Goal: Task Accomplishment & Management: Complete application form

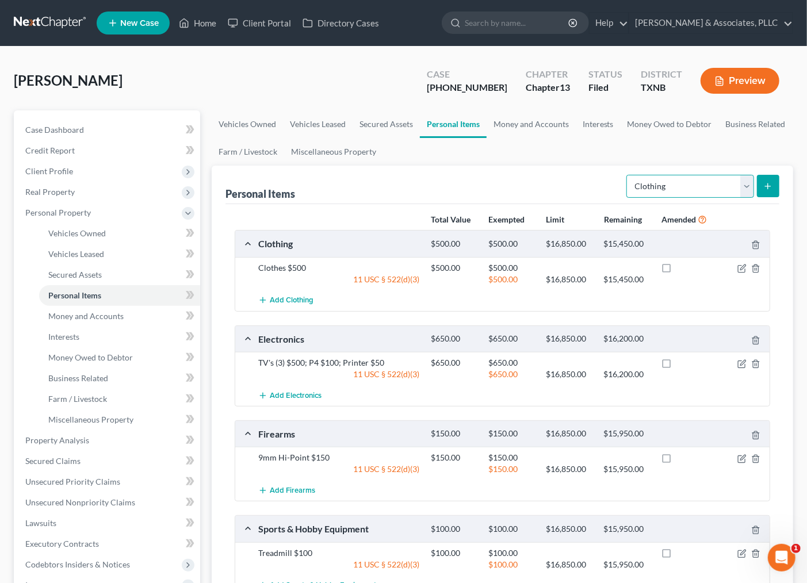
click at [682, 188] on select "Select Item Type Clothing Collectibles Of Value Electronics Firearms Household …" at bounding box center [691, 186] width 128 height 23
select select "household_goods"
click at [628, 175] on select "Select Item Type Clothing Collectibles Of Value Electronics Firearms Household …" at bounding box center [691, 186] width 128 height 23
click at [769, 182] on icon "submit" at bounding box center [767, 186] width 9 height 9
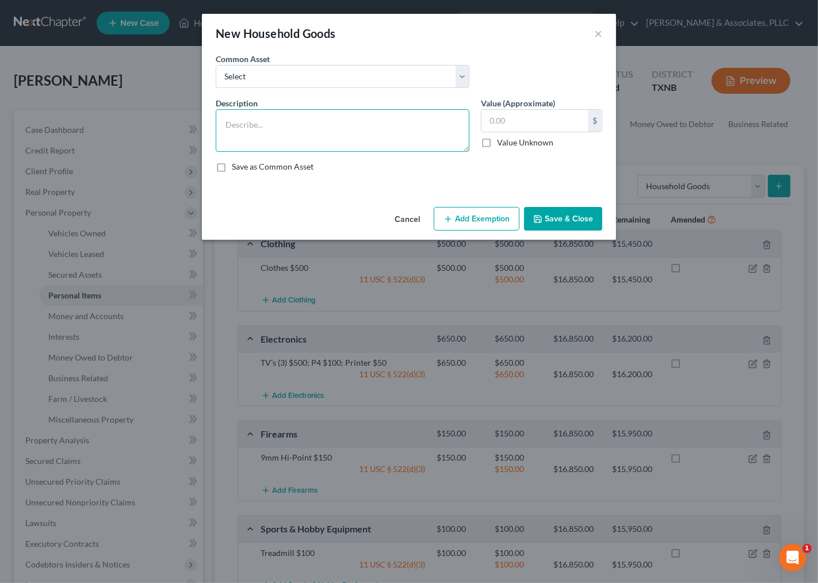
click at [292, 125] on textarea at bounding box center [343, 130] width 254 height 43
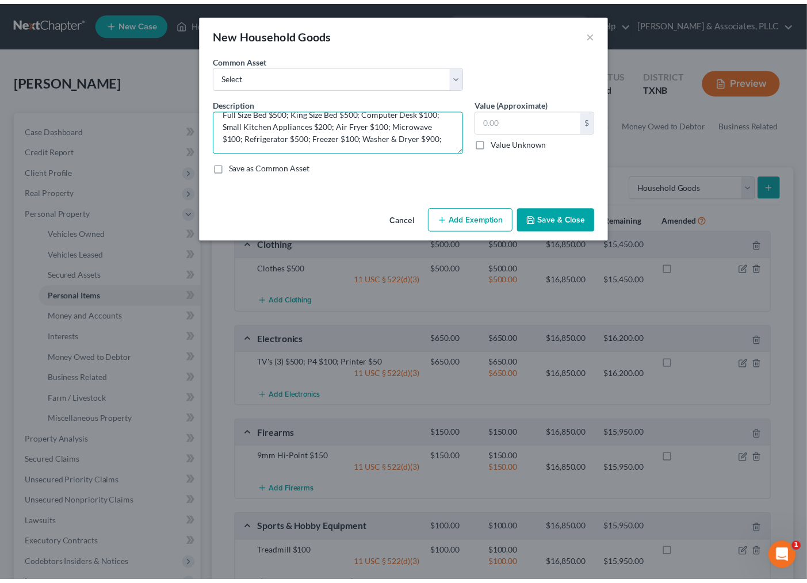
scroll to position [12, 0]
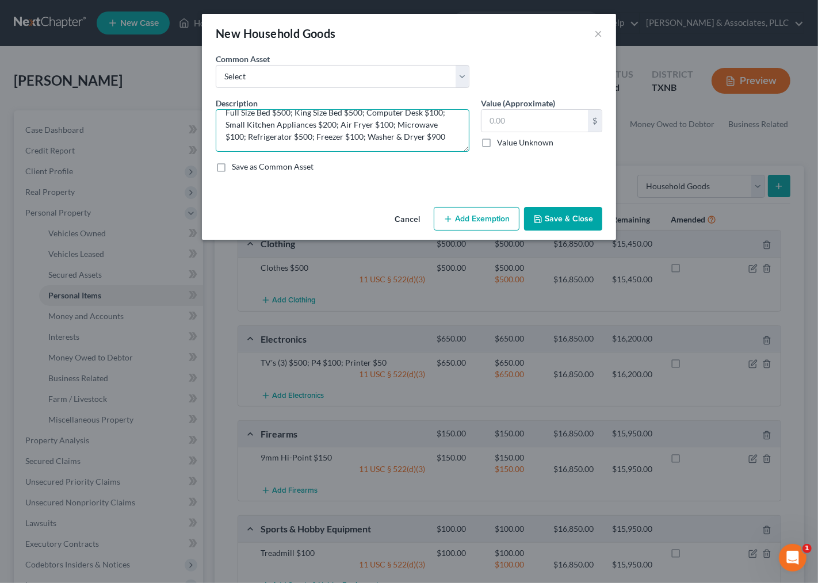
type textarea "Full Size Bed $500; King Size Bed $500; Computer Desk $100; Small Kitchen Appli…"
click at [547, 220] on button "Save & Close" at bounding box center [563, 219] width 78 height 24
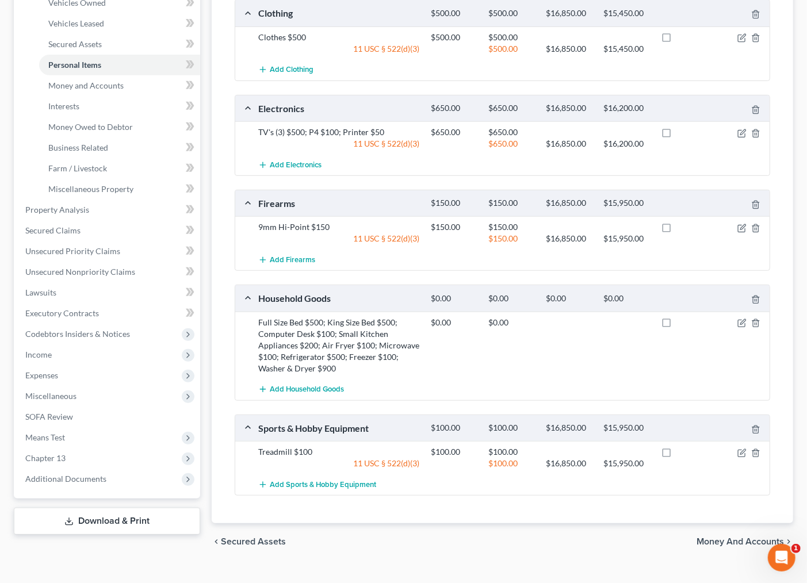
scroll to position [251, 0]
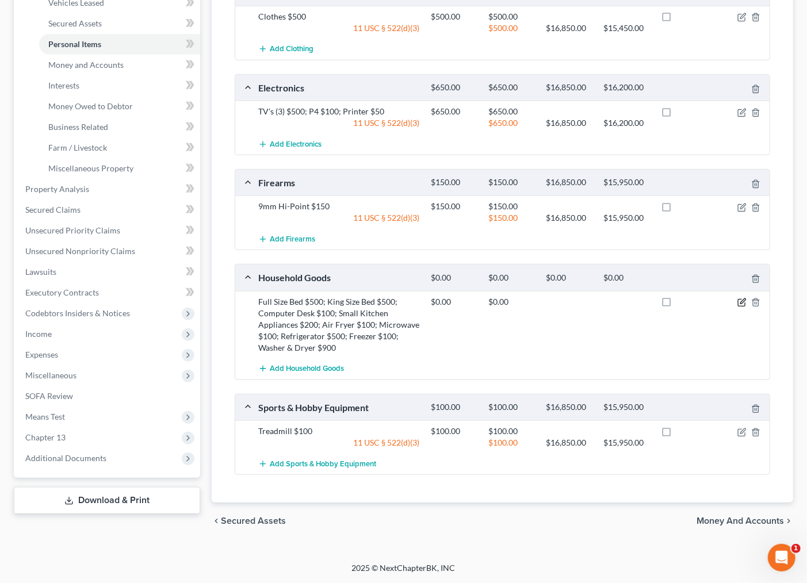
click at [741, 303] on icon "button" at bounding box center [742, 302] width 9 height 9
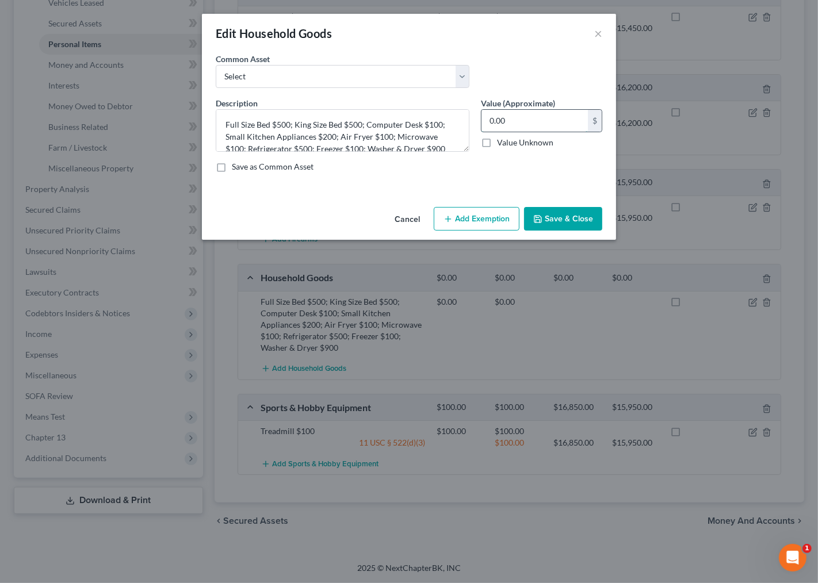
click at [536, 117] on input "0.00" at bounding box center [535, 121] width 106 height 22
type input "3,000.00"
click at [457, 221] on button "Add Exemption" at bounding box center [477, 219] width 86 height 24
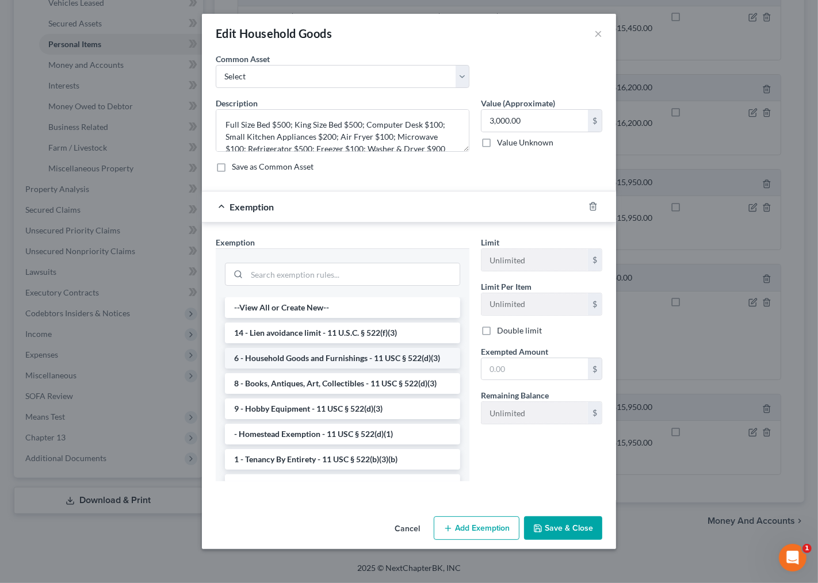
click at [376, 361] on li "6 - Household Goods and Furnishings - 11 USC § 522(d)(3)" at bounding box center [342, 358] width 235 height 21
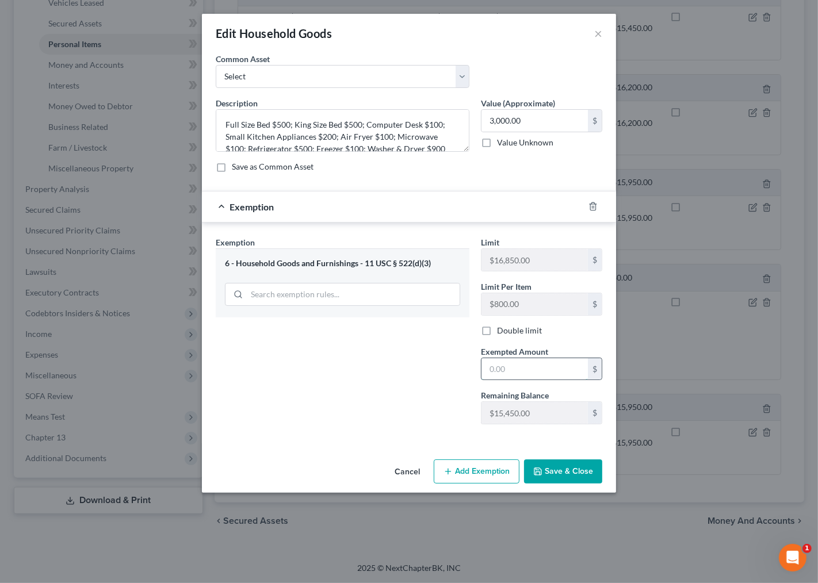
click at [520, 368] on input "text" at bounding box center [535, 369] width 106 height 22
type input "3,000.00"
click at [566, 479] on button "Save & Close" at bounding box center [563, 472] width 78 height 24
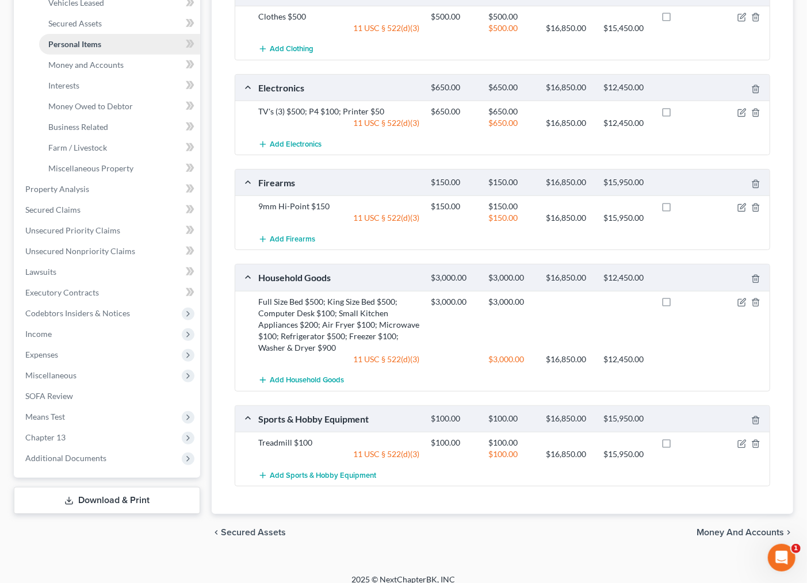
click at [82, 46] on span "Personal Items" at bounding box center [74, 44] width 53 height 10
click at [71, 50] on link "Personal Items" at bounding box center [119, 44] width 161 height 21
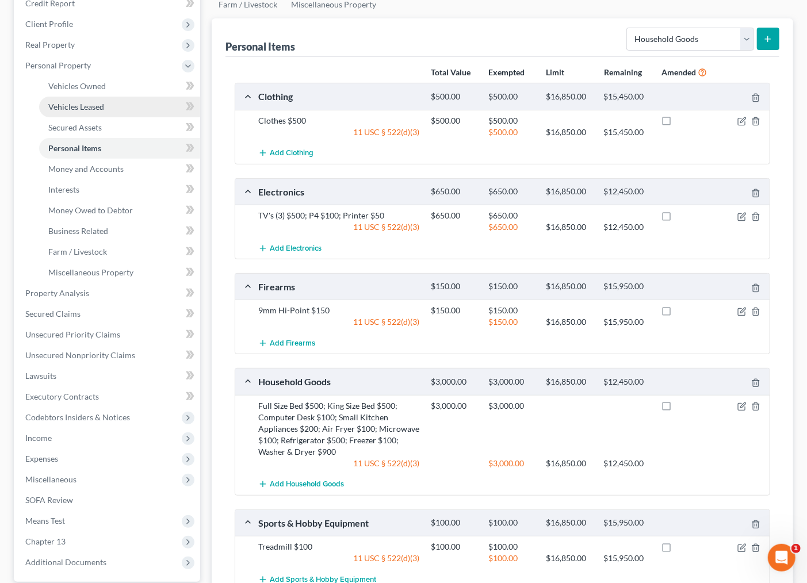
scroll to position [0, 0]
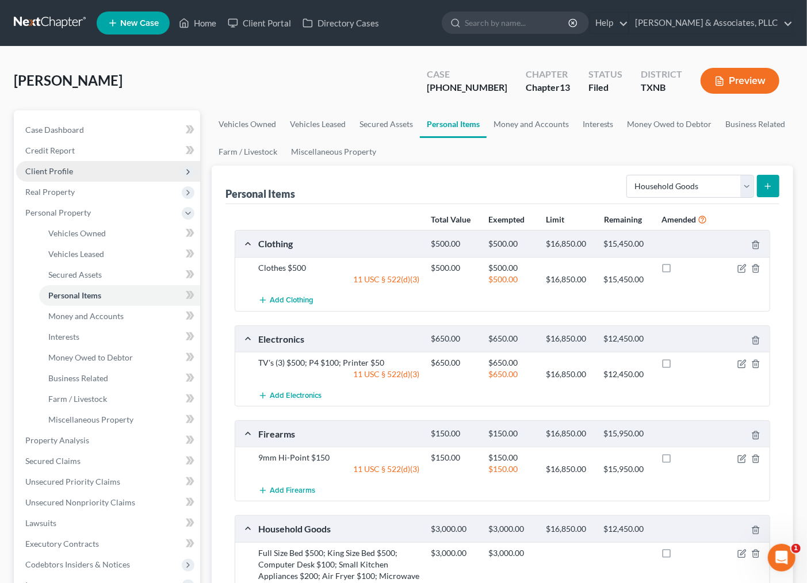
click at [49, 168] on span "Client Profile" at bounding box center [49, 171] width 48 height 10
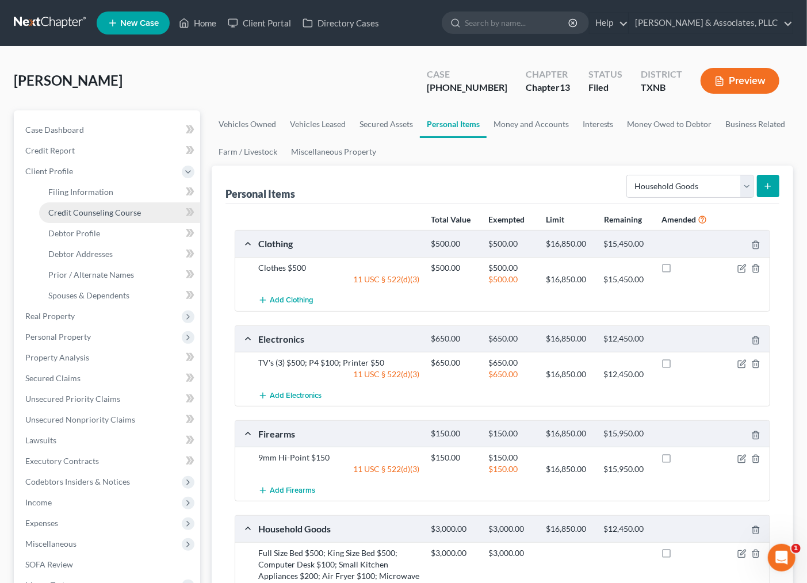
click at [102, 206] on link "Credit Counseling Course" at bounding box center [119, 213] width 161 height 21
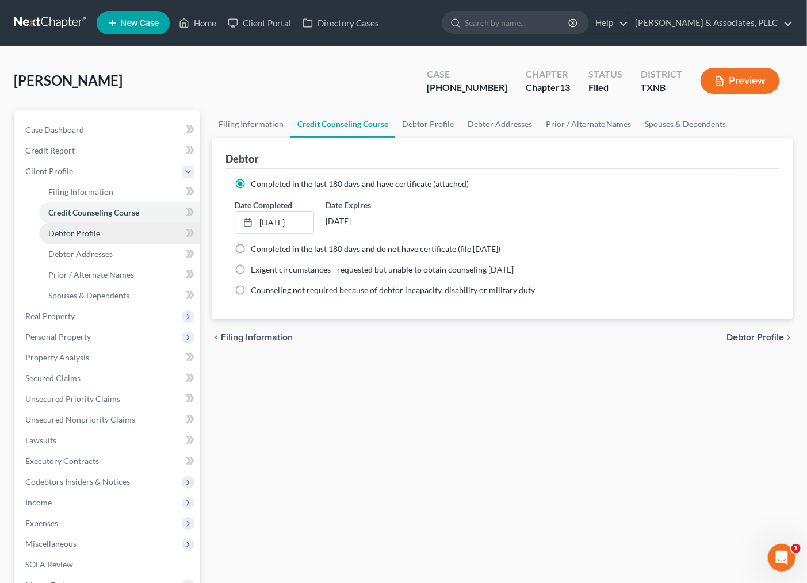
click at [106, 226] on link "Debtor Profile" at bounding box center [119, 233] width 161 height 21
select select "2"
select select "1"
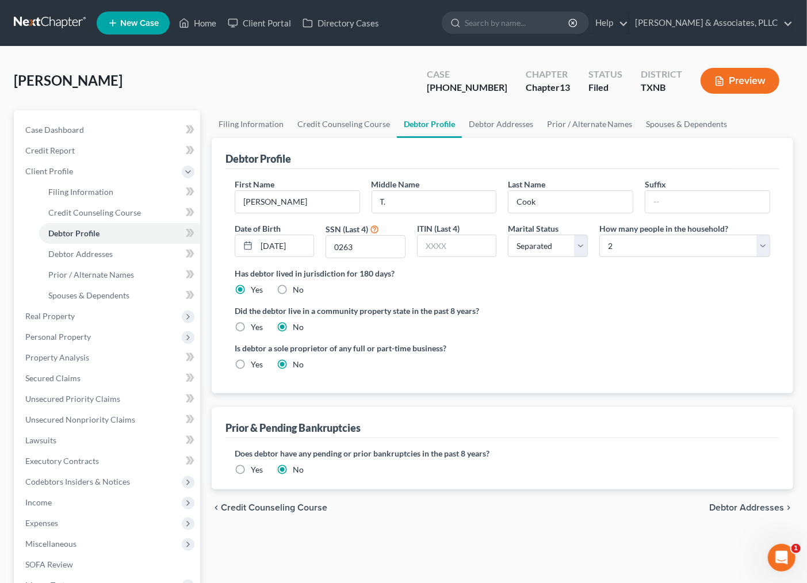
drag, startPoint x: 677, startPoint y: 330, endPoint x: 610, endPoint y: 320, distance: 67.4
click at [671, 329] on div "Did the debtor live in a community property state in the past 8 years? Yes No" at bounding box center [503, 319] width 536 height 28
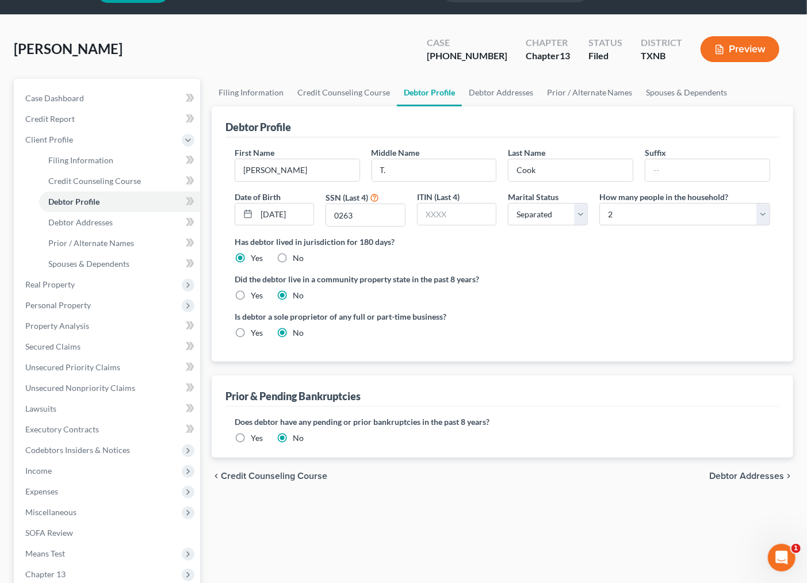
scroll to position [64, 0]
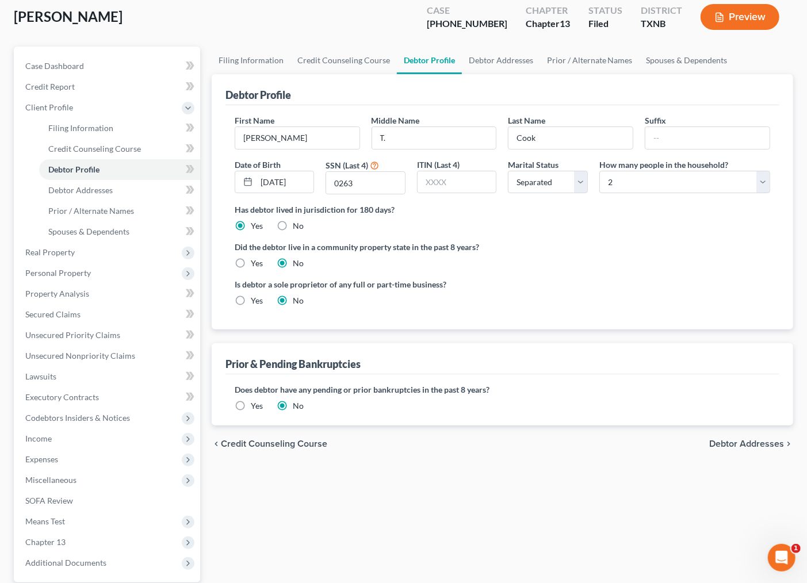
click at [743, 446] on span "Debtor Addresses" at bounding box center [746, 444] width 75 height 9
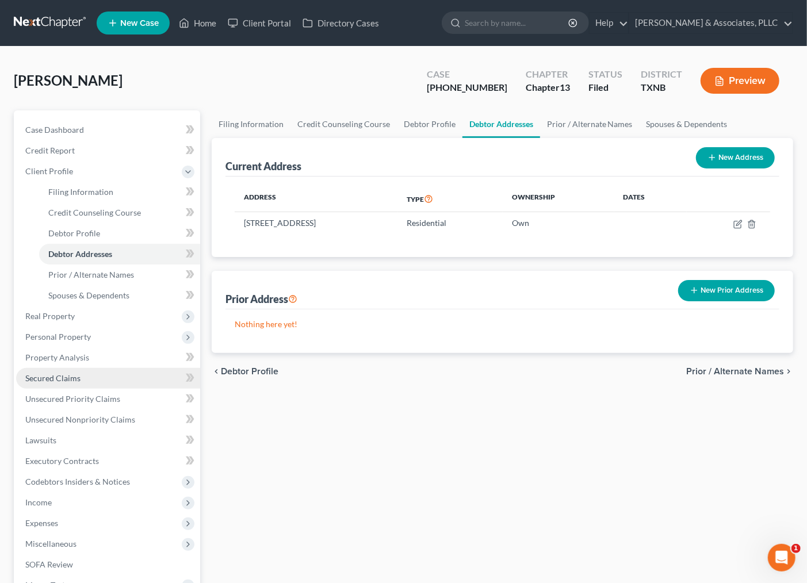
click at [62, 380] on span "Secured Claims" at bounding box center [52, 378] width 55 height 10
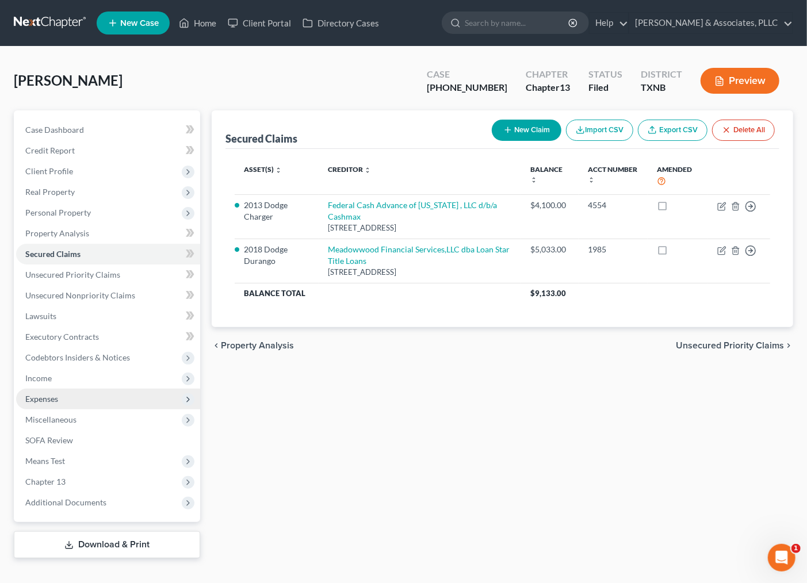
click at [54, 399] on span "Expenses" at bounding box center [41, 399] width 33 height 10
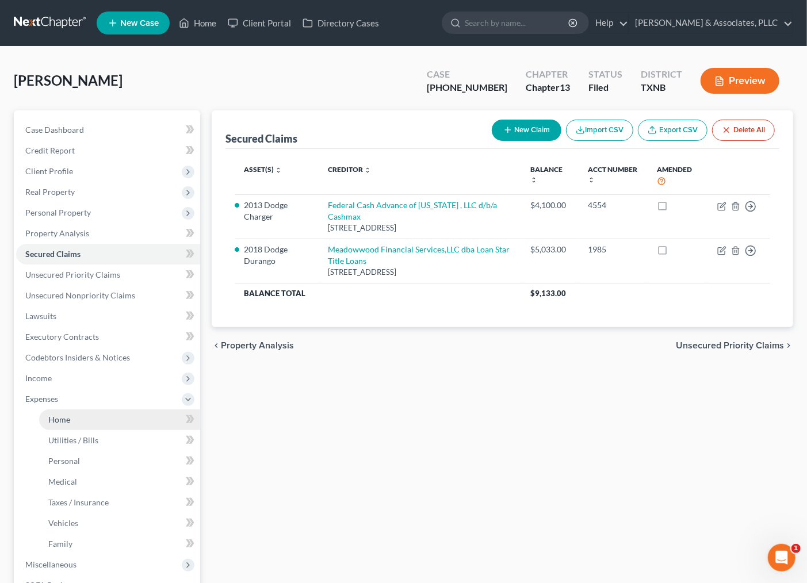
click at [49, 423] on span "Home" at bounding box center [59, 420] width 22 height 10
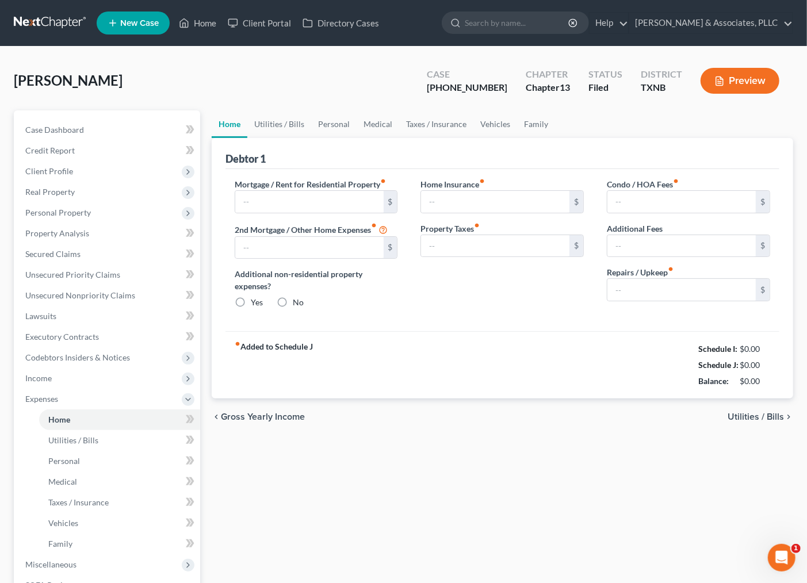
type input "2,395.00"
type input "0.00"
radio input "true"
type input "0.00"
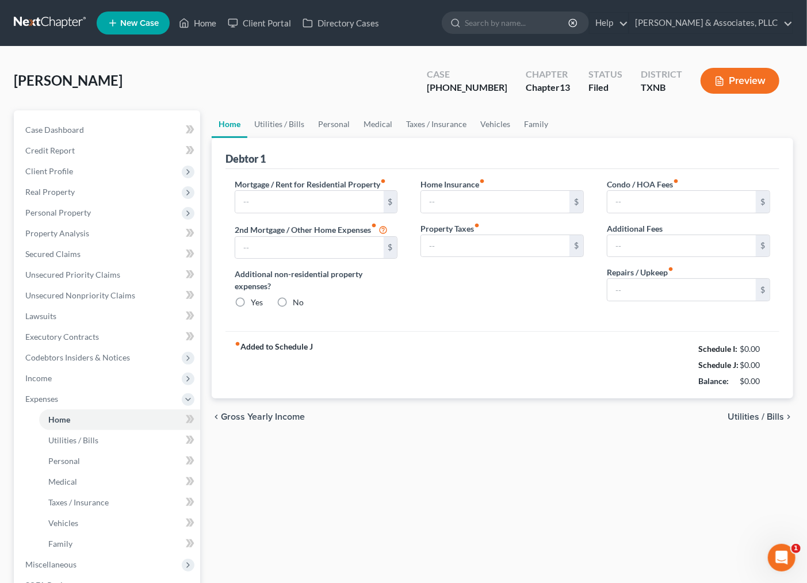
type input "0.00"
click at [314, 203] on input "2,395.00" at bounding box center [309, 202] width 148 height 22
click at [280, 119] on link "Utilities / Bills" at bounding box center [279, 124] width 64 height 28
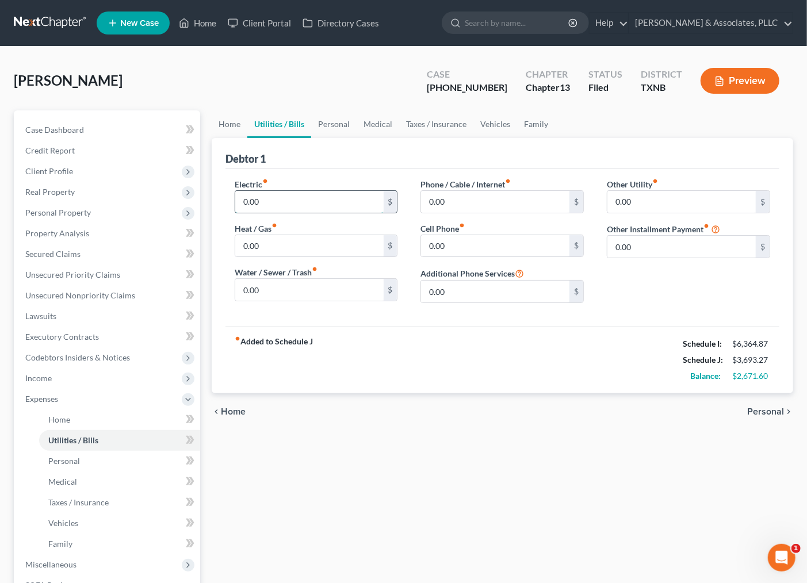
click at [283, 208] on input "0.00" at bounding box center [309, 202] width 148 height 22
type input "400.00"
type input "150.00"
type input "200.00"
type input "100"
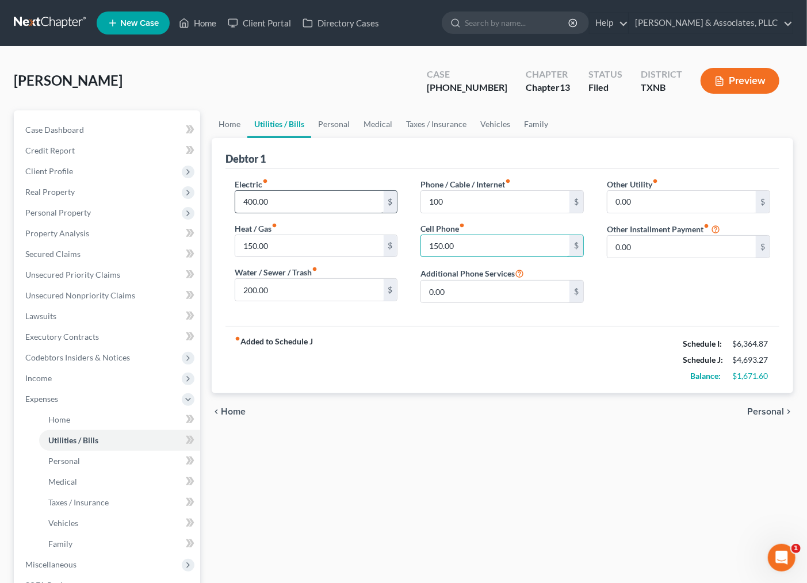
type input "150.00"
click at [329, 129] on link "Personal" at bounding box center [333, 124] width 45 height 28
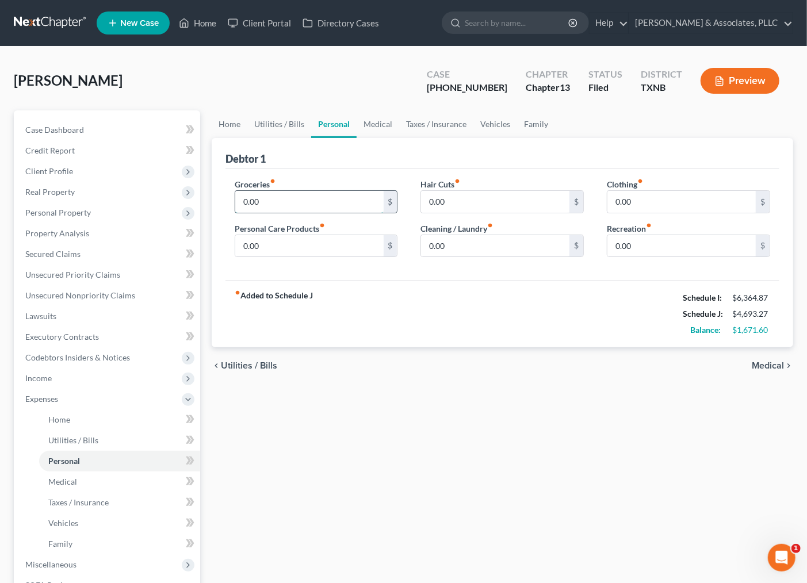
click at [291, 197] on input "0.00" at bounding box center [309, 202] width 148 height 22
click at [321, 208] on input "0.00" at bounding box center [309, 202] width 148 height 22
type input "0"
type input "400.00"
type input "100.00"
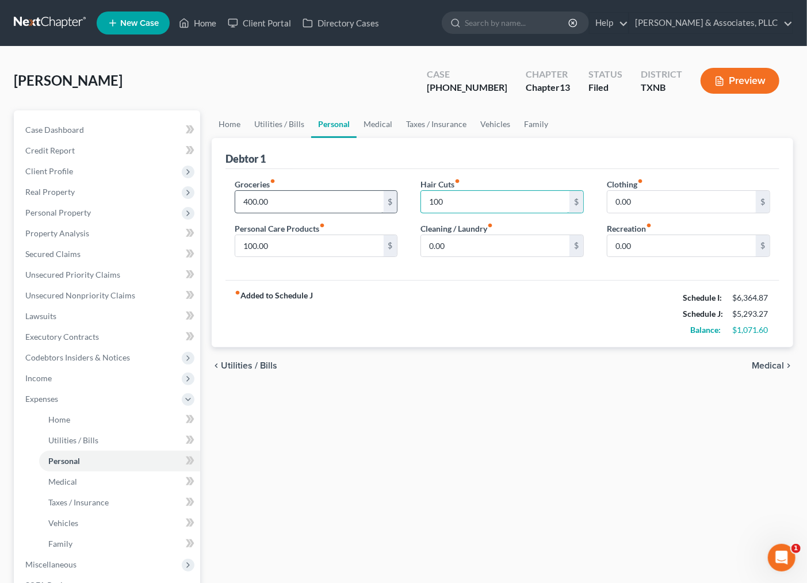
type input "100"
type input "100.00"
type input "200.00"
click at [784, 365] on span "Medical" at bounding box center [768, 365] width 32 height 9
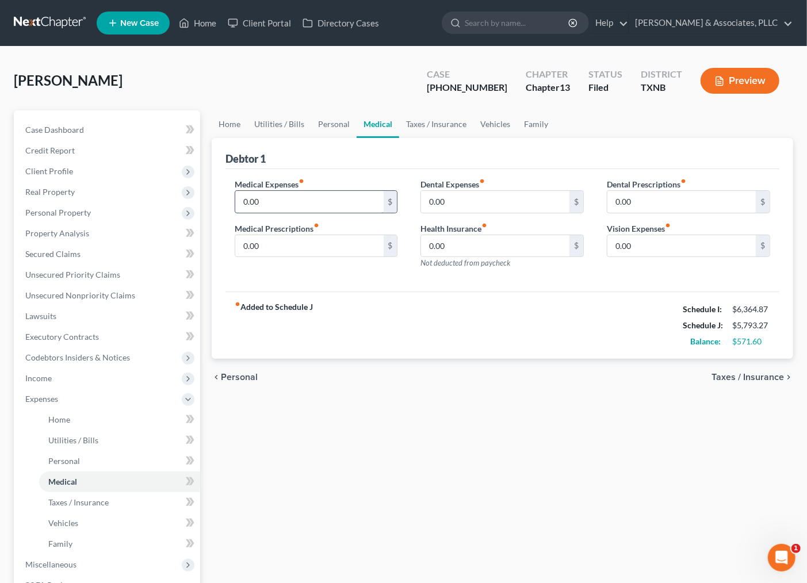
drag, startPoint x: 266, startPoint y: 203, endPoint x: 249, endPoint y: 194, distance: 19.0
click at [266, 203] on input "0.00" at bounding box center [309, 202] width 148 height 22
type input "400.00"
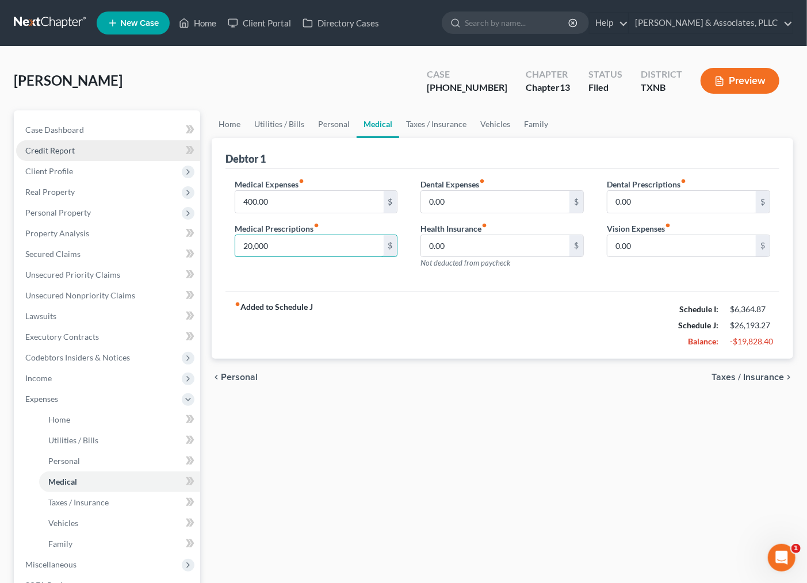
type input "20,000"
type input "3"
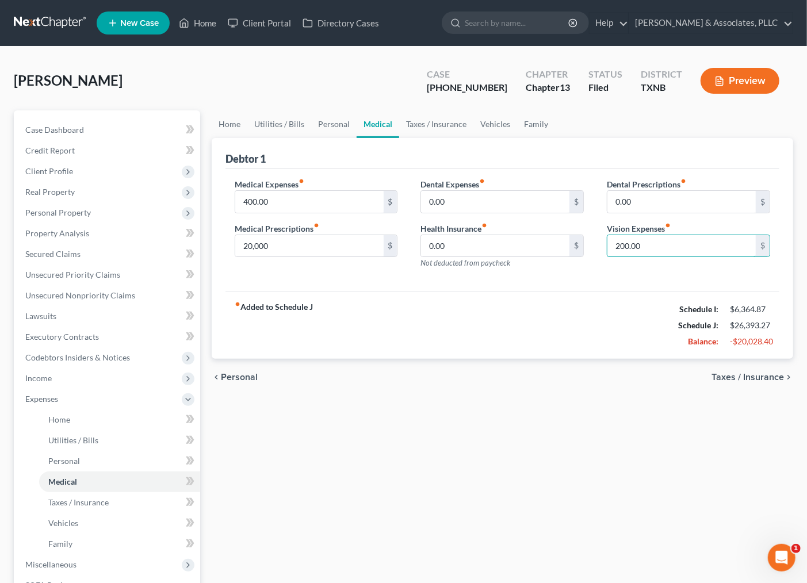
type input "200.00"
click at [762, 382] on div "chevron_left Personal Taxes / Insurance chevron_right" at bounding box center [503, 377] width 582 height 37
click at [758, 376] on span "Taxes / Insurance" at bounding box center [748, 377] width 72 height 9
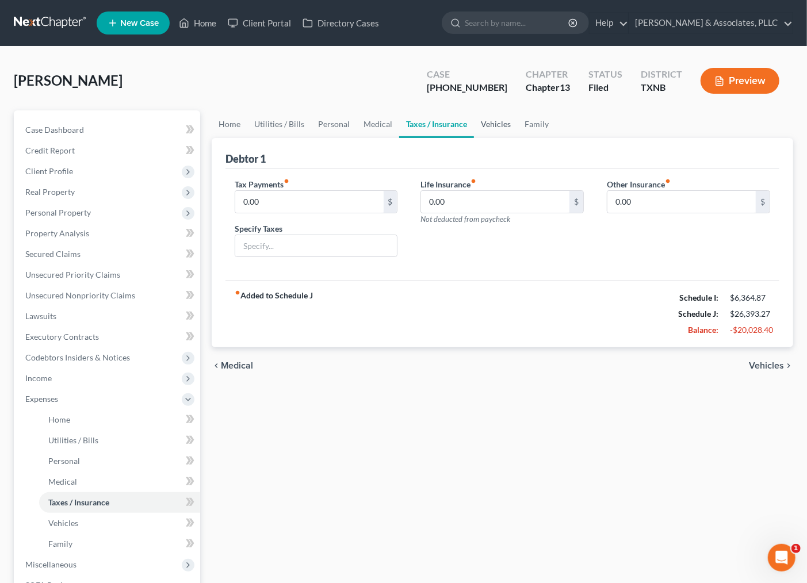
click at [498, 122] on link "Vehicles" at bounding box center [496, 124] width 44 height 28
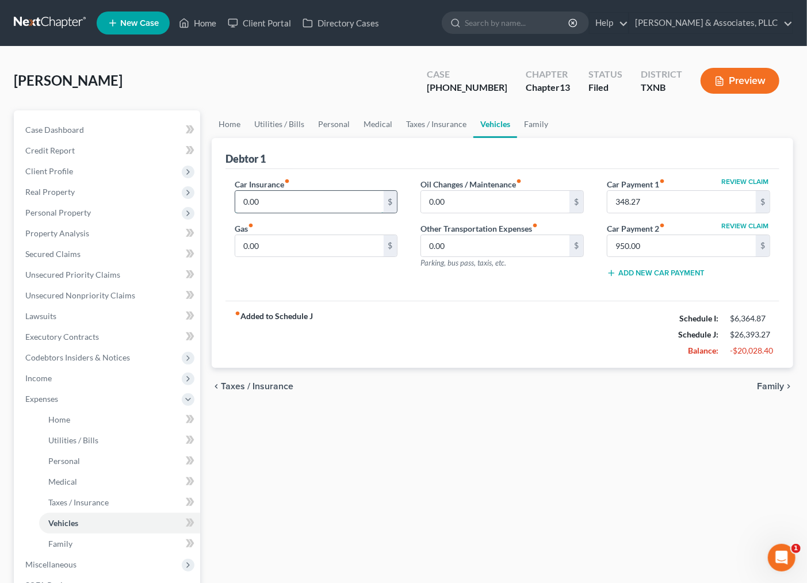
click at [301, 209] on input "0.00" at bounding box center [309, 202] width 148 height 22
type input "300.00"
type input "200.00"
type input "400.00"
click at [767, 388] on span "Family" at bounding box center [770, 386] width 27 height 9
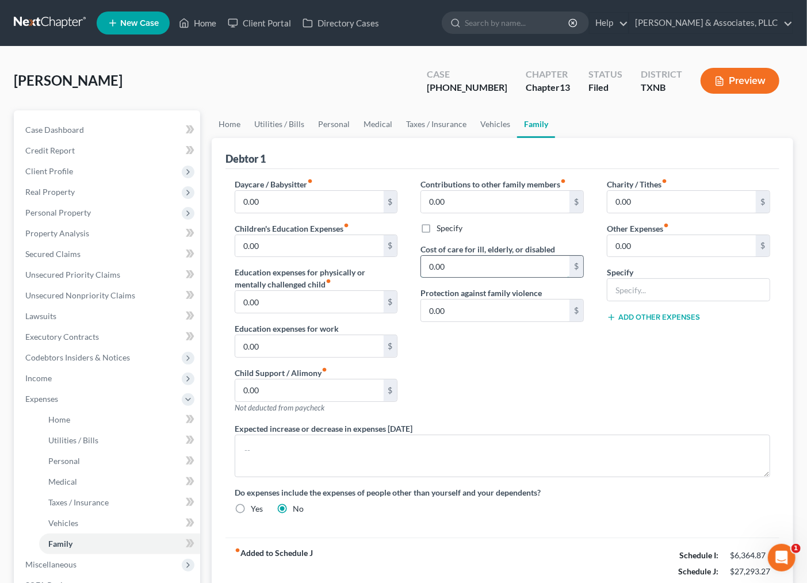
click at [513, 269] on input "0.00" at bounding box center [495, 267] width 148 height 22
type input "1,000.00"
click at [573, 380] on div "Contributions to other family members fiber_manual_record 0.00 $ Specify Cost o…" at bounding box center [502, 300] width 186 height 245
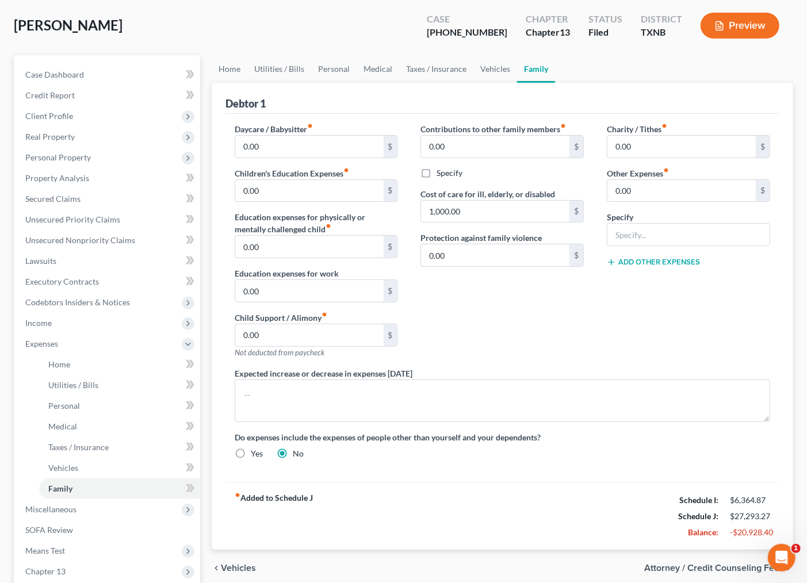
scroll to position [162, 0]
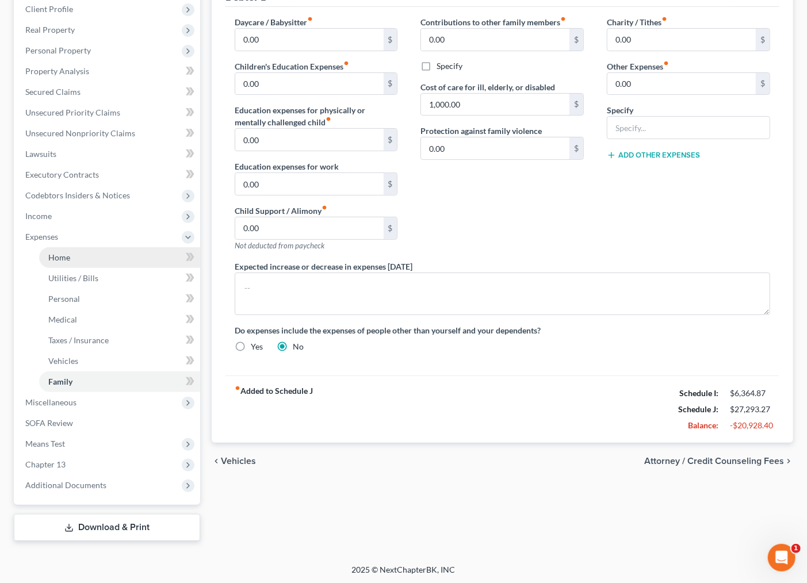
click at [56, 254] on span "Home" at bounding box center [59, 258] width 22 height 10
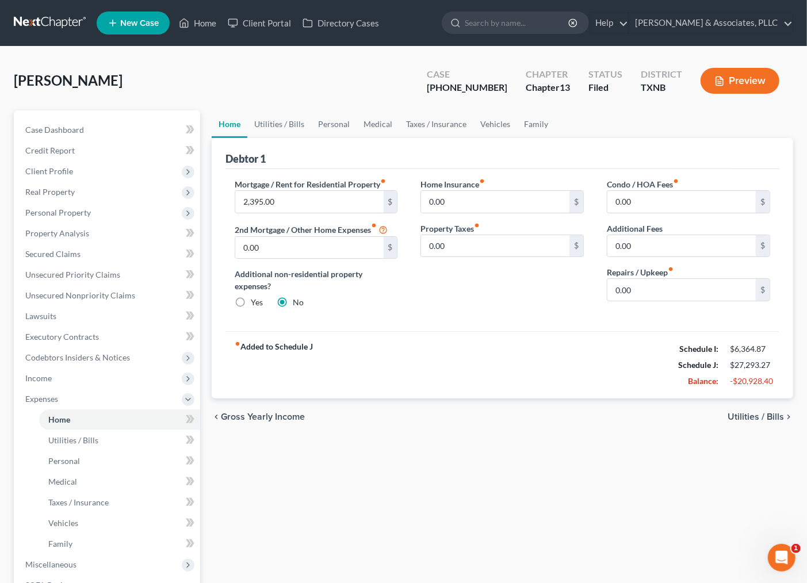
click at [777, 417] on span "Utilities / Bills" at bounding box center [756, 417] width 56 height 9
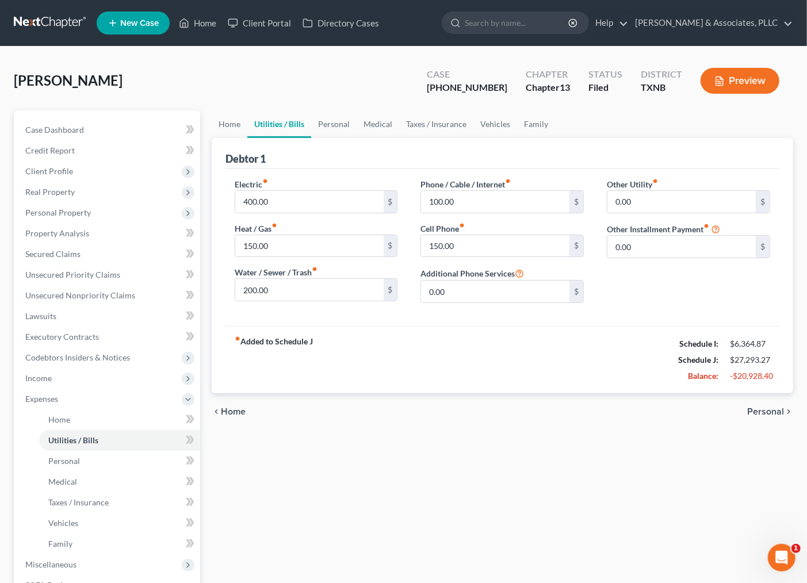
click at [769, 406] on div "chevron_left Home Personal chevron_right" at bounding box center [503, 412] width 582 height 37
click at [768, 411] on span "Personal" at bounding box center [765, 411] width 37 height 9
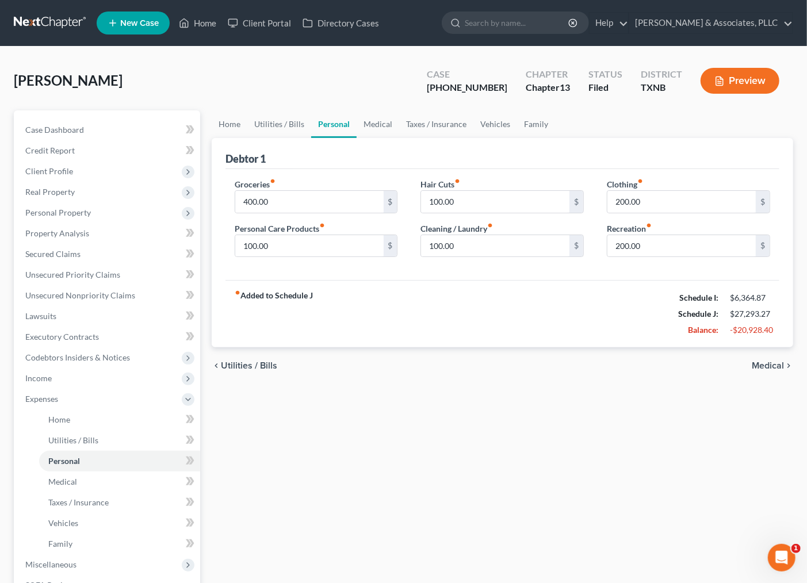
click at [775, 366] on span "Medical" at bounding box center [768, 365] width 32 height 9
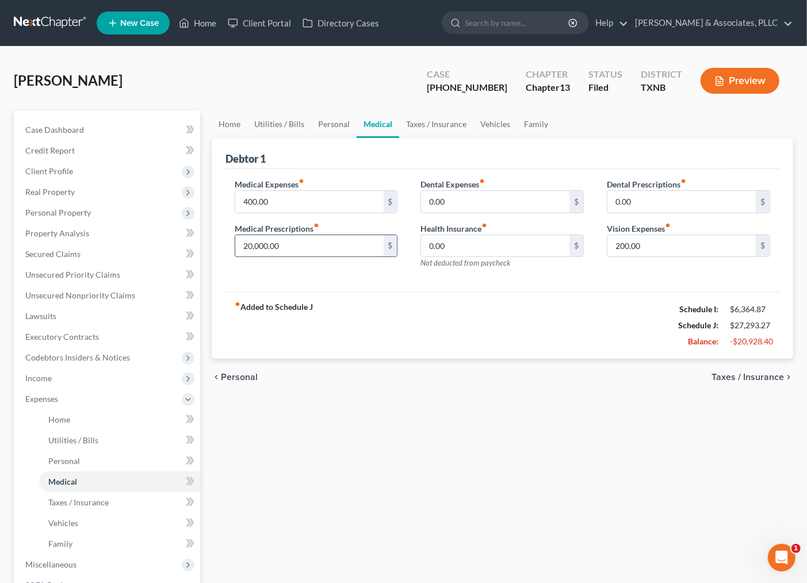
drag, startPoint x: 254, startPoint y: 248, endPoint x: 274, endPoint y: 253, distance: 20.8
click at [255, 248] on input "20,000.00" at bounding box center [309, 246] width 148 height 22
type input "200.00"
click at [380, 303] on div "fiber_manual_record Added to Schedule J Schedule I: $6,364.87 Schedule J: $7,49…" at bounding box center [503, 325] width 554 height 67
click at [745, 375] on span "Taxes / Insurance" at bounding box center [748, 377] width 72 height 9
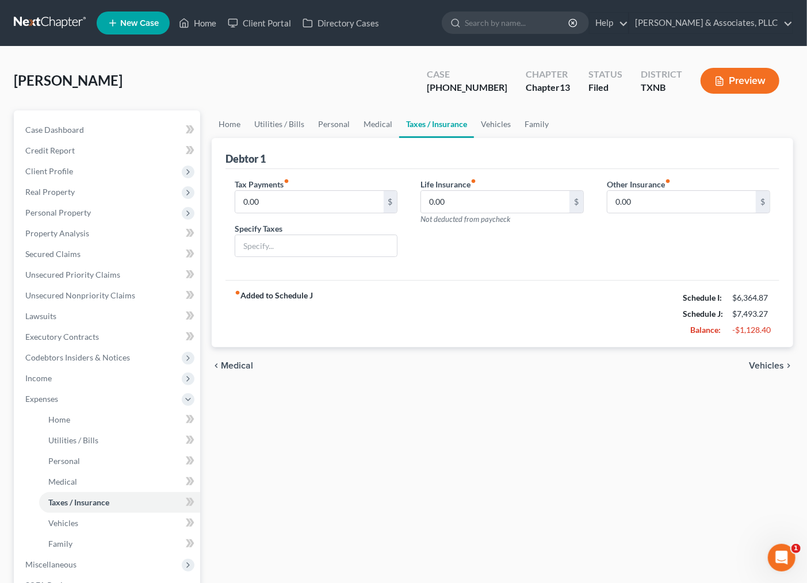
click at [762, 366] on span "Vehicles" at bounding box center [766, 365] width 35 height 9
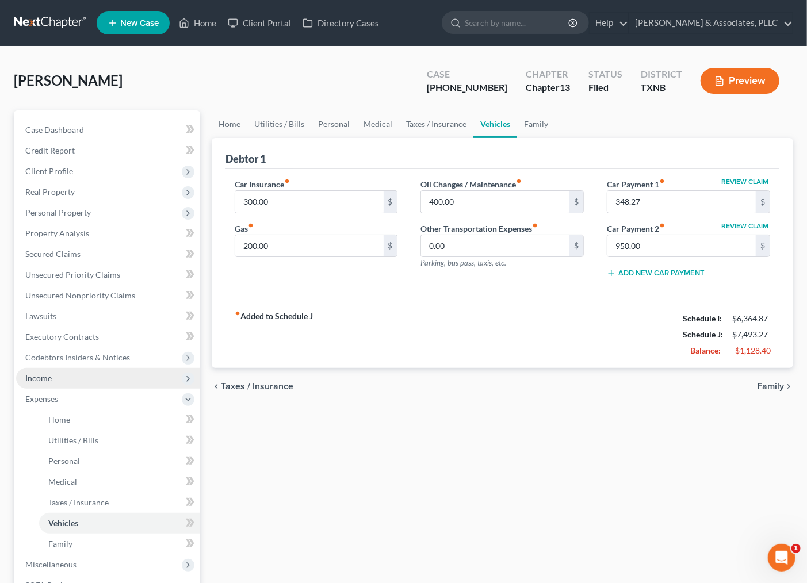
click at [48, 373] on span "Income" at bounding box center [38, 378] width 26 height 10
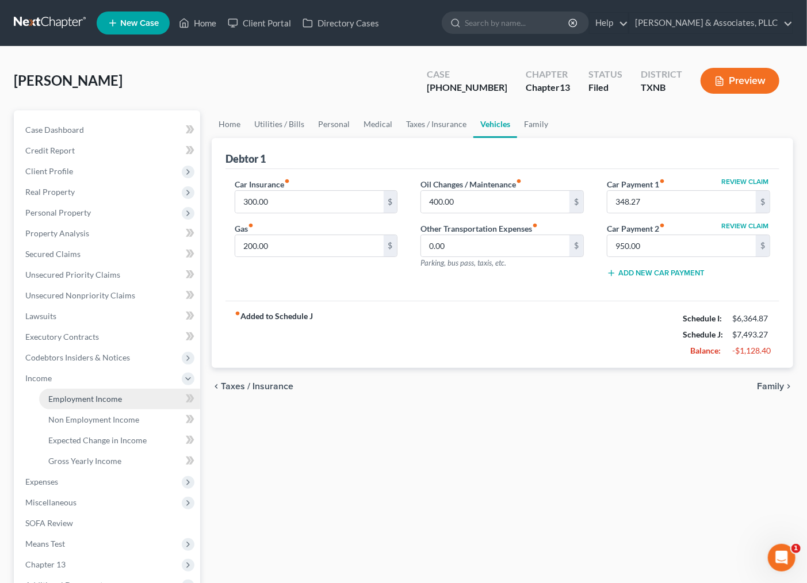
click at [62, 403] on link "Employment Income" at bounding box center [119, 399] width 161 height 21
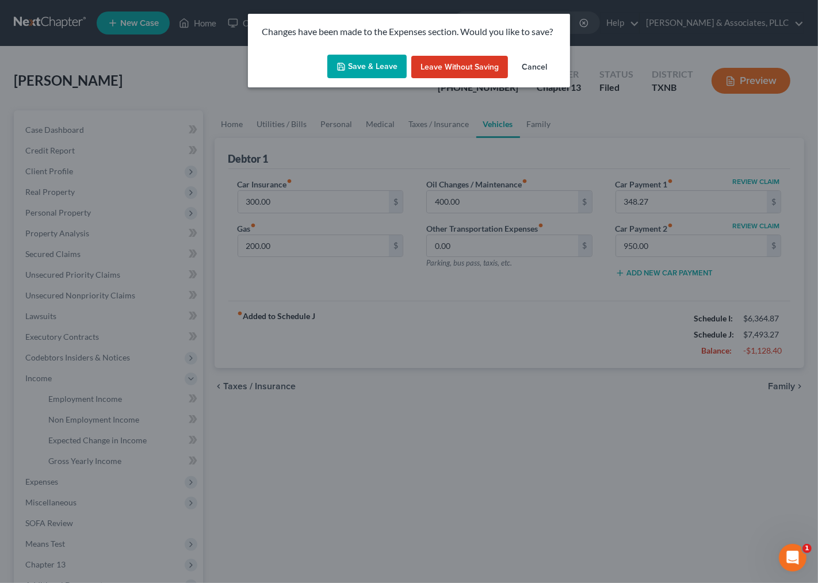
click at [371, 66] on button "Save & Leave" at bounding box center [366, 67] width 79 height 24
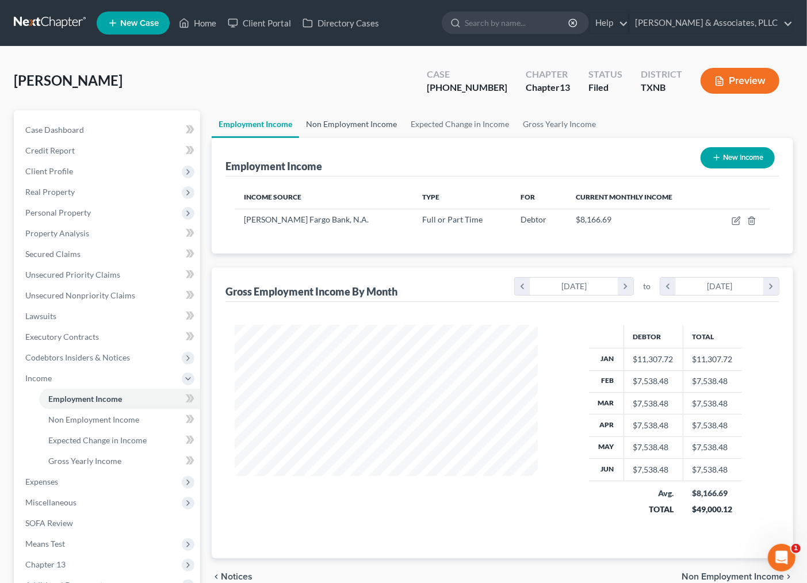
scroll to position [206, 326]
click at [342, 123] on link "Non Employment Income" at bounding box center [351, 124] width 105 height 28
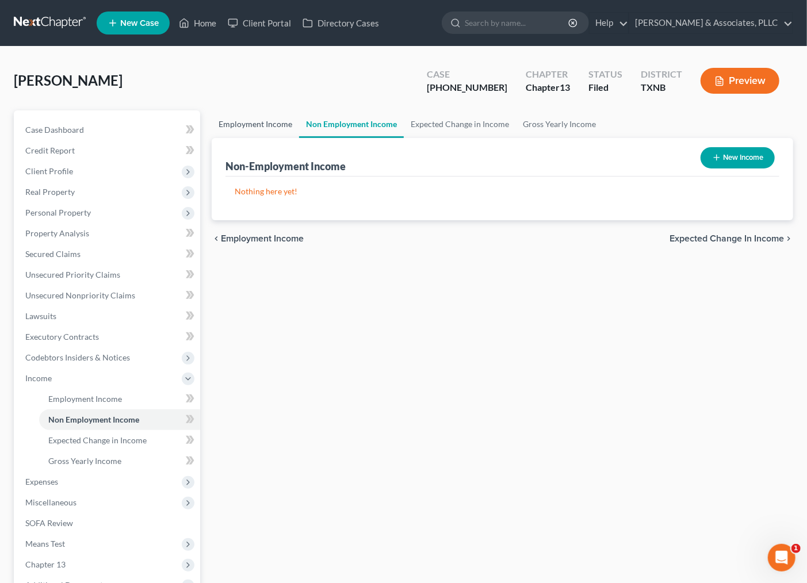
click at [259, 117] on link "Employment Income" at bounding box center [255, 124] width 87 height 28
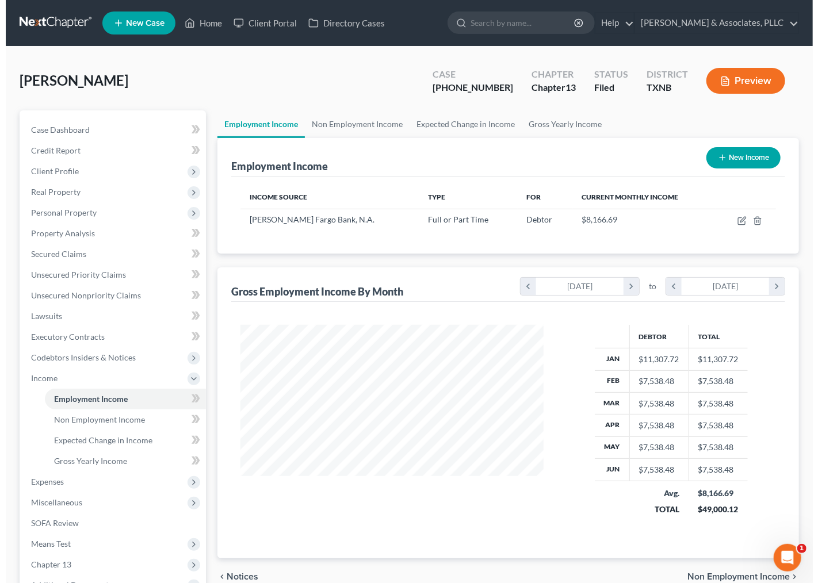
scroll to position [206, 326]
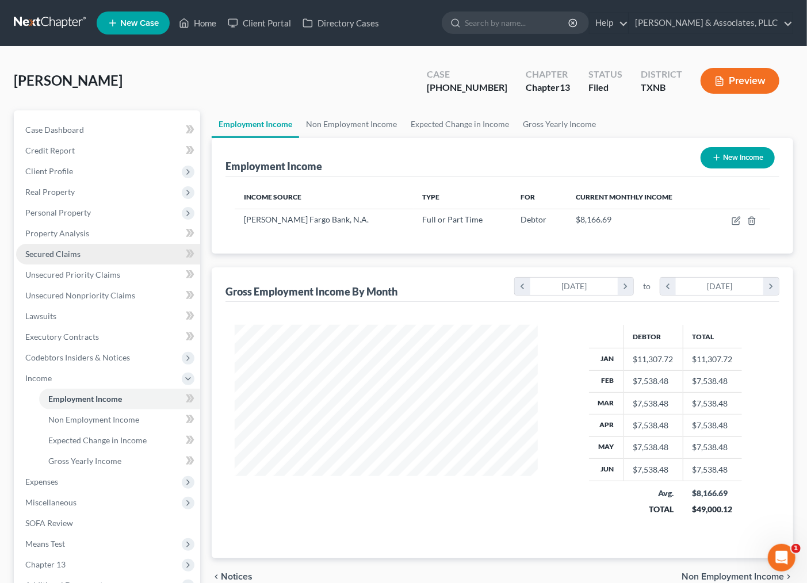
click at [50, 257] on span "Secured Claims" at bounding box center [52, 254] width 55 height 10
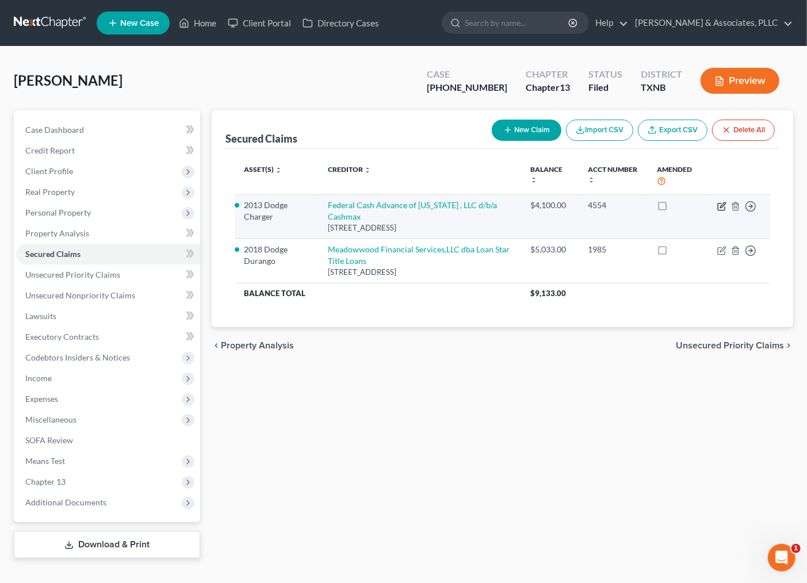
click at [721, 202] on icon "button" at bounding box center [721, 206] width 9 height 9
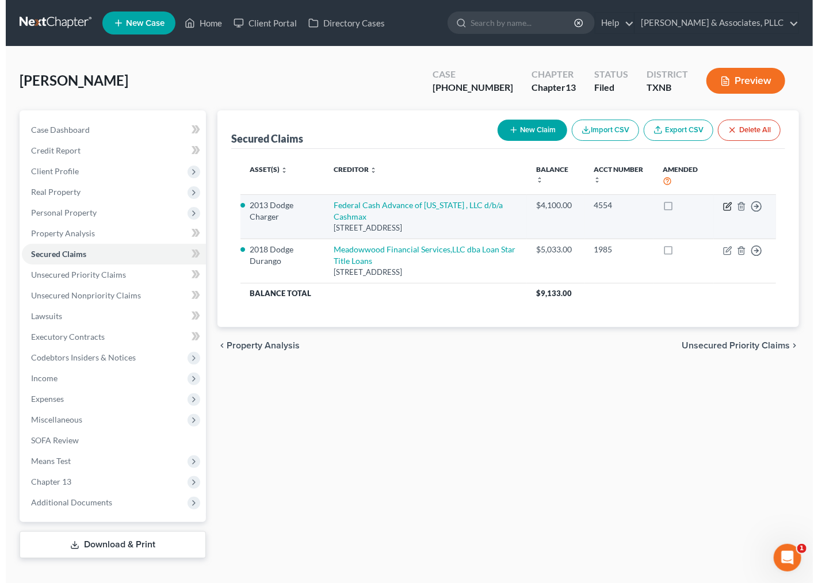
select select "45"
select select "1"
select select "0"
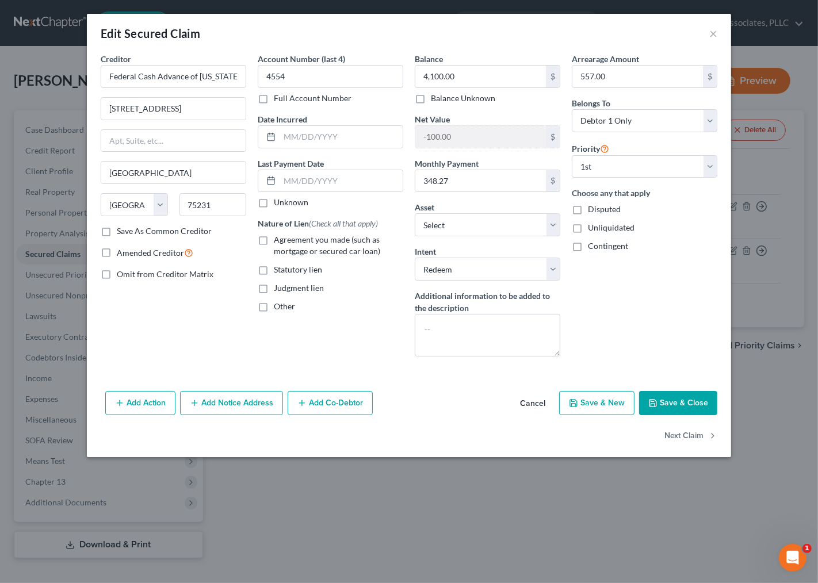
click at [141, 400] on button "Add Action" at bounding box center [140, 403] width 70 height 24
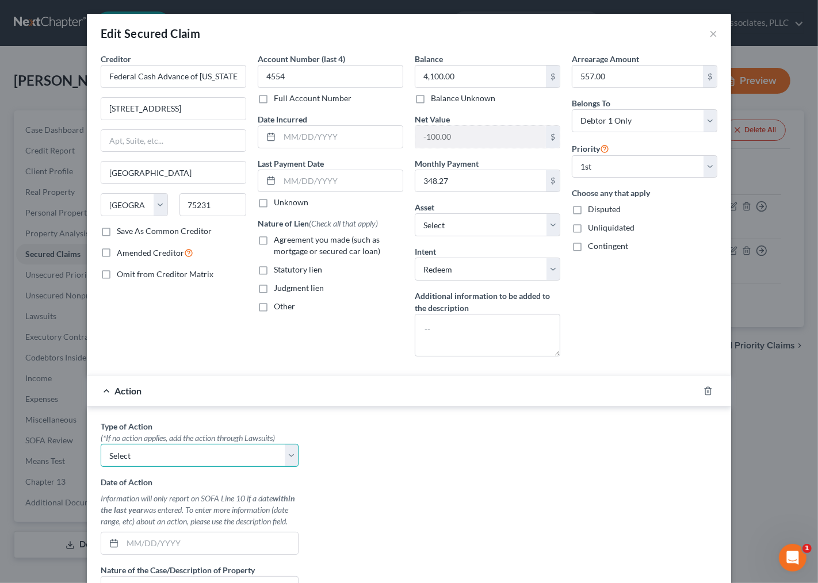
click at [168, 458] on select "Select Repossession Garnishment Foreclosure Personal Injury Attached, Seized, O…" at bounding box center [200, 455] width 198 height 23
select select "0"
click at [101, 445] on select "Select Repossession Garnishment Foreclosure Personal Injury Attached, Seized, O…" at bounding box center [200, 455] width 198 height 23
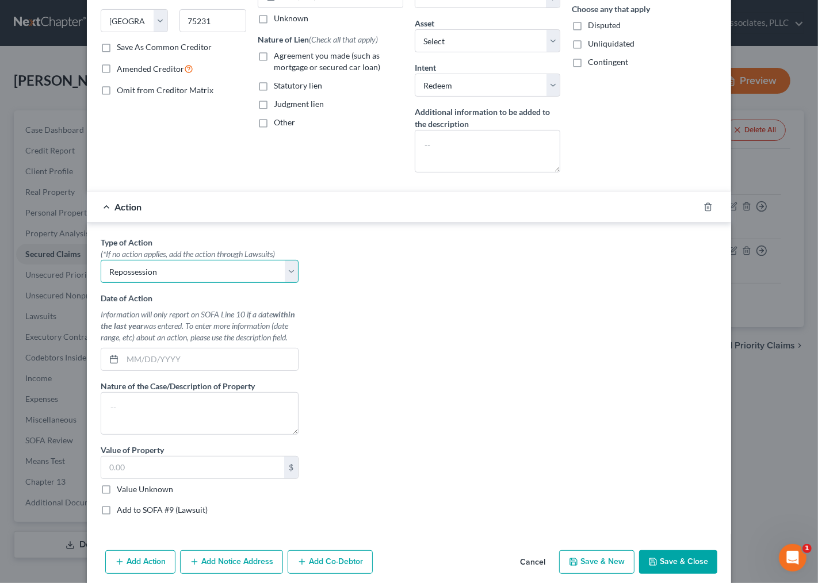
scroll to position [232, 0]
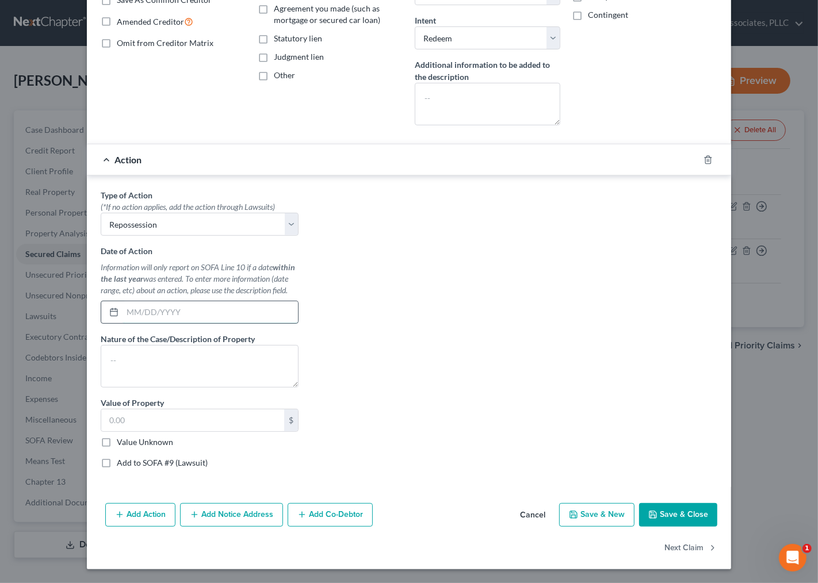
click at [169, 310] on input "text" at bounding box center [210, 312] width 175 height 22
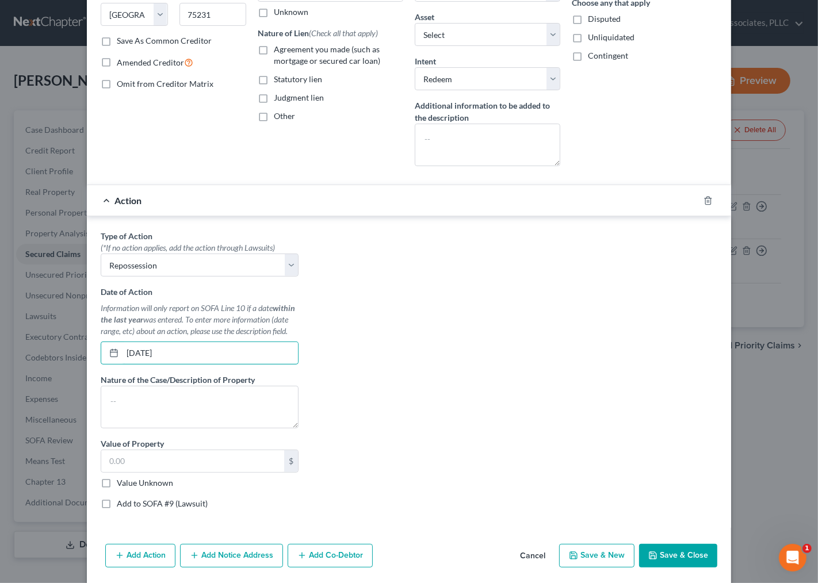
scroll to position [168, 0]
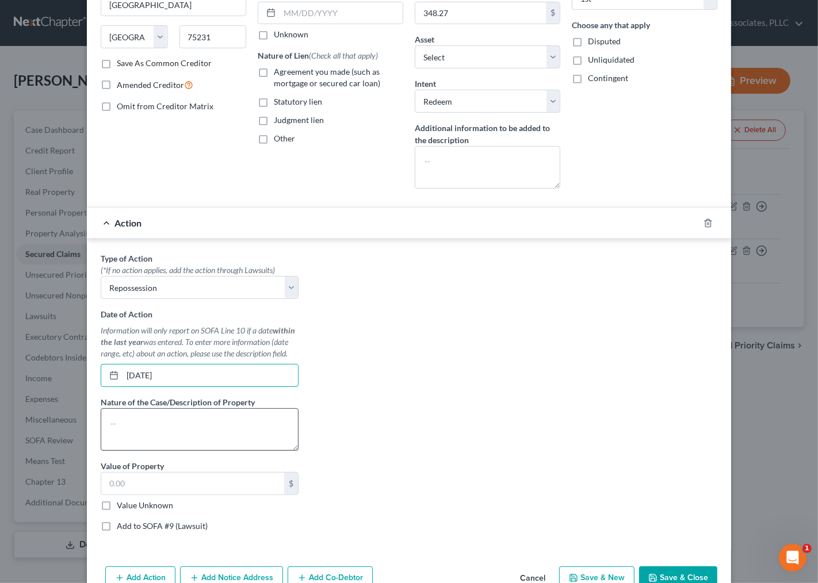
type input "[DATE]"
click at [268, 434] on textarea at bounding box center [200, 430] width 198 height 43
type textarea "2013 Dodge Charger"
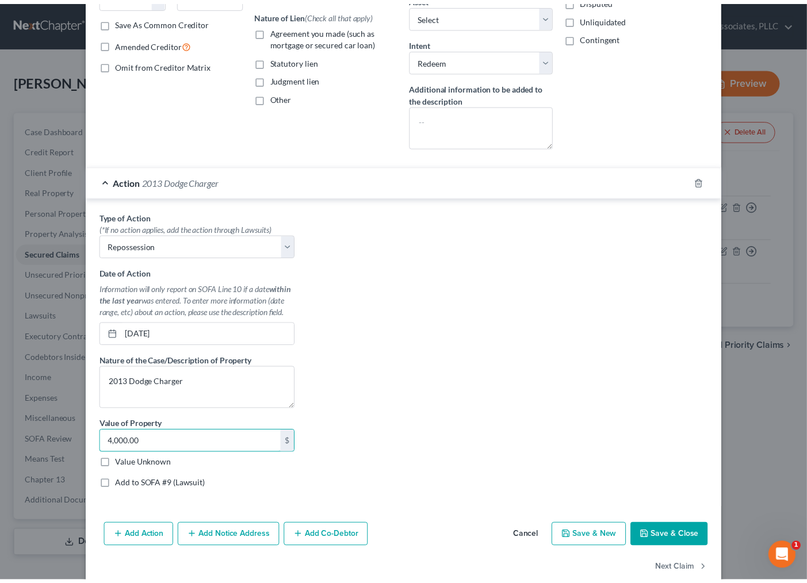
scroll to position [232, 0]
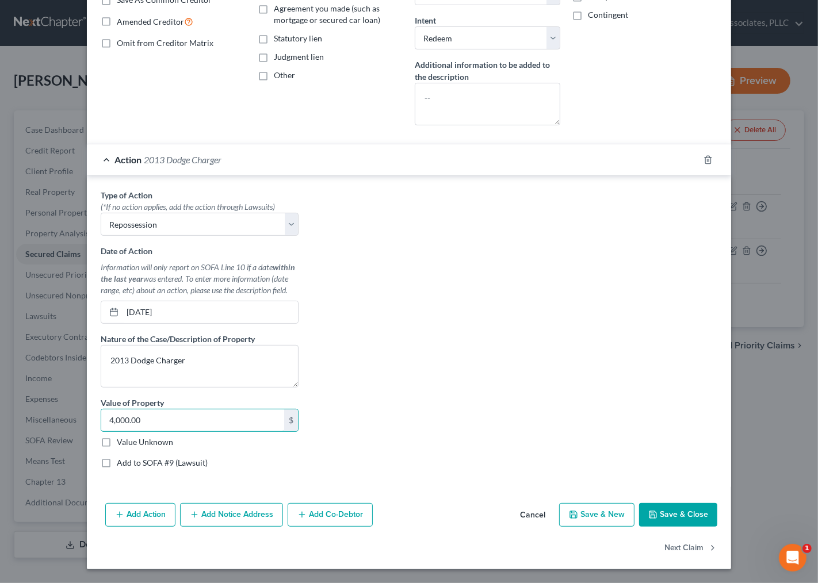
type input "4,000.00"
click at [671, 516] on button "Save & Close" at bounding box center [678, 515] width 78 height 24
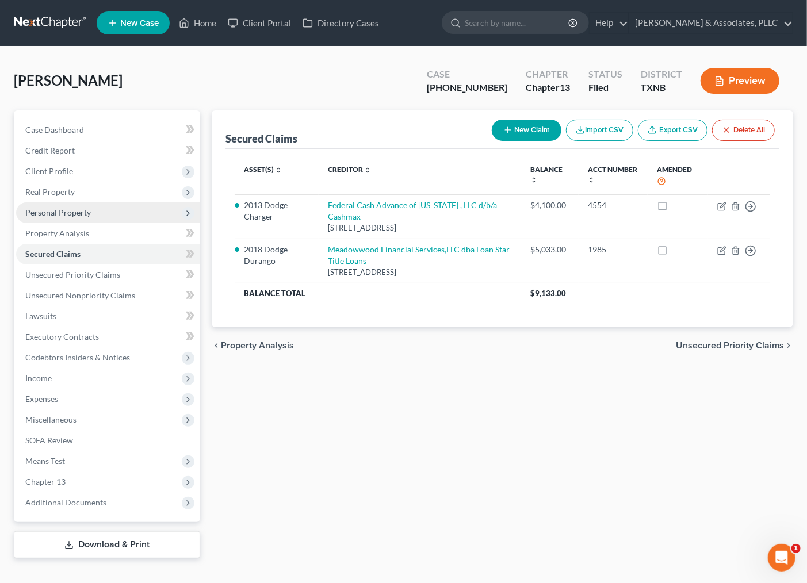
click at [66, 211] on span "Personal Property" at bounding box center [58, 213] width 66 height 10
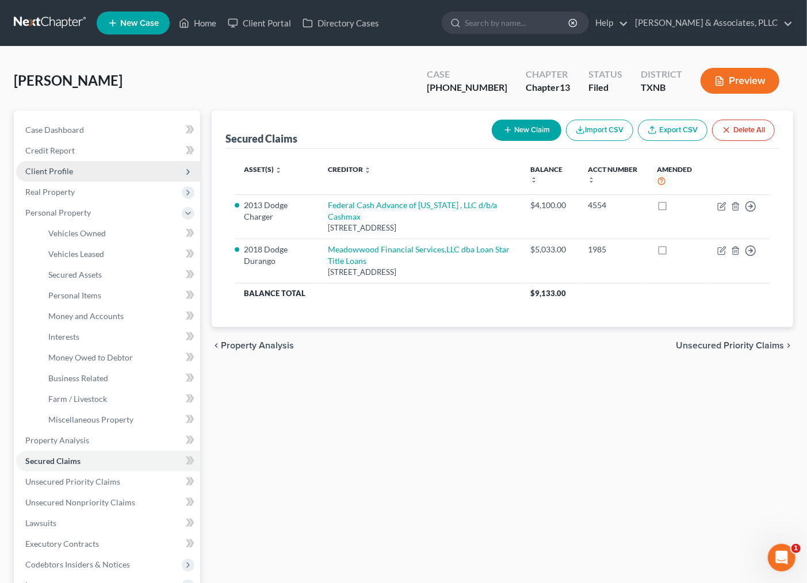
click at [62, 173] on span "Client Profile" at bounding box center [49, 171] width 48 height 10
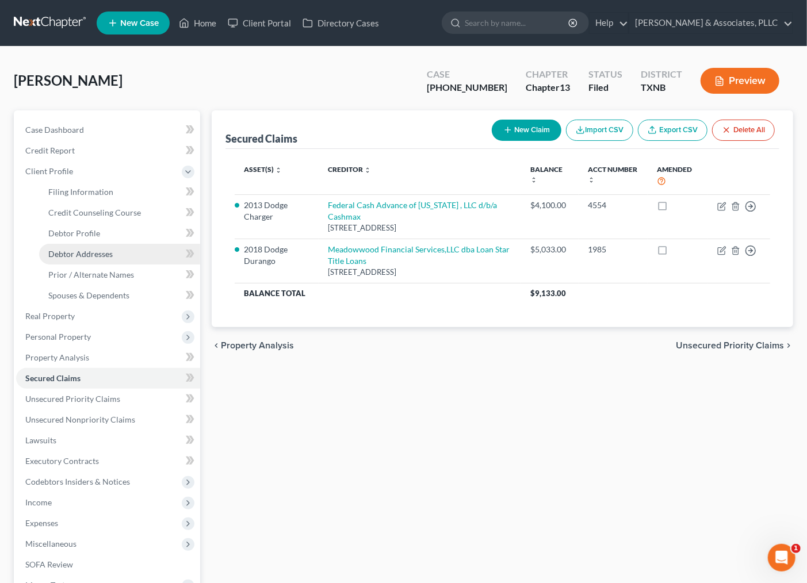
click at [73, 250] on span "Debtor Addresses" at bounding box center [80, 254] width 64 height 10
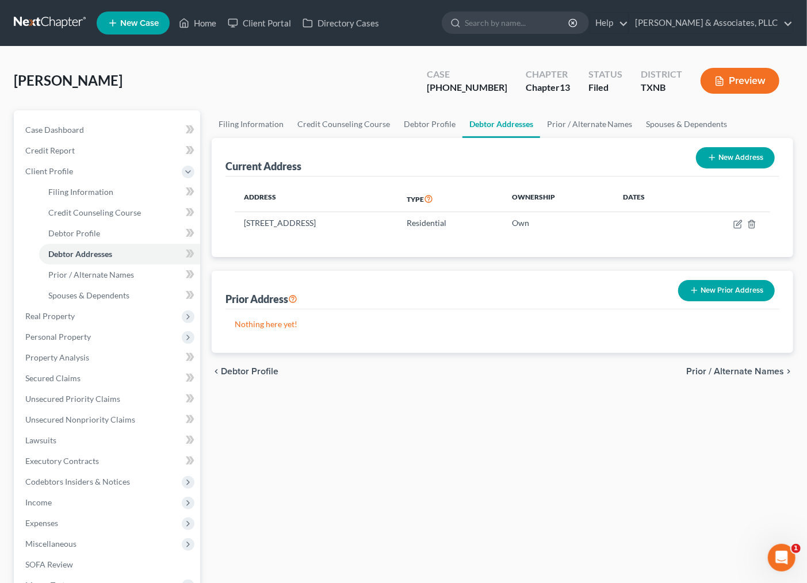
click at [752, 292] on button "New Prior Address" at bounding box center [726, 290] width 97 height 21
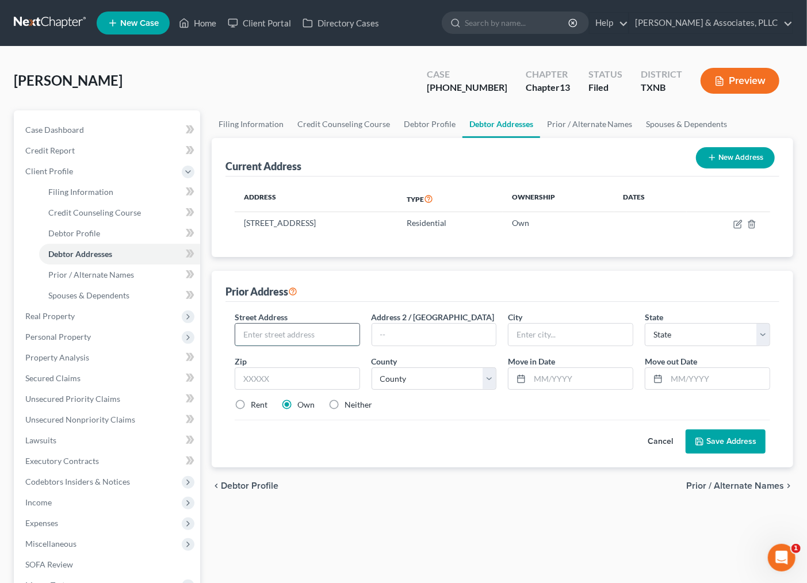
drag, startPoint x: 312, startPoint y: 334, endPoint x: 306, endPoint y: 335, distance: 6.4
click at [306, 335] on input "text" at bounding box center [297, 335] width 124 height 22
type input "[STREET_ADDRESS][PERSON_NAME]"
type input "76018"
click at [468, 449] on div "Cancel Save Address" at bounding box center [503, 437] width 536 height 34
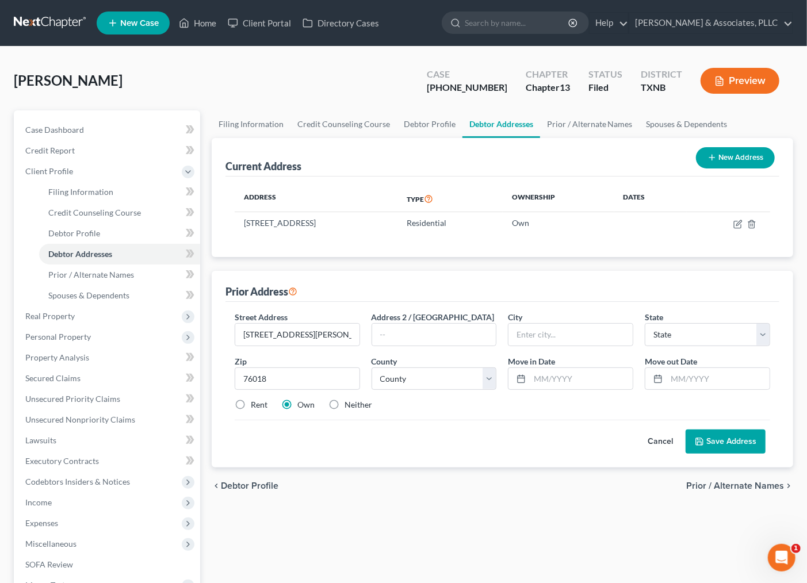
type input "[GEOGRAPHIC_DATA]"
select select "45"
click at [441, 386] on select "County [GEOGRAPHIC_DATA] [GEOGRAPHIC_DATA] [GEOGRAPHIC_DATA] [GEOGRAPHIC_DATA] …" at bounding box center [434, 379] width 125 height 23
select select "56"
click at [372, 368] on select "County [GEOGRAPHIC_DATA] [GEOGRAPHIC_DATA] [GEOGRAPHIC_DATA] [GEOGRAPHIC_DATA] …" at bounding box center [434, 379] width 125 height 23
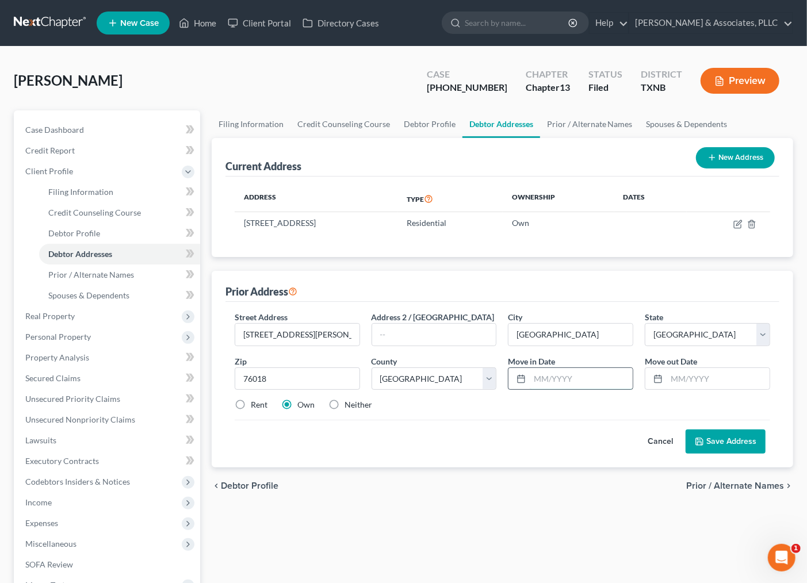
click at [541, 381] on input "text" at bounding box center [581, 379] width 103 height 22
type input "012024"
type input "0"
type input "1"
click at [696, 376] on input "1" at bounding box center [718, 379] width 103 height 22
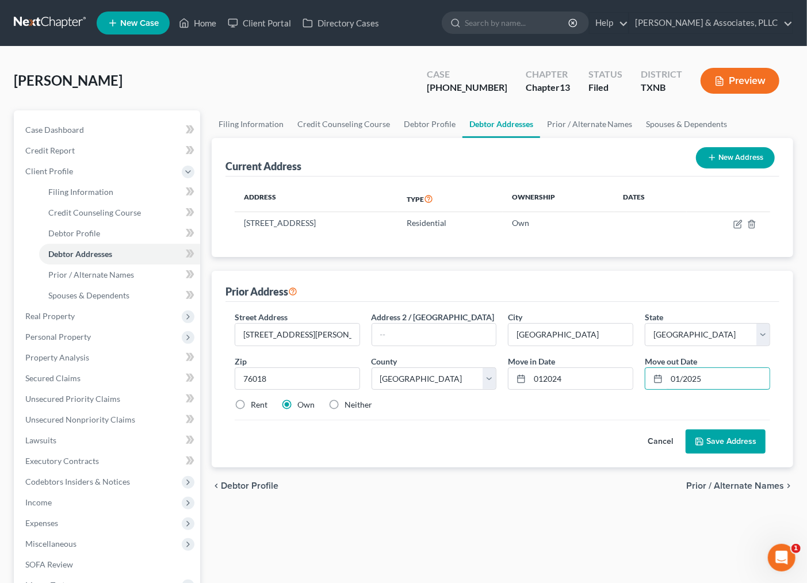
type input "01/2025"
drag, startPoint x: 278, startPoint y: 336, endPoint x: 292, endPoint y: 335, distance: 13.9
click at [292, 335] on input "[STREET_ADDRESS][PERSON_NAME]" at bounding box center [297, 335] width 124 height 22
type input "[STREET_ADDRESS][PERSON_NAME]"
click at [257, 410] on label "Rent" at bounding box center [259, 405] width 17 height 12
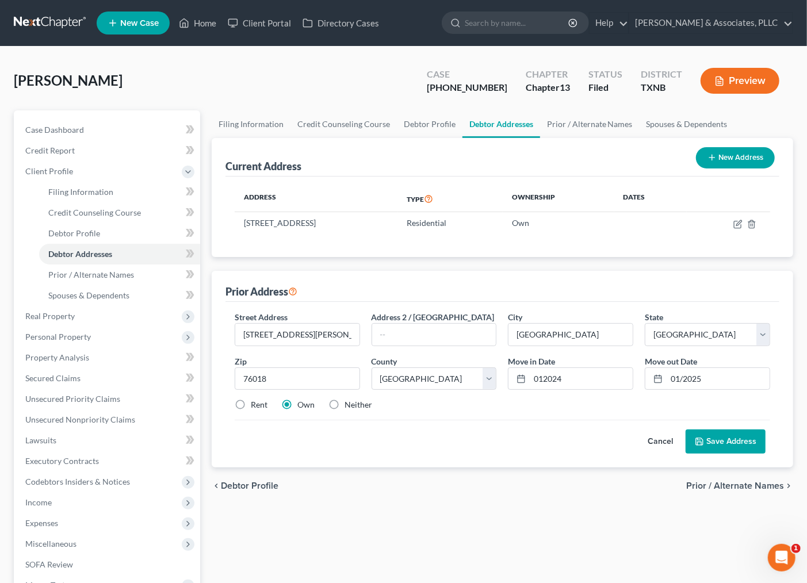
click at [257, 407] on input "Rent" at bounding box center [258, 402] width 7 height 7
radio input "true"
click at [720, 444] on button "Save Address" at bounding box center [726, 442] width 80 height 24
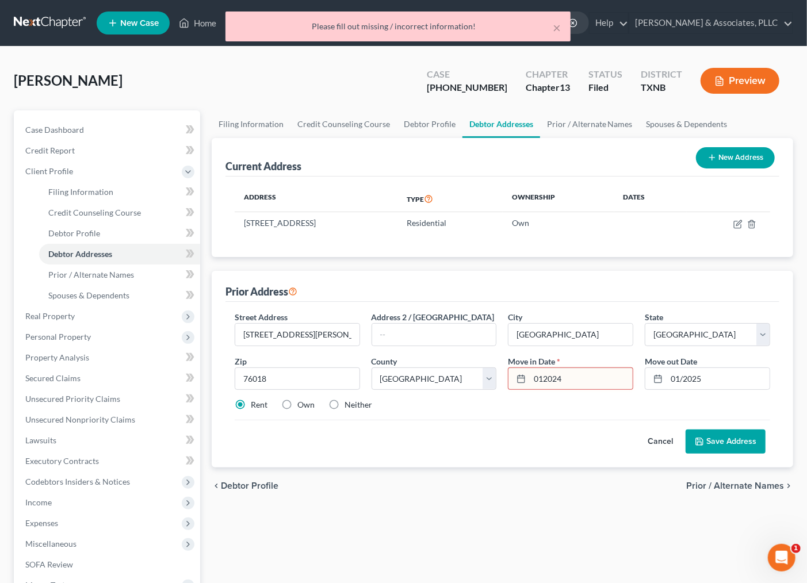
click at [547, 379] on input "012024" at bounding box center [581, 379] width 103 height 22
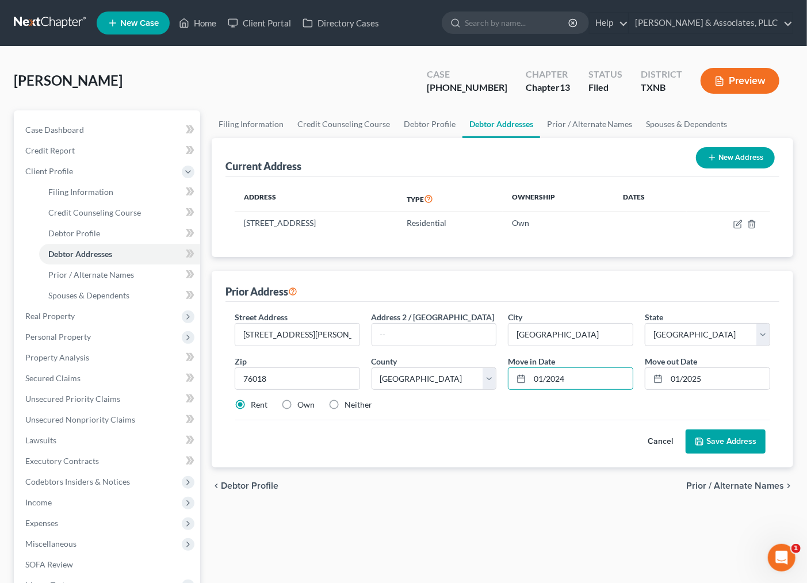
type input "01/2024"
click at [717, 436] on button "Save Address" at bounding box center [726, 442] width 80 height 24
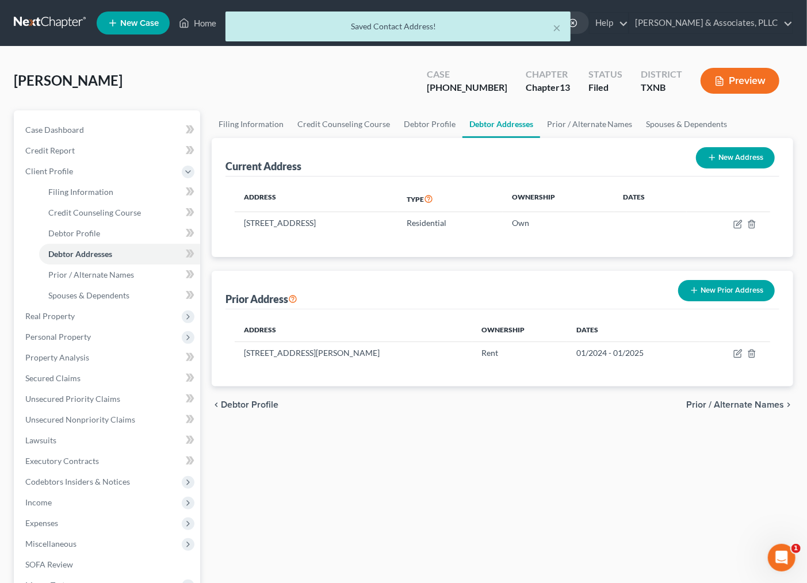
click at [718, 301] on button "New Prior Address" at bounding box center [726, 290] width 97 height 21
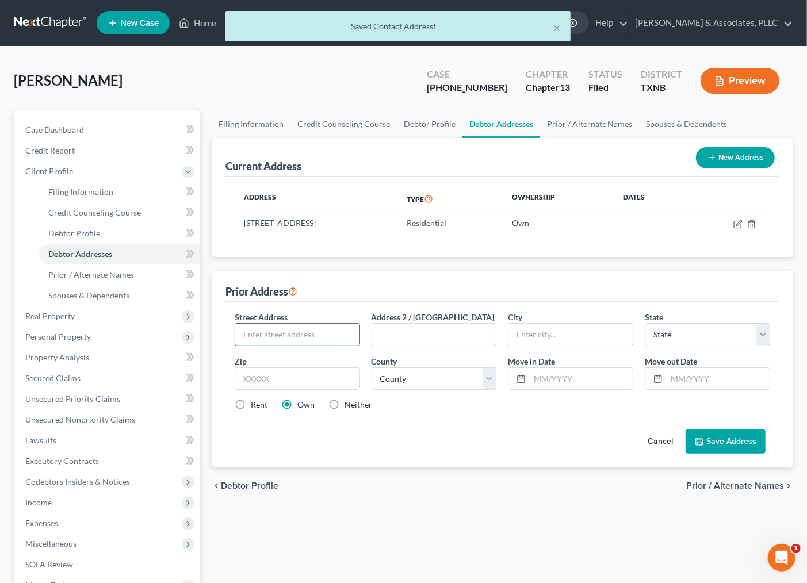
click at [298, 337] on input "text" at bounding box center [297, 335] width 124 height 22
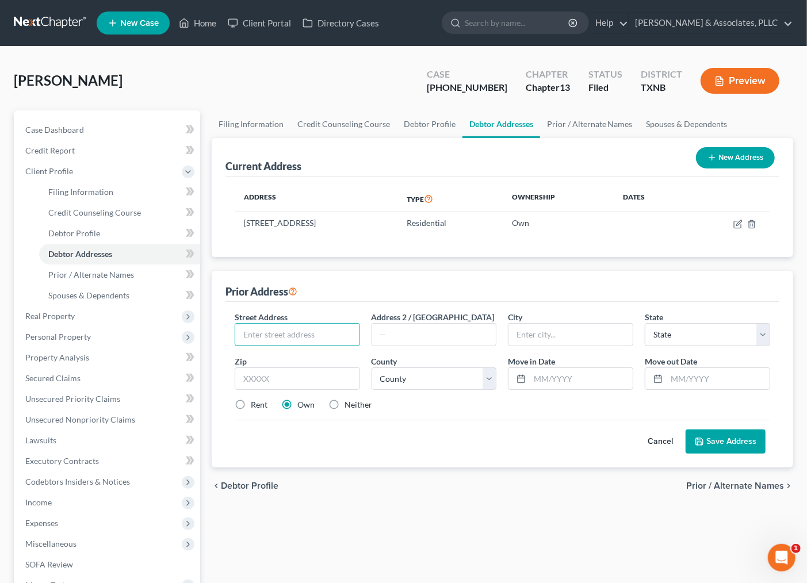
type input "1"
type input "[STREET_ADDRESS][PERSON_NAME]"
type input "75061"
type input "[PERSON_NAME]"
select select "45"
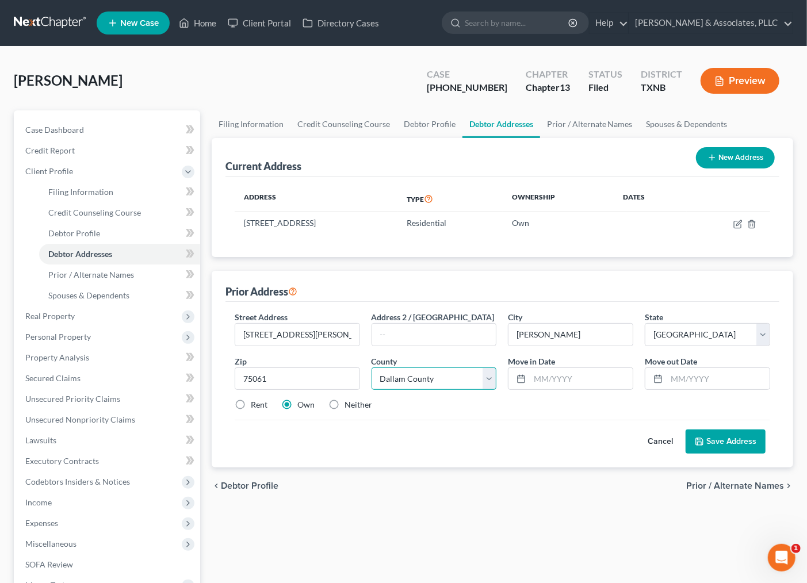
select select "56"
type input "01/2020"
type input "01/2024"
click at [258, 410] on label "Rent" at bounding box center [259, 405] width 17 height 12
click at [258, 407] on input "Rent" at bounding box center [258, 402] width 7 height 7
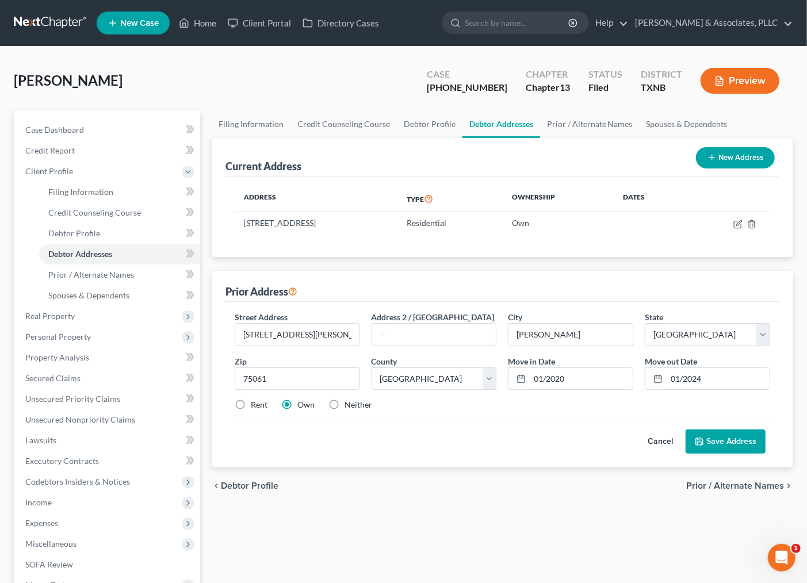
radio input "true"
click at [726, 445] on button "Save Address" at bounding box center [726, 442] width 80 height 24
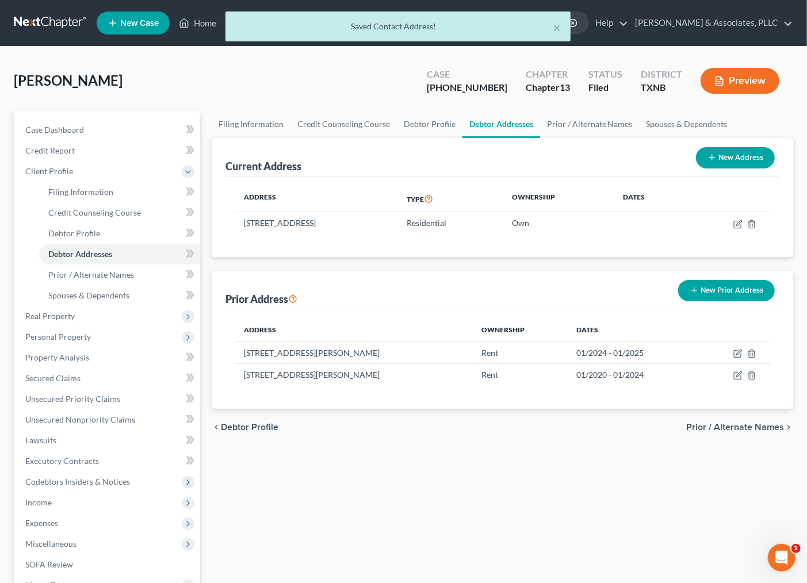
drag, startPoint x: 438, startPoint y: 457, endPoint x: 613, endPoint y: 429, distance: 177.6
click at [439, 457] on div "Filing Information Credit Counseling Course Debtor Profile Debtor Addresses Pri…" at bounding box center [502, 396] width 593 height 572
click at [712, 427] on span "Prior / Alternate Names" at bounding box center [735, 427] width 98 height 9
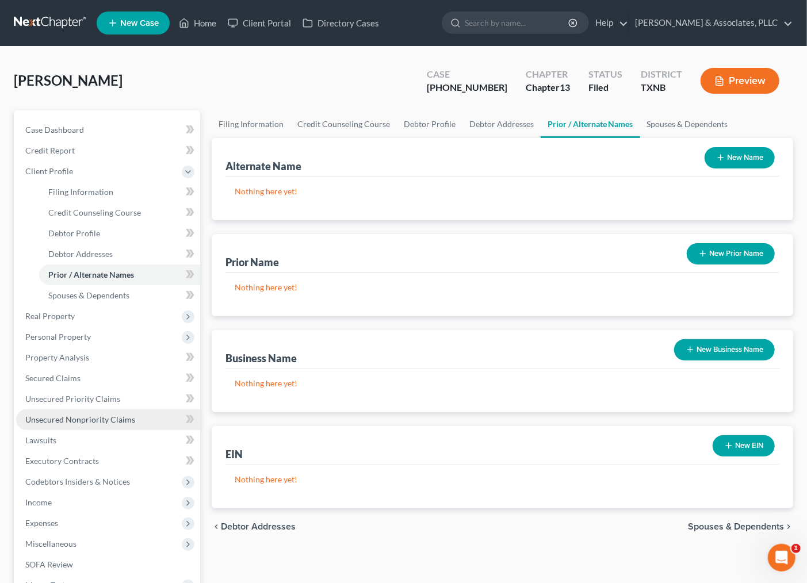
click at [75, 417] on span "Unsecured Nonpriority Claims" at bounding box center [80, 420] width 110 height 10
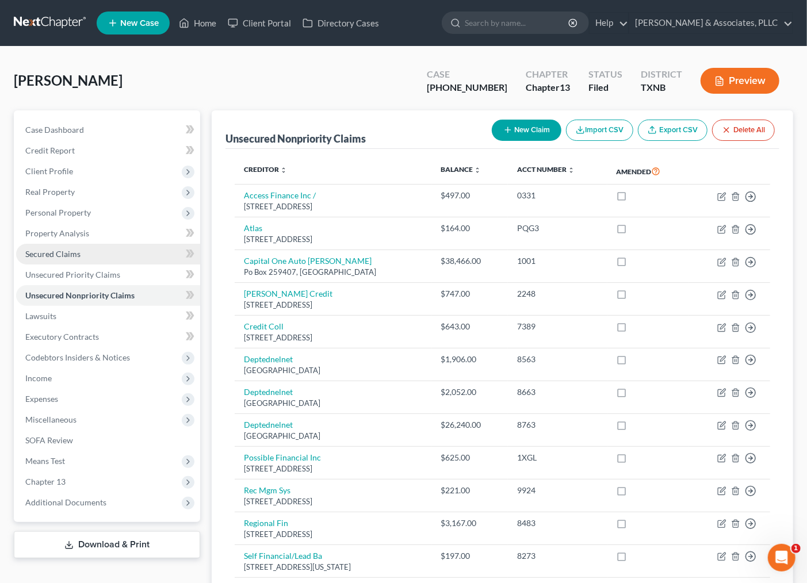
click at [58, 246] on link "Secured Claims" at bounding box center [108, 254] width 184 height 21
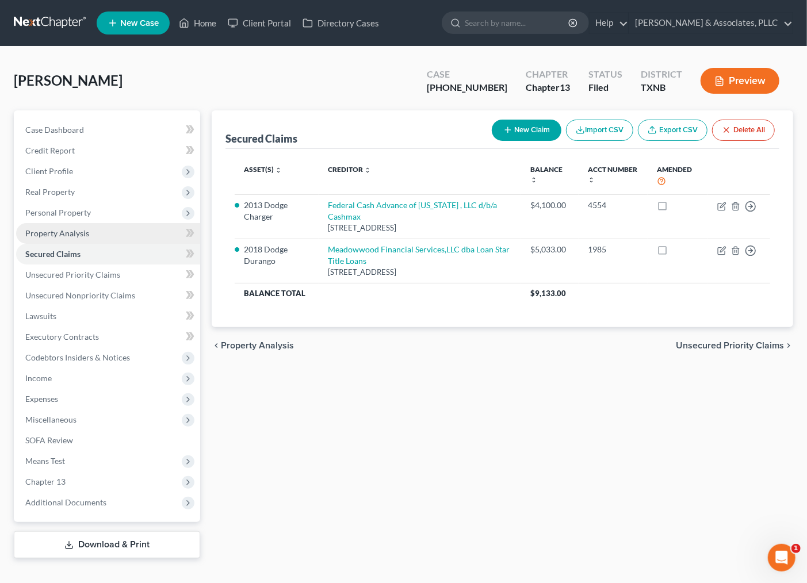
click at [65, 231] on span "Property Analysis" at bounding box center [57, 233] width 64 height 10
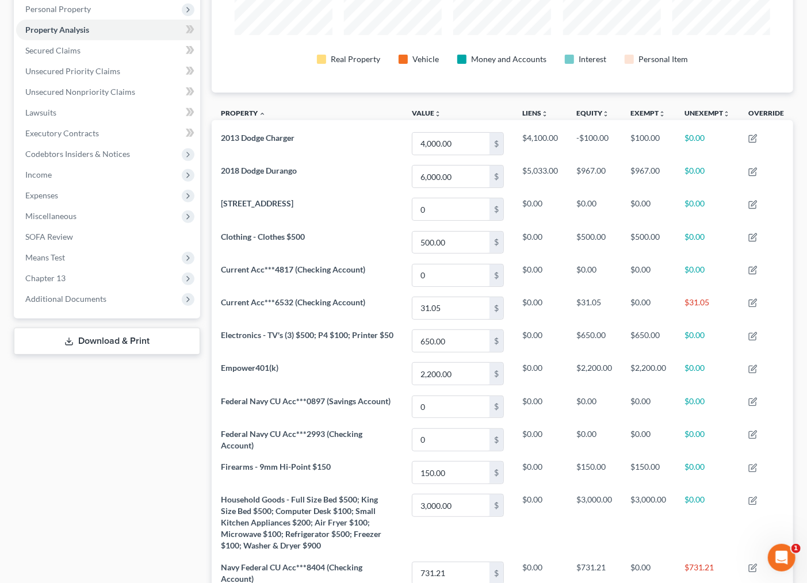
scroll to position [165, 0]
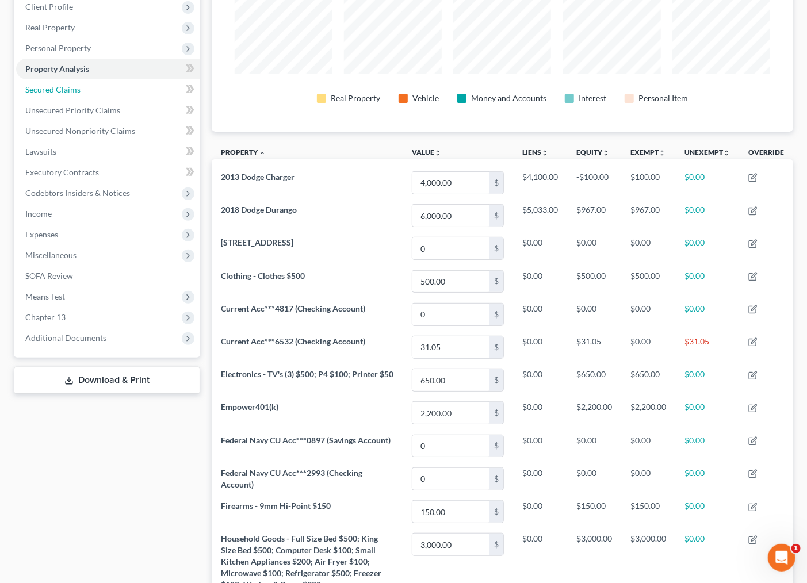
drag, startPoint x: 60, startPoint y: 88, endPoint x: 72, endPoint y: 89, distance: 12.1
click at [60, 88] on span "Secured Claims" at bounding box center [52, 90] width 55 height 10
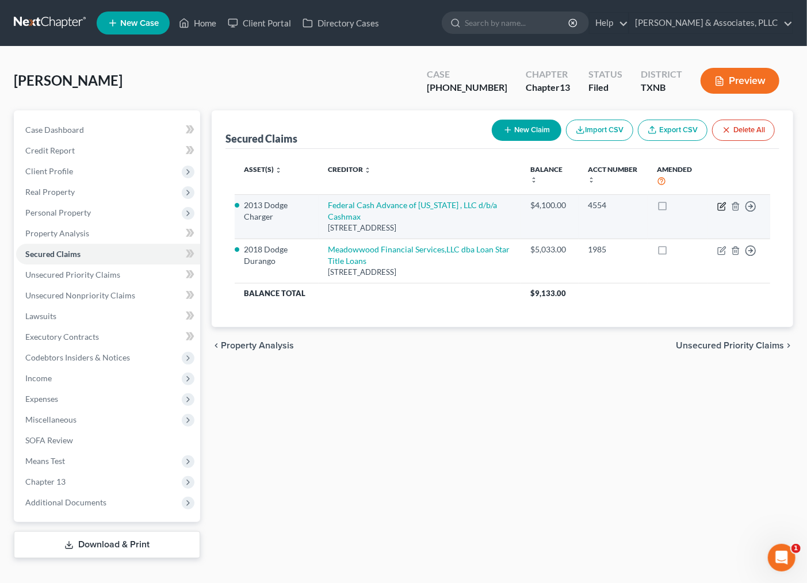
click at [723, 206] on icon "button" at bounding box center [722, 205] width 5 height 5
select select "45"
select select "1"
select select "0"
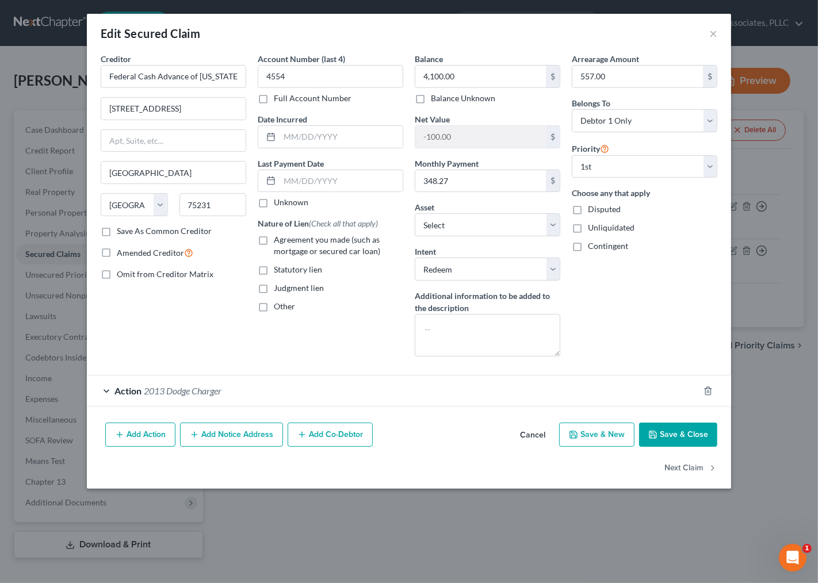
click at [606, 301] on div "Arrearage Amount 557.00 $ Belongs To * Select Debtor 1 Only Debtor 2 Only Debto…" at bounding box center [644, 209] width 157 height 313
drag, startPoint x: 674, startPoint y: 432, endPoint x: 265, endPoint y: 249, distance: 447.6
click at [329, 238] on div "Edit Secured Claim × Creditor * Federal Cash Advance of [US_STATE] , LLC d/b/a …" at bounding box center [409, 251] width 644 height 475
click at [330, 251] on span "Agreement you made (such as mortgage or secured car loan)" at bounding box center [327, 245] width 106 height 21
click at [286, 242] on input "Agreement you made (such as mortgage or secured car loan)" at bounding box center [281, 237] width 7 height 7
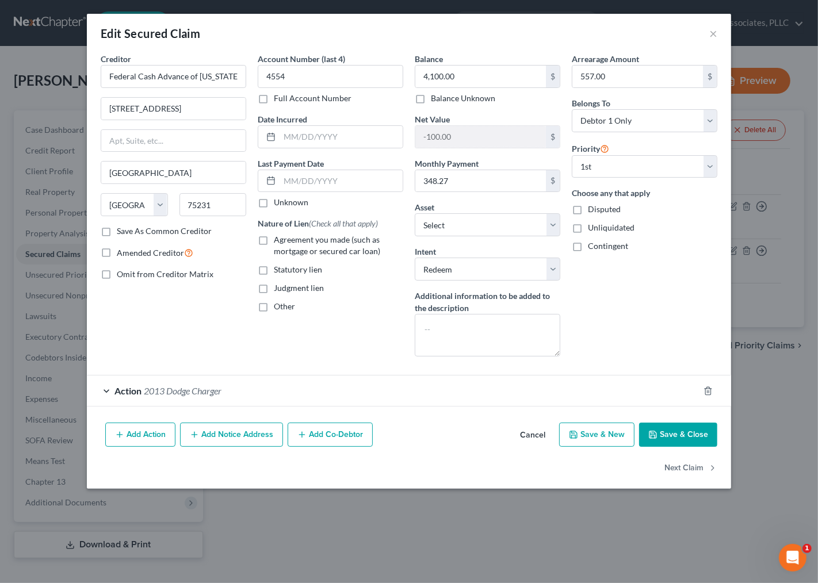
checkbox input "true"
click at [162, 232] on label "Save As Common Creditor" at bounding box center [164, 232] width 95 height 12
click at [129, 232] on input "Save As Common Creditor" at bounding box center [124, 229] width 7 height 7
checkbox input "true"
drag, startPoint x: 705, startPoint y: 439, endPoint x: 688, endPoint y: 437, distance: 17.3
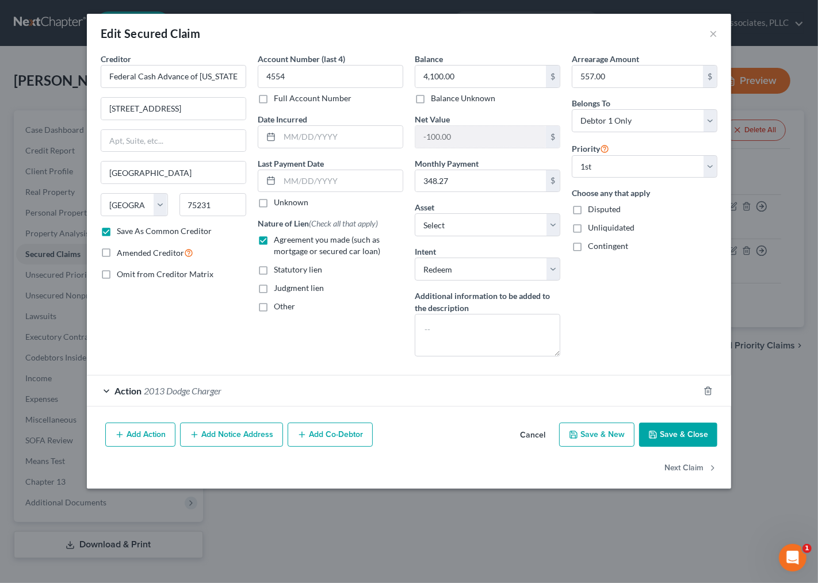
click at [688, 437] on button "Save & Close" at bounding box center [678, 435] width 78 height 24
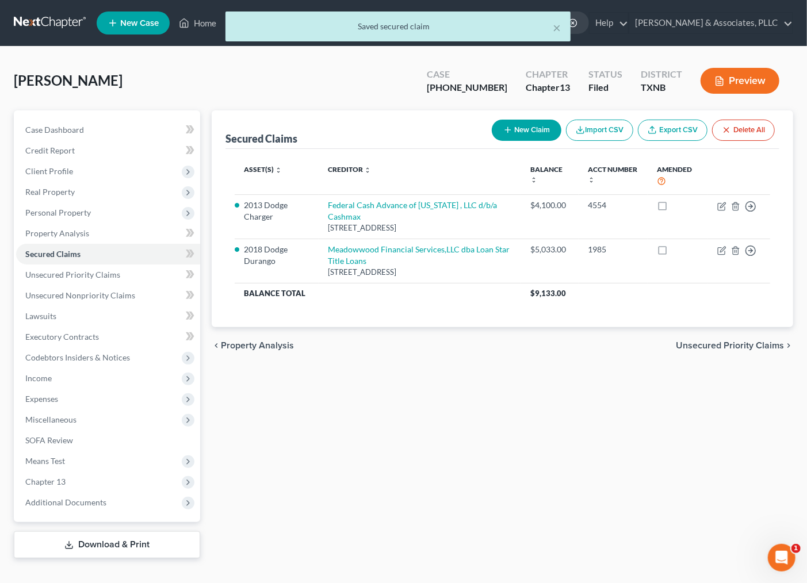
click at [606, 440] on div "Secured Claims New Claim Import CSV Export CSV Delete All Asset(s) expand_more …" at bounding box center [502, 334] width 593 height 448
click at [445, 309] on div "Asset(s) expand_more expand_less unfold_more Creditor expand_more expand_less u…" at bounding box center [503, 238] width 554 height 178
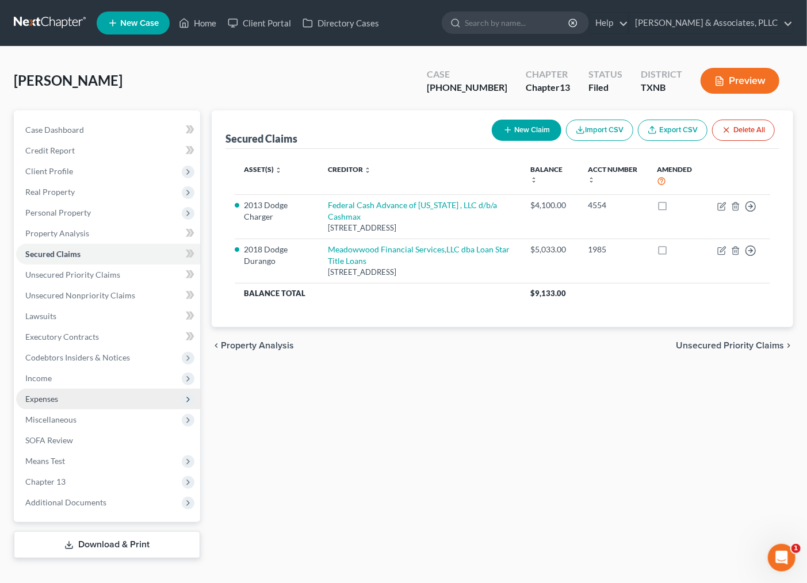
drag, startPoint x: 38, startPoint y: 394, endPoint x: 23, endPoint y: 404, distance: 18.5
click at [38, 394] on span "Expenses" at bounding box center [41, 399] width 33 height 10
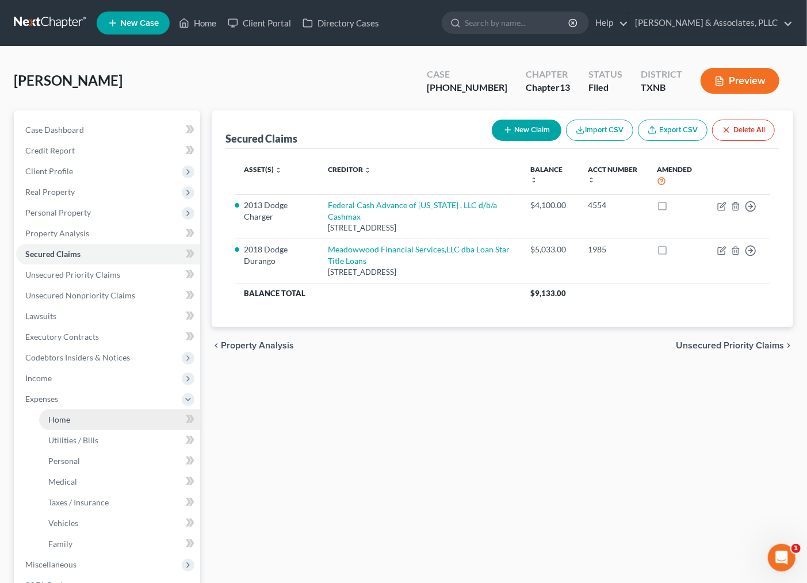
click at [51, 426] on link "Home" at bounding box center [119, 420] width 161 height 21
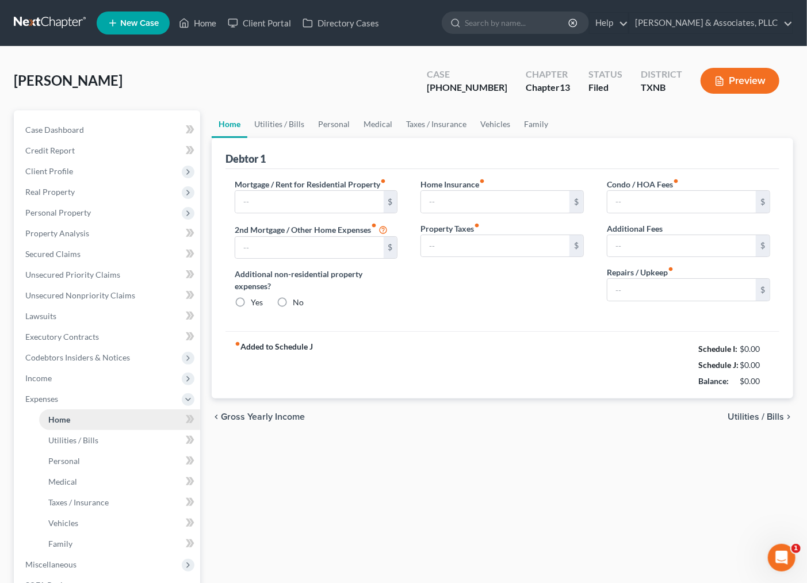
type input "2,395.00"
type input "0.00"
radio input "true"
type input "0.00"
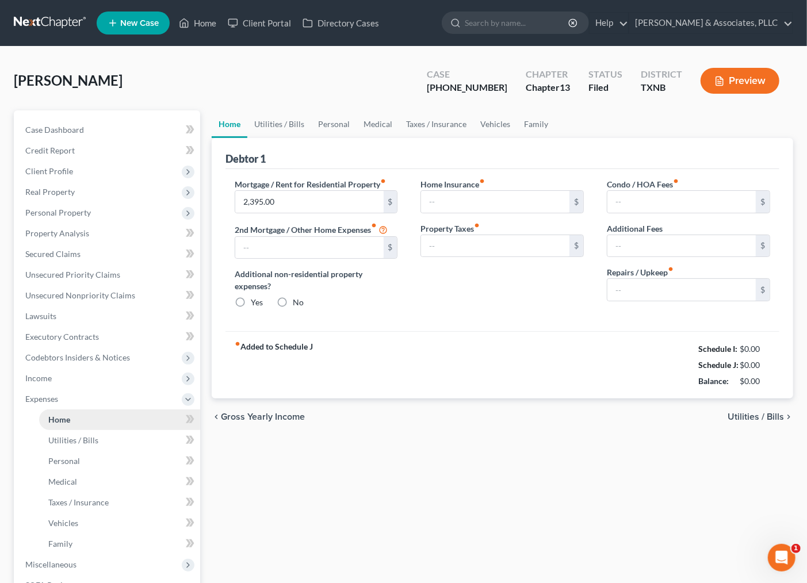
type input "0.00"
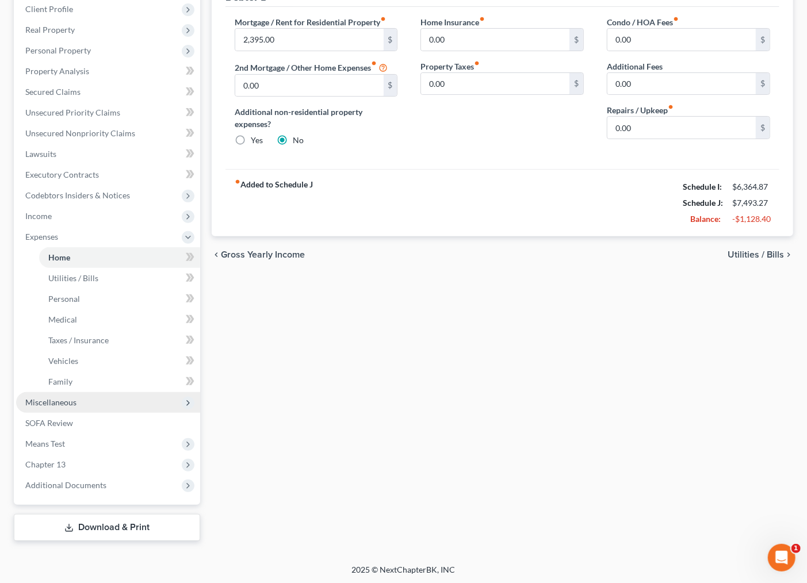
click at [70, 398] on span "Miscellaneous" at bounding box center [50, 403] width 51 height 10
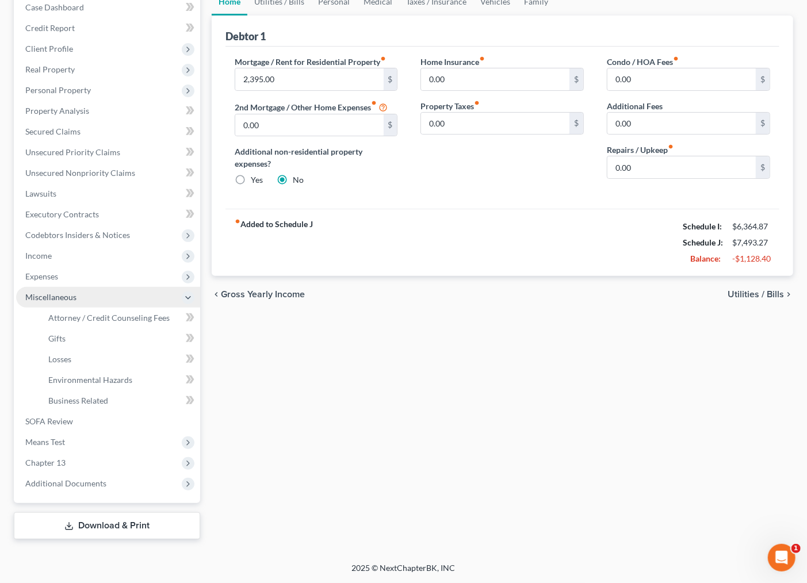
scroll to position [121, 0]
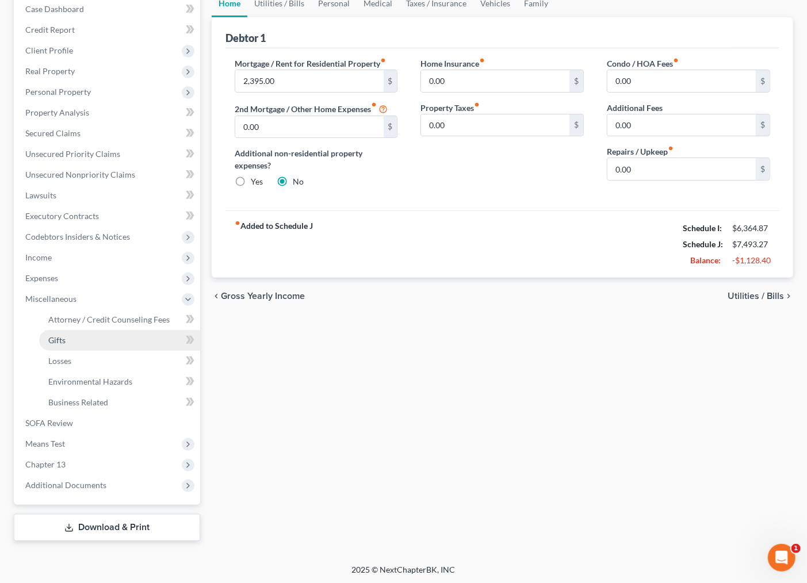
click at [49, 343] on span "Gifts" at bounding box center [56, 340] width 17 height 10
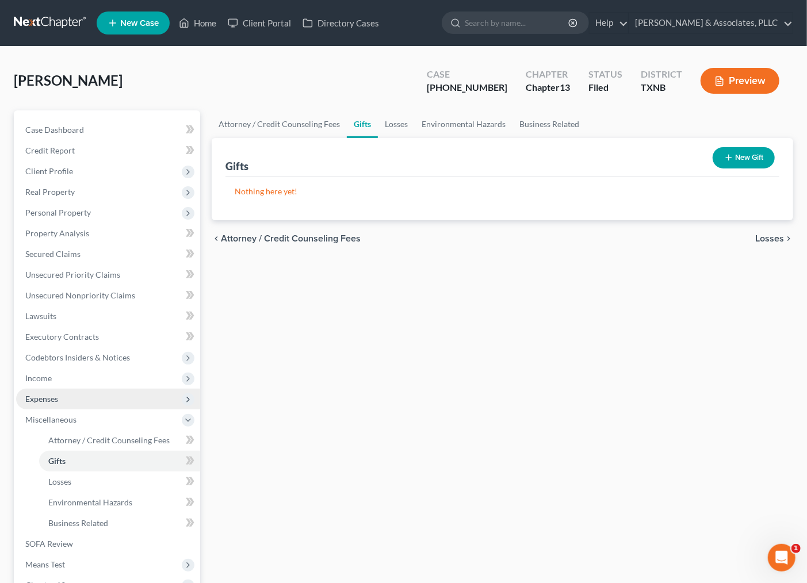
click at [63, 401] on span "Expenses" at bounding box center [108, 399] width 184 height 21
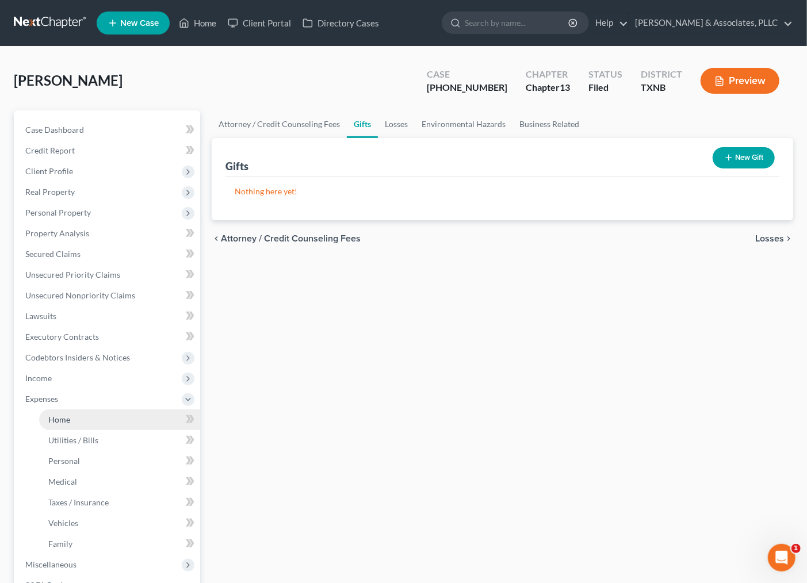
click at [71, 414] on link "Home" at bounding box center [119, 420] width 161 height 21
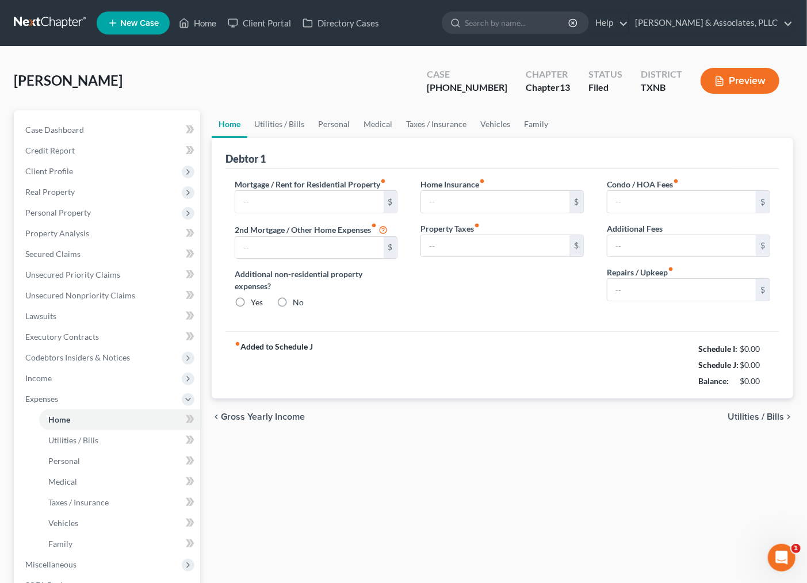
type input "2,395.00"
type input "0.00"
radio input "true"
type input "0.00"
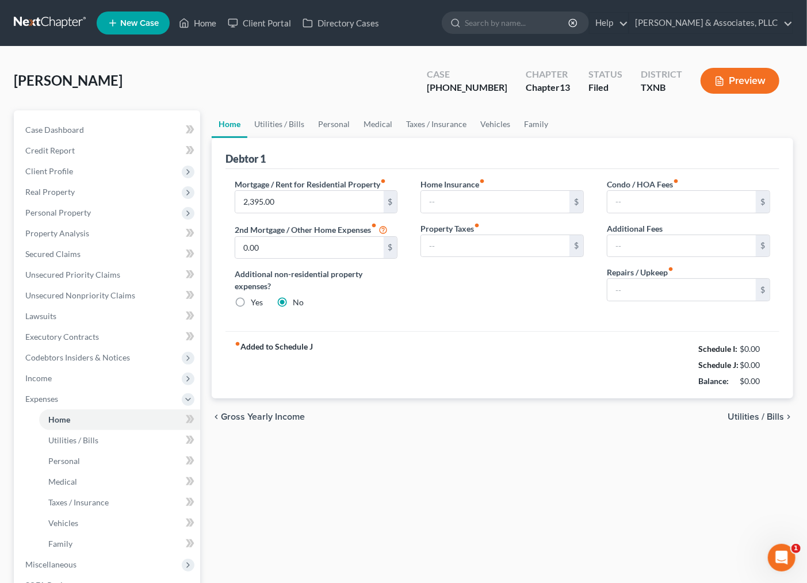
type input "0.00"
click at [531, 127] on link "Family" at bounding box center [536, 124] width 38 height 28
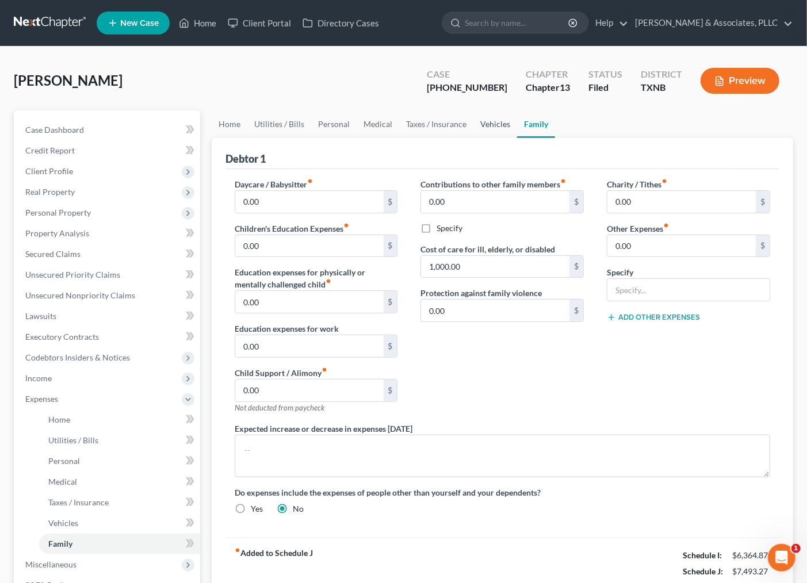
click at [492, 119] on link "Vehicles" at bounding box center [496, 124] width 44 height 28
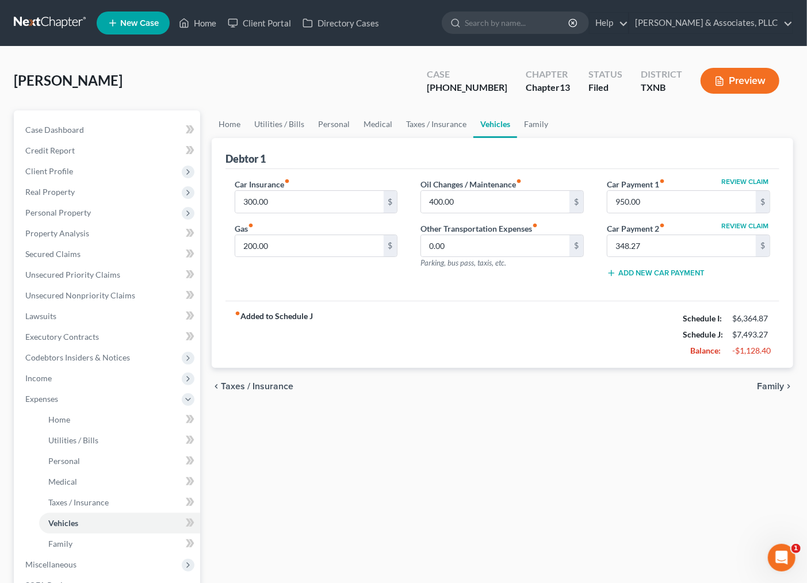
scroll to position [64, 0]
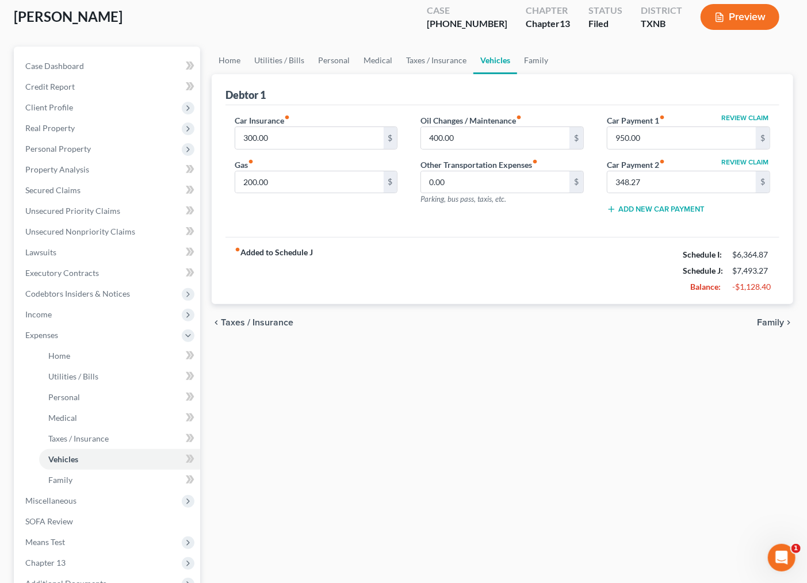
drag, startPoint x: 434, startPoint y: 418, endPoint x: 700, endPoint y: 301, distance: 290.3
click at [439, 416] on div "Home Utilities / Bills Personal Medical Taxes / Insurance Vehicles Family Debto…" at bounding box center [502, 343] width 593 height 593
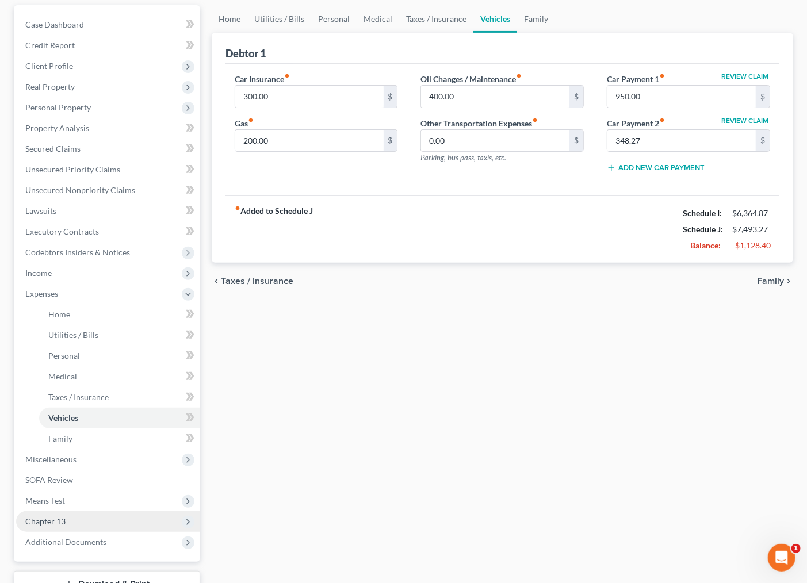
scroll to position [128, 0]
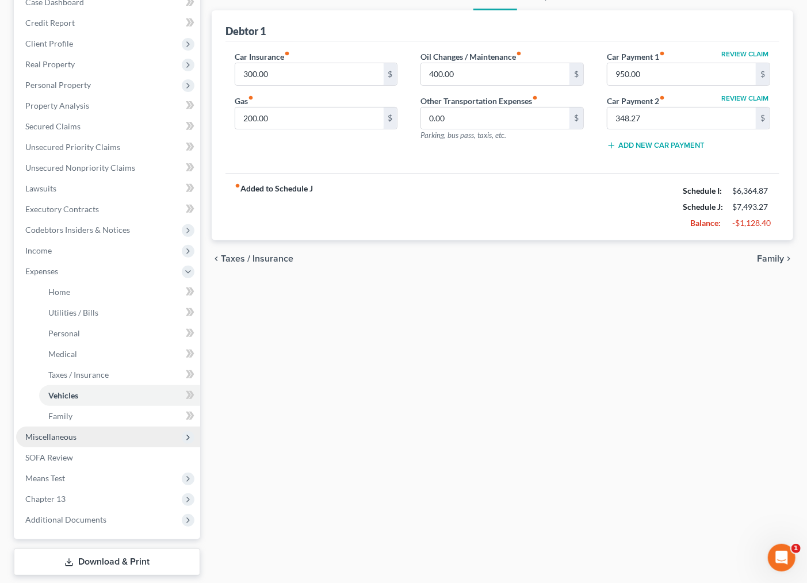
click at [65, 436] on span "Miscellaneous" at bounding box center [50, 437] width 51 height 10
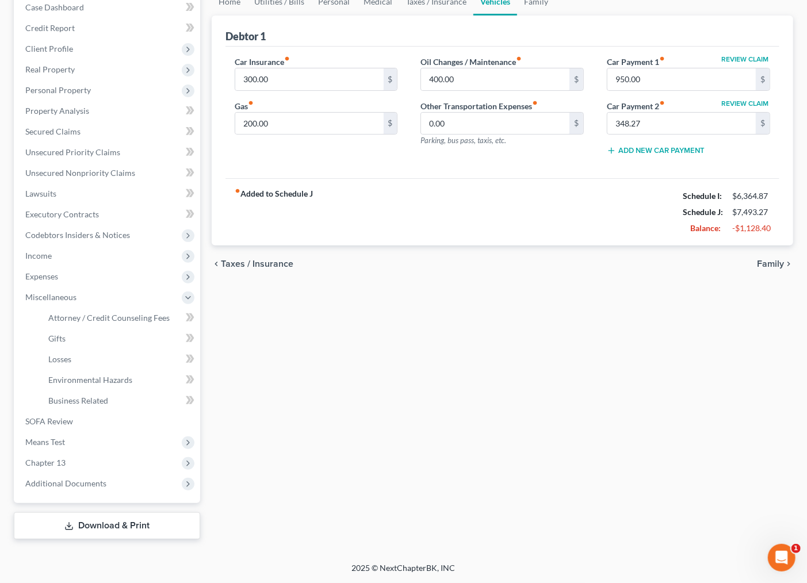
scroll to position [121, 0]
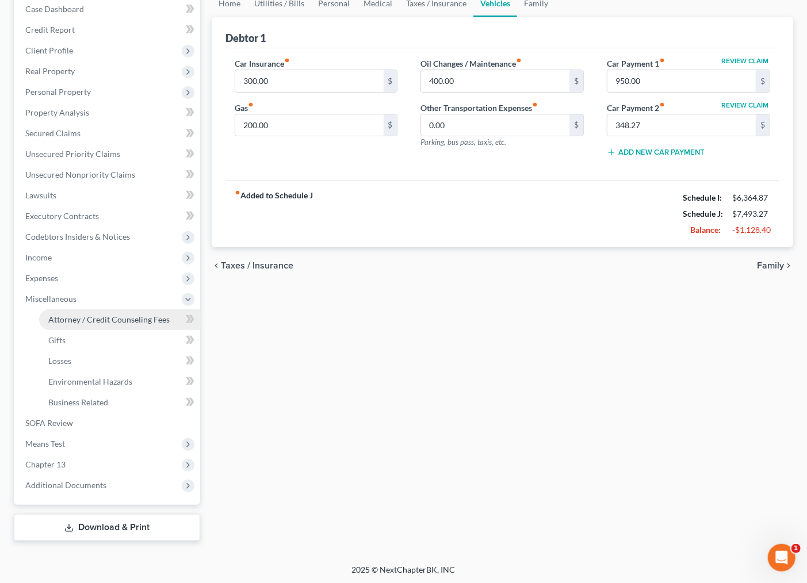
click at [67, 318] on span "Attorney / Credit Counseling Fees" at bounding box center [108, 320] width 121 height 10
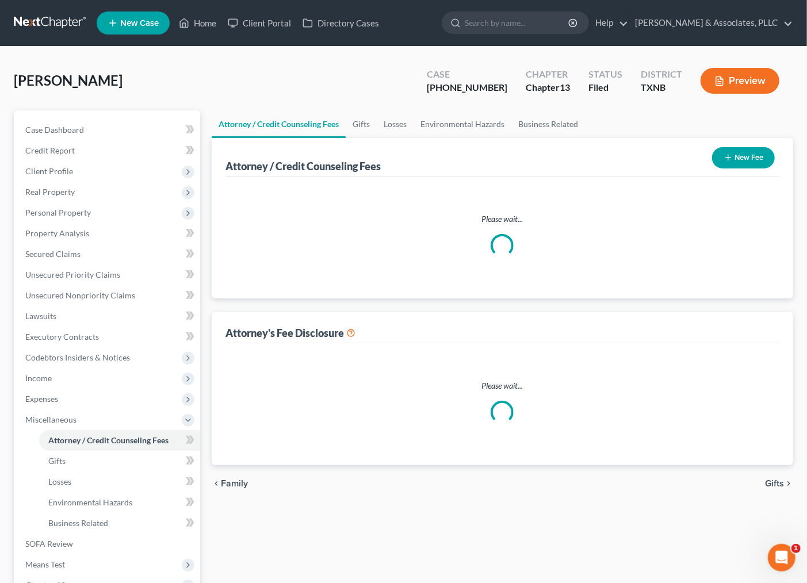
select select "0"
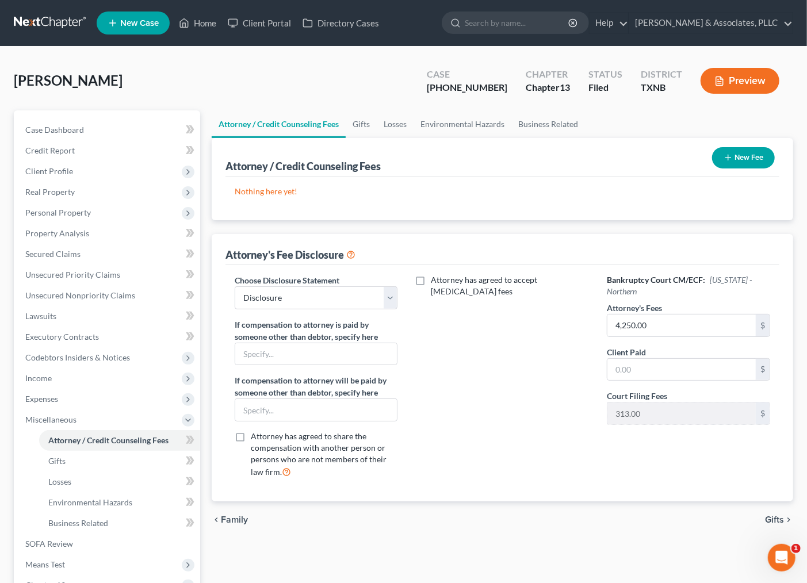
click at [734, 156] on button "New Fee" at bounding box center [743, 157] width 63 height 21
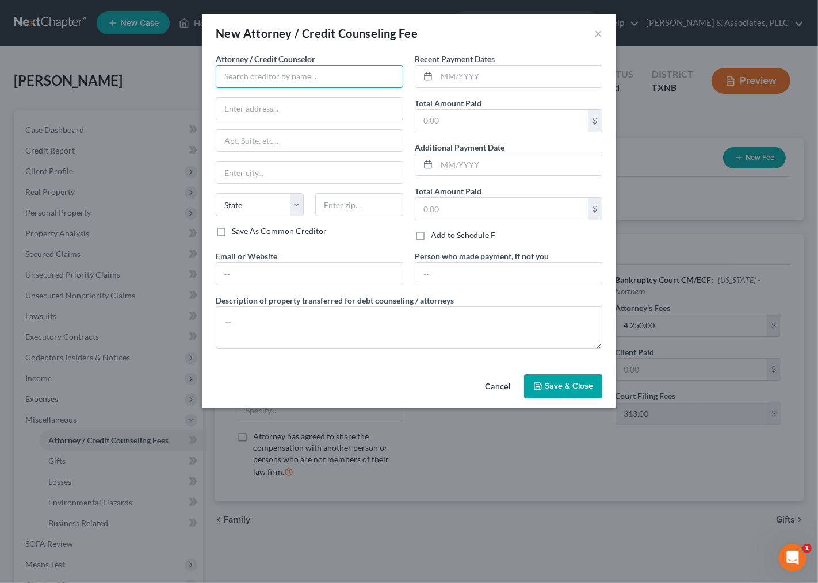
click at [279, 76] on input "text" at bounding box center [310, 76] width 188 height 23
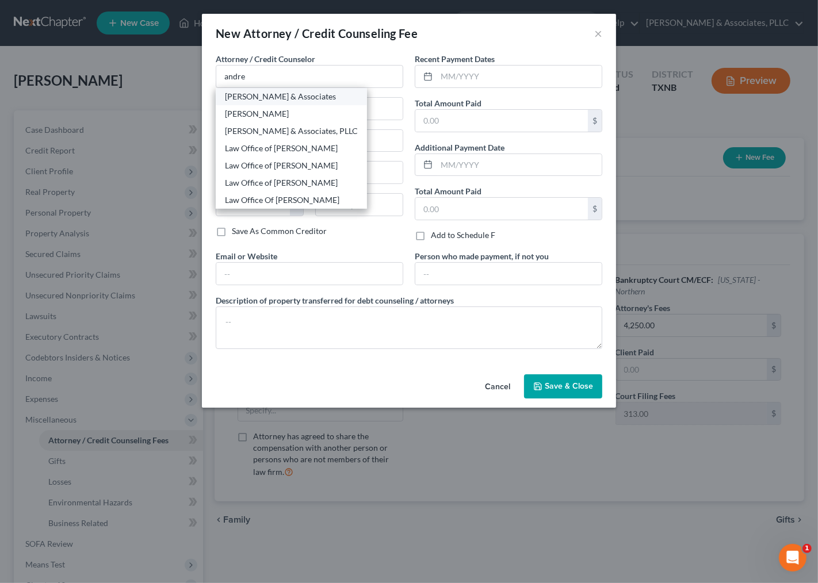
click at [289, 89] on div "[PERSON_NAME] & Associates" at bounding box center [291, 96] width 151 height 17
type input "[PERSON_NAME] & Associates"
type input "[STREET_ADDRESS]"
type input "Suite 650"
type input "[GEOGRAPHIC_DATA]"
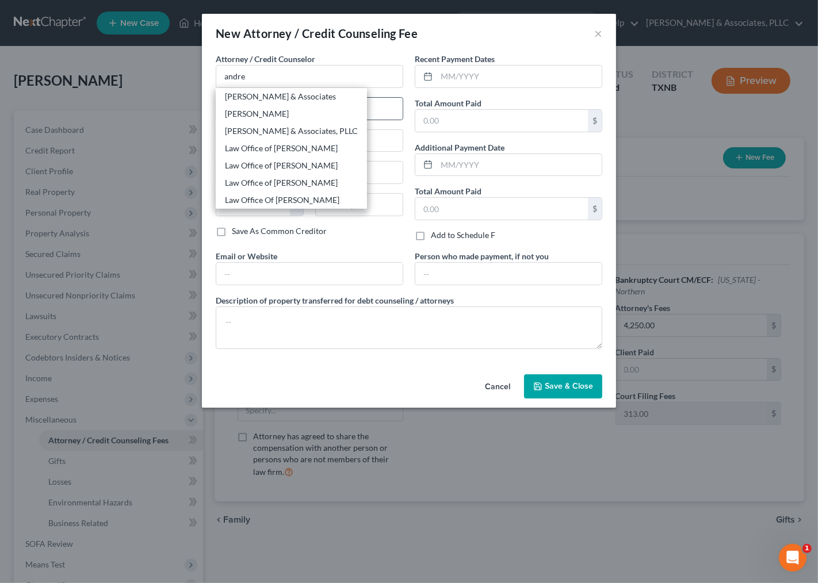
select select "45"
type input "75254"
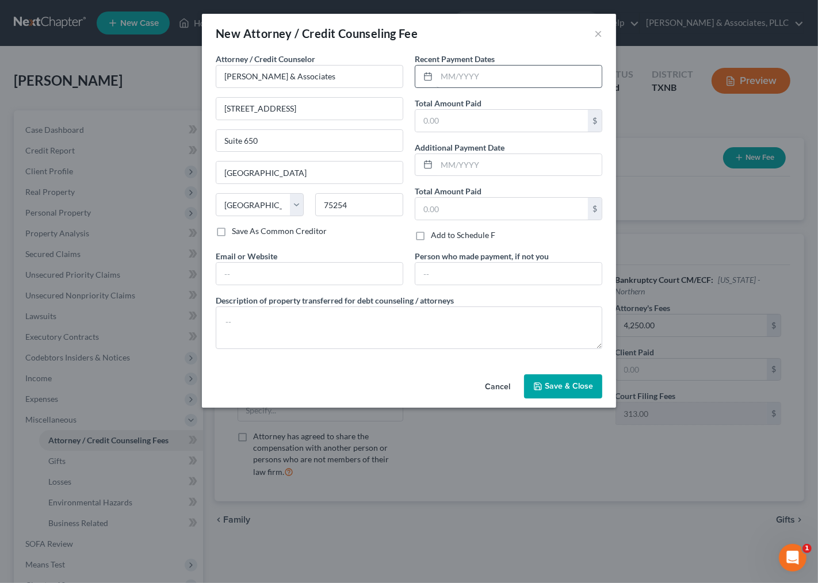
drag, startPoint x: 484, startPoint y: 64, endPoint x: 484, endPoint y: 85, distance: 20.7
click at [483, 66] on div at bounding box center [509, 76] width 188 height 23
click at [484, 79] on input "text" at bounding box center [519, 77] width 165 height 22
type input "1"
drag, startPoint x: 462, startPoint y: 90, endPoint x: 471, endPoint y: 82, distance: 11.8
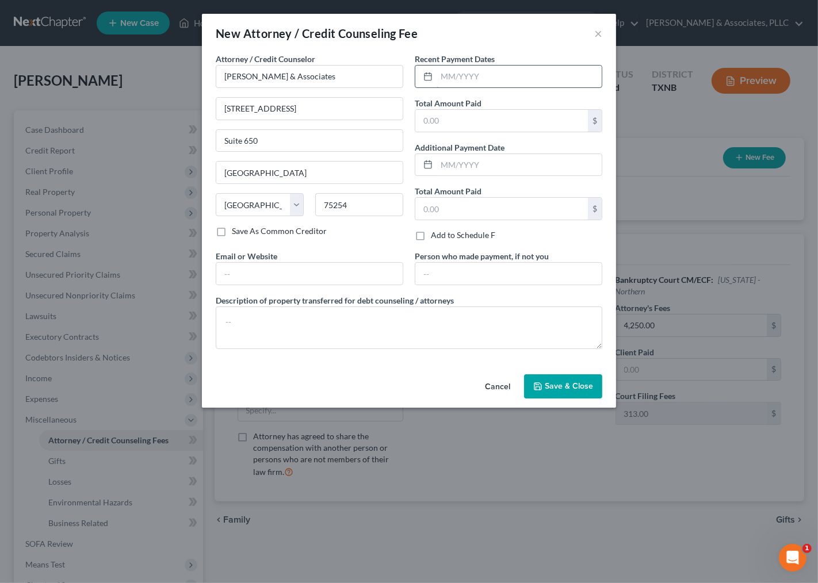
click at [463, 90] on div "Recent Payment Dates Total Amount Paid $ Additional Payment Date Total Amount P…" at bounding box center [508, 151] width 199 height 197
click at [471, 82] on input "text" at bounding box center [519, 77] width 165 height 22
type input "7"
drag, startPoint x: 449, startPoint y: 78, endPoint x: 463, endPoint y: 75, distance: 14.1
click at [463, 75] on input "[DATE]" at bounding box center [519, 77] width 165 height 22
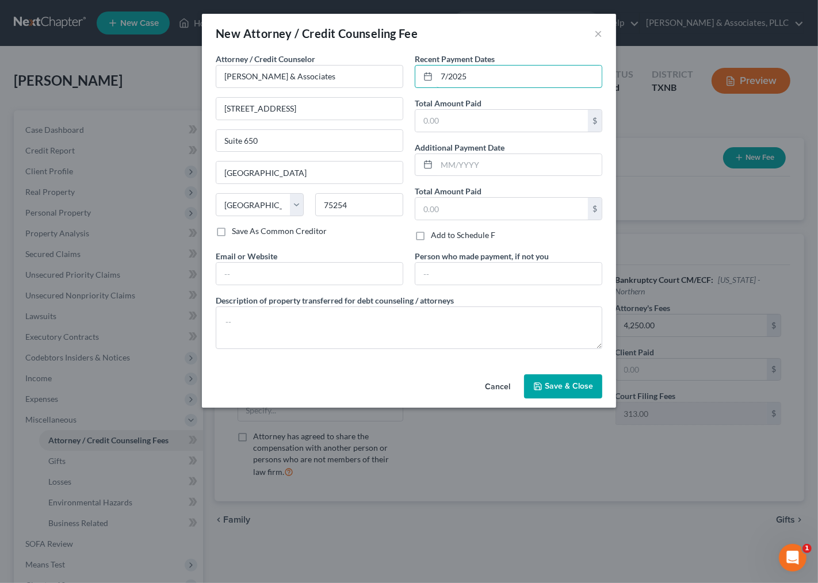
type input "7/2025"
click at [463, 142] on label "Additional Payment Date" at bounding box center [460, 148] width 90 height 12
click at [473, 111] on input "text" at bounding box center [501, 121] width 173 height 22
click at [465, 118] on input "text" at bounding box center [501, 121] width 173 height 22
type input "437.00"
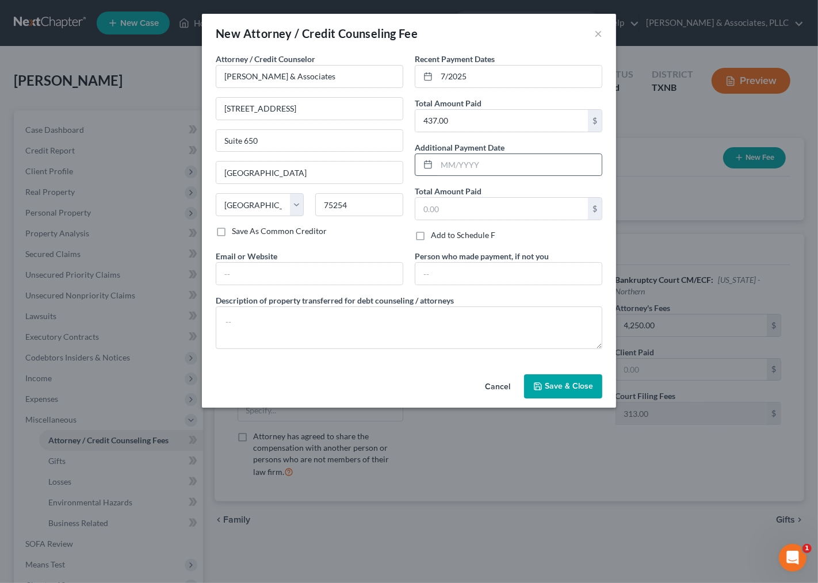
click at [433, 158] on div at bounding box center [425, 165] width 21 height 22
click at [449, 168] on input "text" at bounding box center [519, 165] width 165 height 22
click at [589, 394] on button "Save & Close" at bounding box center [563, 387] width 78 height 24
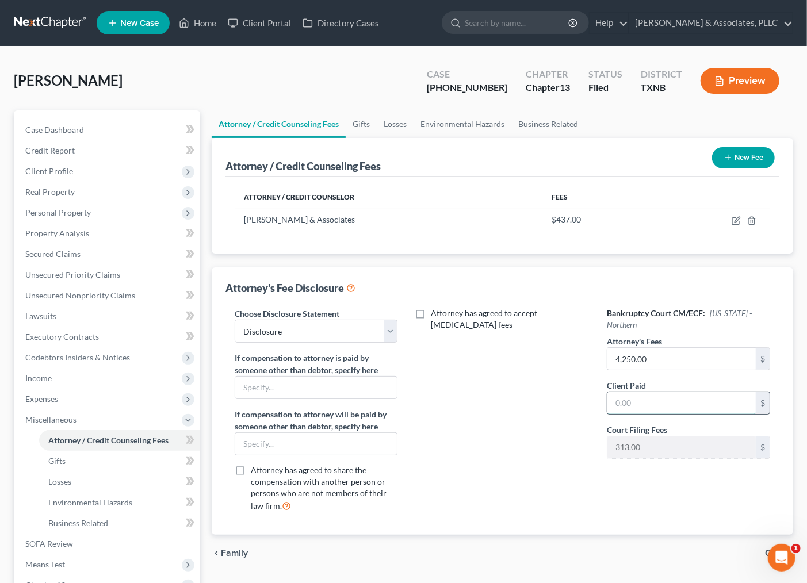
click at [635, 392] on input "text" at bounding box center [682, 403] width 148 height 22
type input "437.00"
click at [623, 486] on div "Bankruptcy Court CM/ECF: [US_STATE] - Northern Attorney's Fees 4,250.00 $ Clien…" at bounding box center [688, 414] width 186 height 213
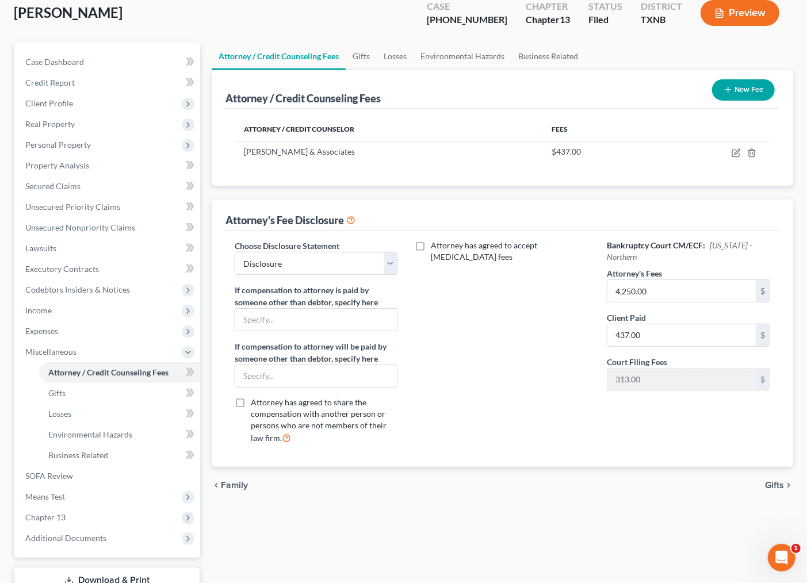
scroll to position [121, 0]
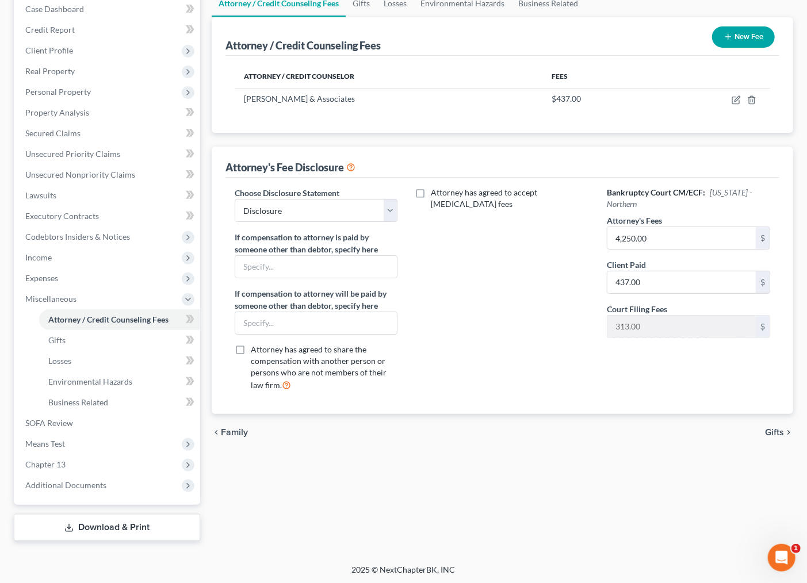
click at [751, 35] on button "New Fee" at bounding box center [743, 36] width 63 height 21
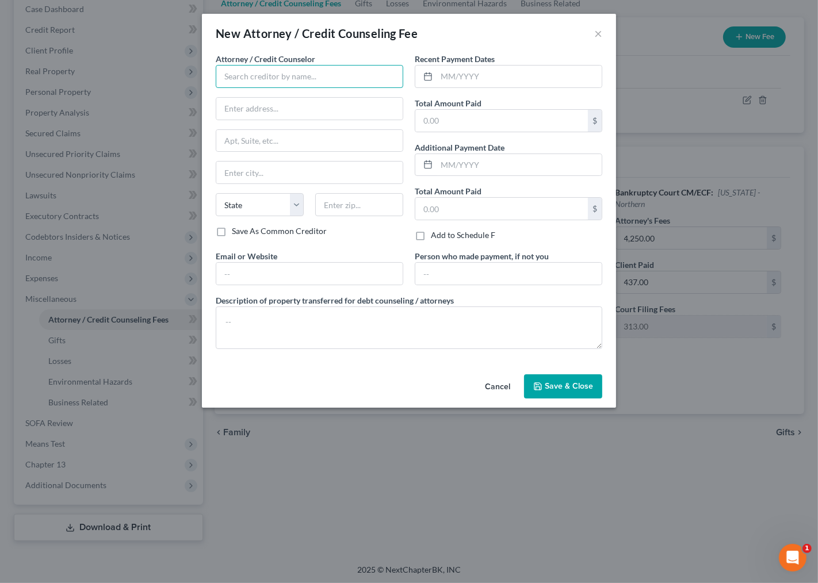
paste input "MoneySharp Credit Counseling Inc."
type input "MoneySharp Credit Counseling Inc."
drag, startPoint x: 280, startPoint y: 114, endPoint x: 262, endPoint y: 98, distance: 23.2
click at [280, 114] on input "text" at bounding box center [309, 109] width 186 height 22
click at [240, 114] on input "text" at bounding box center [309, 109] width 186 height 22
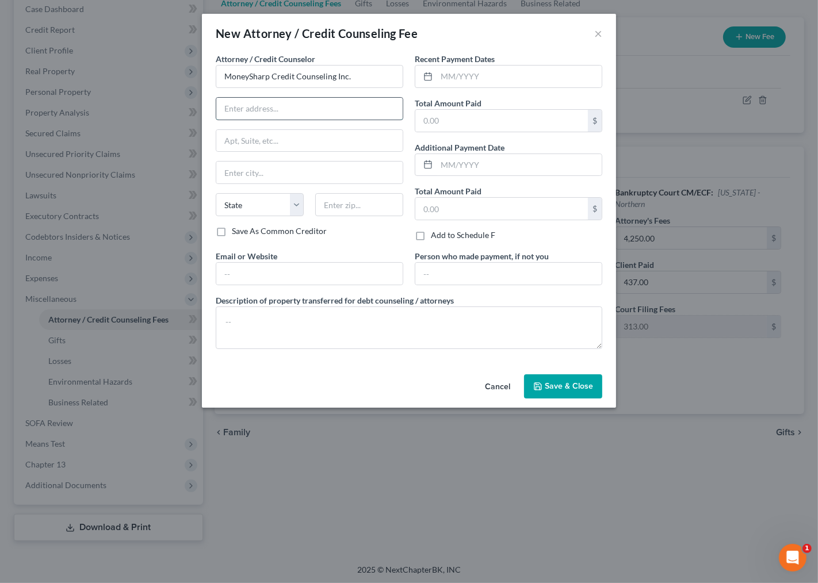
paste input "[STREET_ADDRESS][PERSON_NAME]"
click at [277, 109] on input "[STREET_ADDRESS][PERSON_NAME]" at bounding box center [309, 109] width 186 height 22
type input "[STREET_ADDRESS][PERSON_NAME]"
click at [356, 208] on input "text" at bounding box center [359, 204] width 88 height 23
type input "60601"
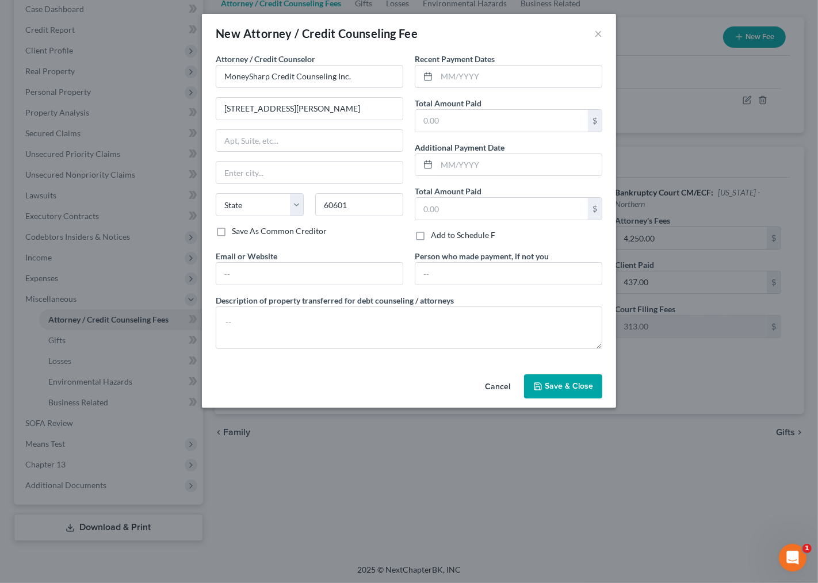
click at [391, 246] on div "Attorney / Credit Counselor * MoneySharp Credit Counseling Inc. [STREET_ADDRESS…" at bounding box center [309, 151] width 199 height 197
type input "[GEOGRAPHIC_DATA]"
select select "14"
click at [478, 70] on input "text" at bounding box center [519, 77] width 165 height 22
click at [540, 81] on input "text" at bounding box center [519, 77] width 165 height 22
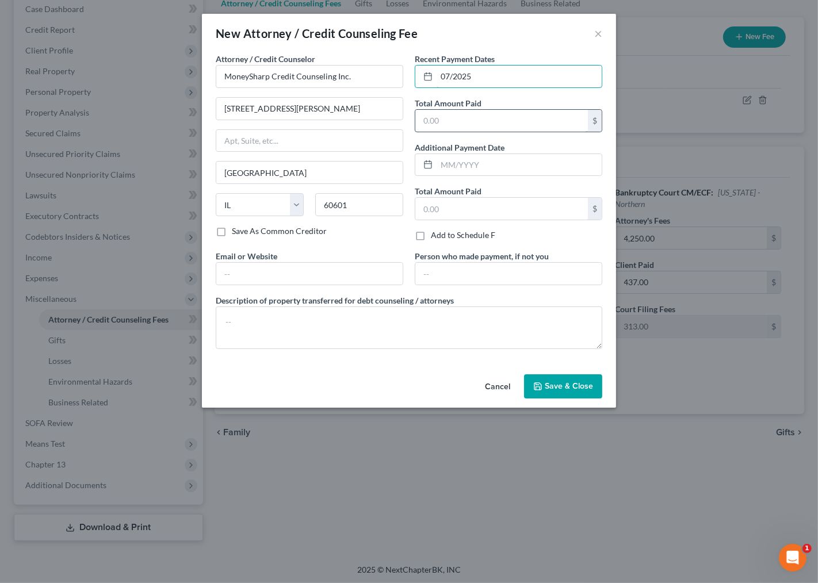
type input "07/2025"
click at [534, 113] on input "text" at bounding box center [501, 121] width 173 height 22
type input "2"
type input "2,025"
drag, startPoint x: 534, startPoint y: 113, endPoint x: 215, endPoint y: 175, distance: 324.6
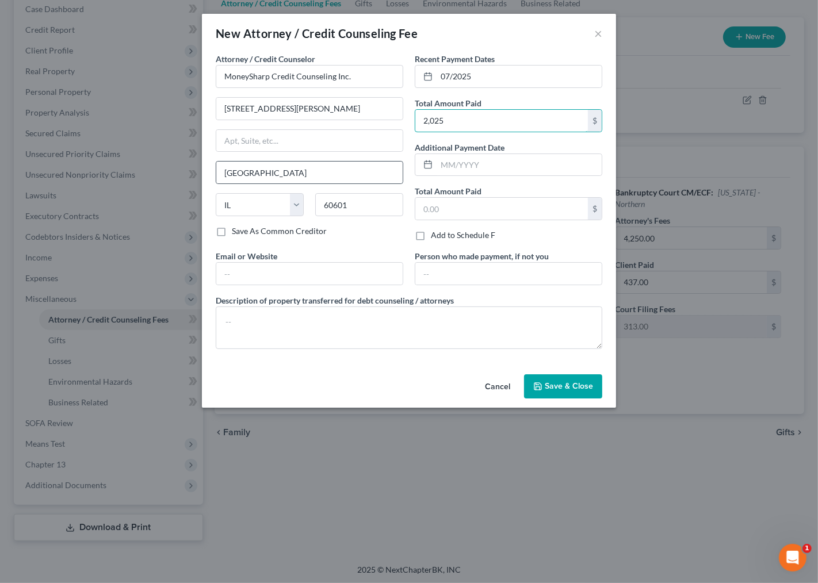
click at [215, 175] on div "Attorney / Credit Counselor * MoneySharp Credit Counseling Inc. [STREET_ADDRESS…" at bounding box center [409, 206] width 398 height 306
type input "2"
type input "12.00"
click at [556, 389] on span "Save & Close" at bounding box center [569, 386] width 48 height 10
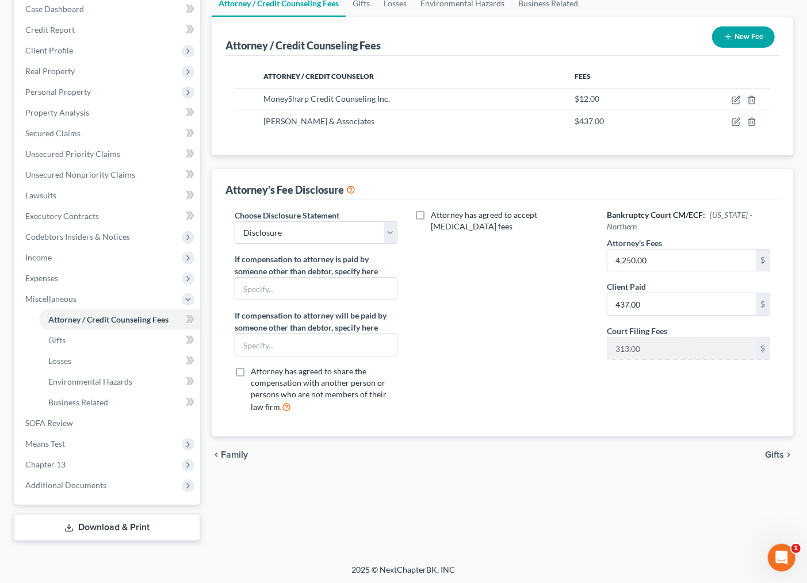
drag, startPoint x: 598, startPoint y: 469, endPoint x: 677, endPoint y: 424, distance: 91.0
click at [600, 469] on div "chevron_left Family Gifts chevron_right" at bounding box center [503, 455] width 582 height 37
click at [772, 458] on span "Gifts" at bounding box center [774, 455] width 19 height 9
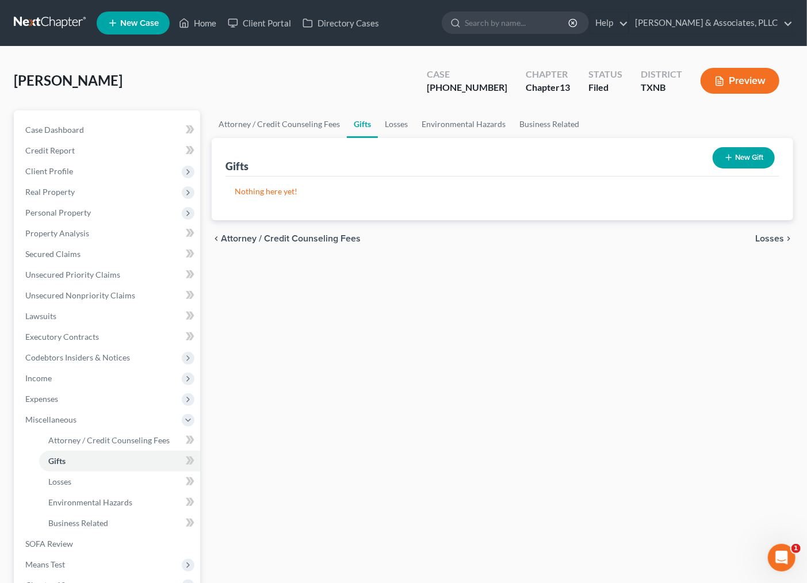
click at [782, 238] on span "Losses" at bounding box center [769, 238] width 29 height 9
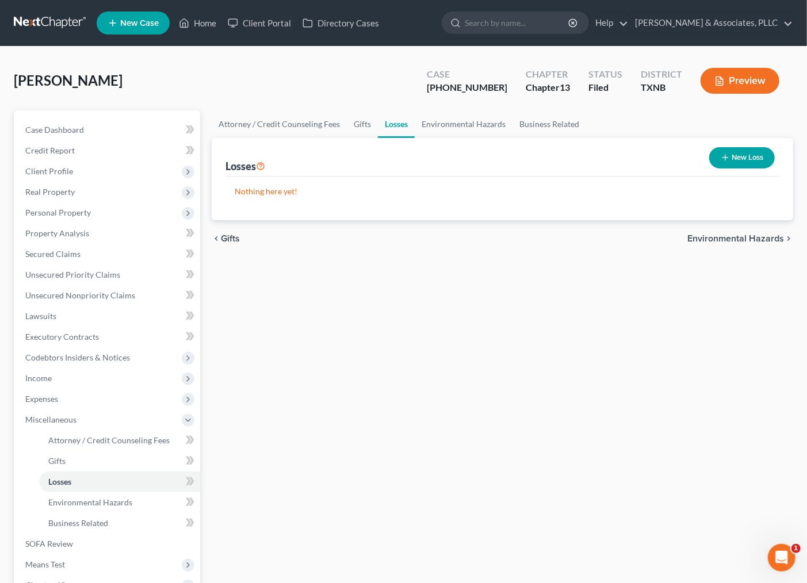
click at [745, 236] on span "Environmental Hazards" at bounding box center [736, 238] width 97 height 9
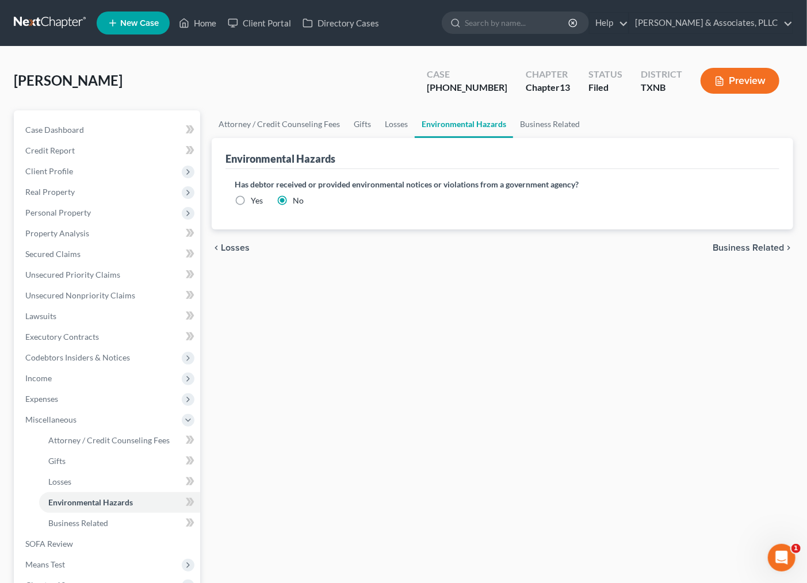
click at [733, 250] on span "Business Related" at bounding box center [748, 247] width 71 height 9
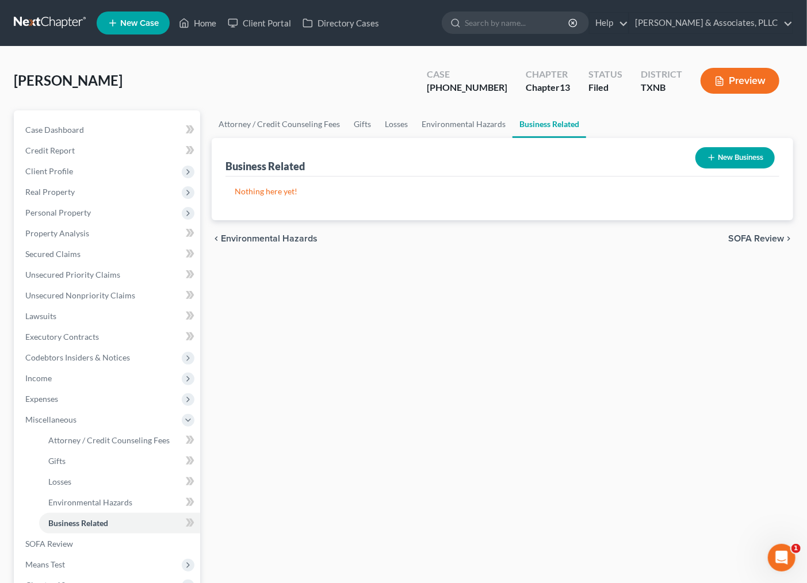
click at [736, 237] on span "SOFA Review" at bounding box center [756, 238] width 56 height 9
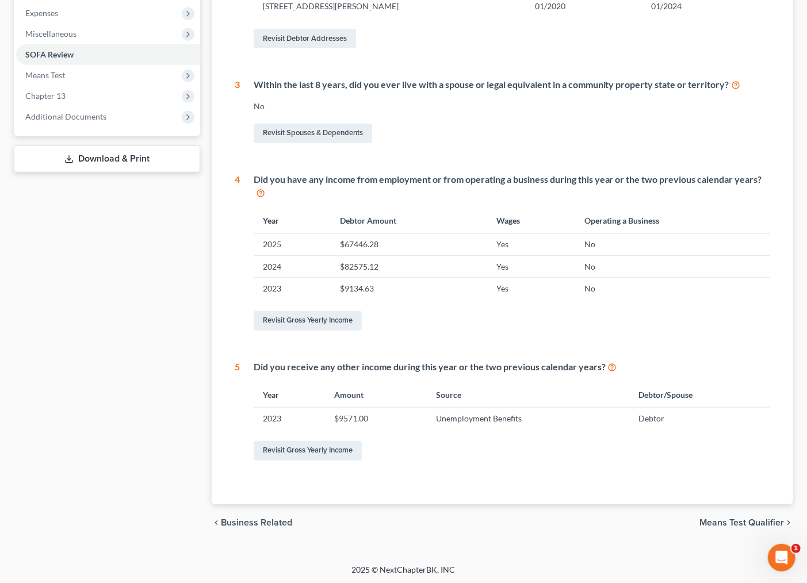
scroll to position [387, 0]
click at [668, 530] on div "chevron_left Business Related Means Test Qualifier chevron_right" at bounding box center [503, 521] width 582 height 37
click at [711, 517] on span "Means Test Qualifier" at bounding box center [742, 521] width 85 height 9
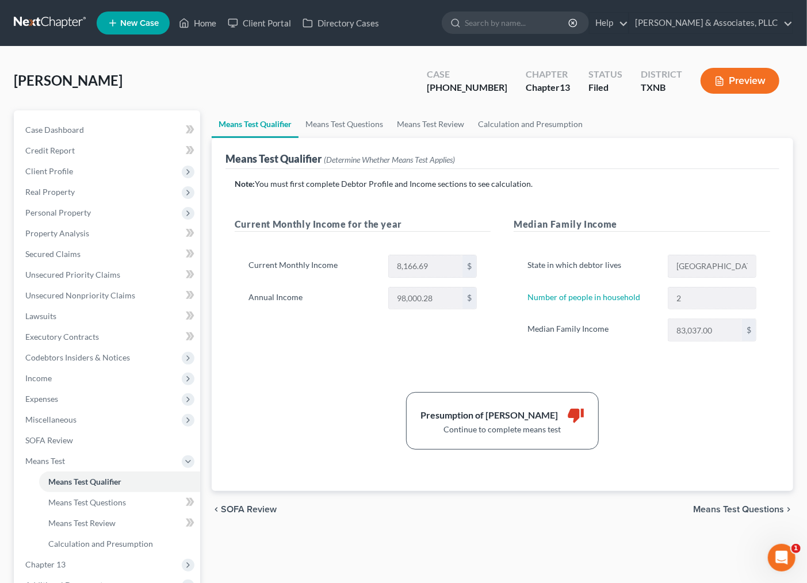
click at [719, 507] on span "Means Test Questions" at bounding box center [738, 509] width 91 height 9
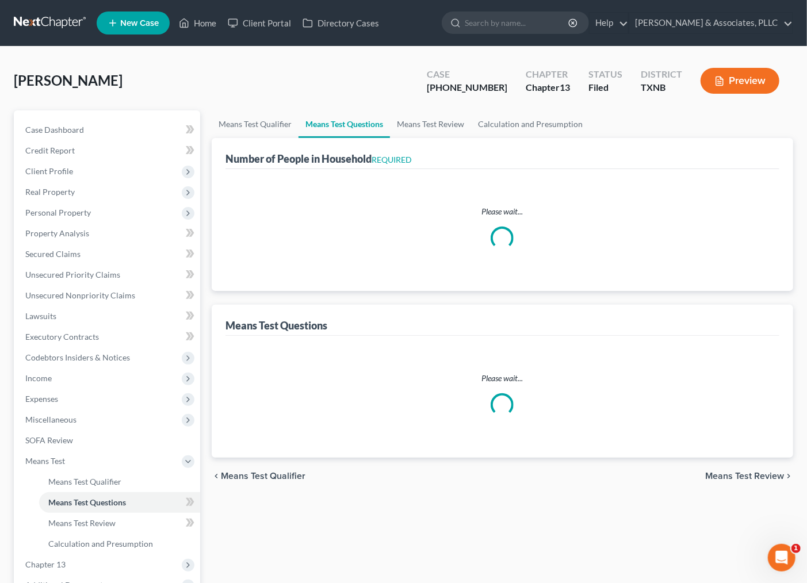
select select "1"
select select "60"
select select "1"
select select "60"
select select "2"
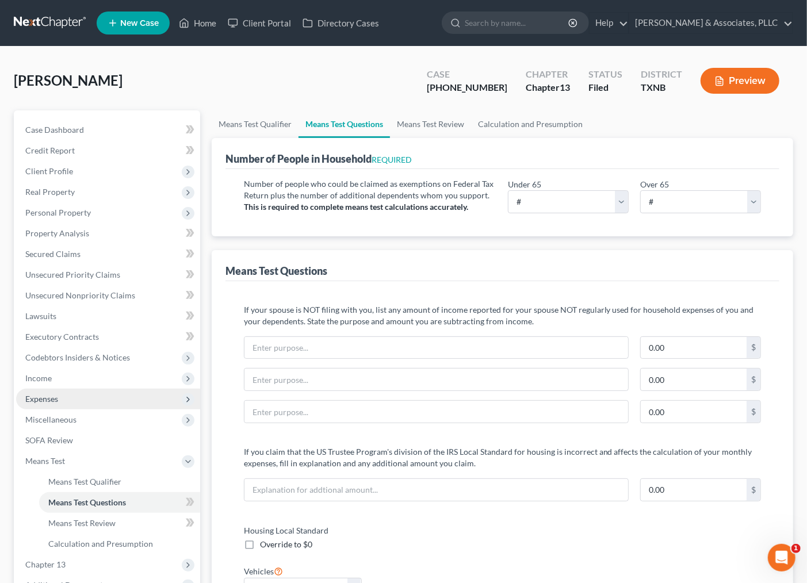
click at [59, 400] on span "Expenses" at bounding box center [108, 399] width 184 height 21
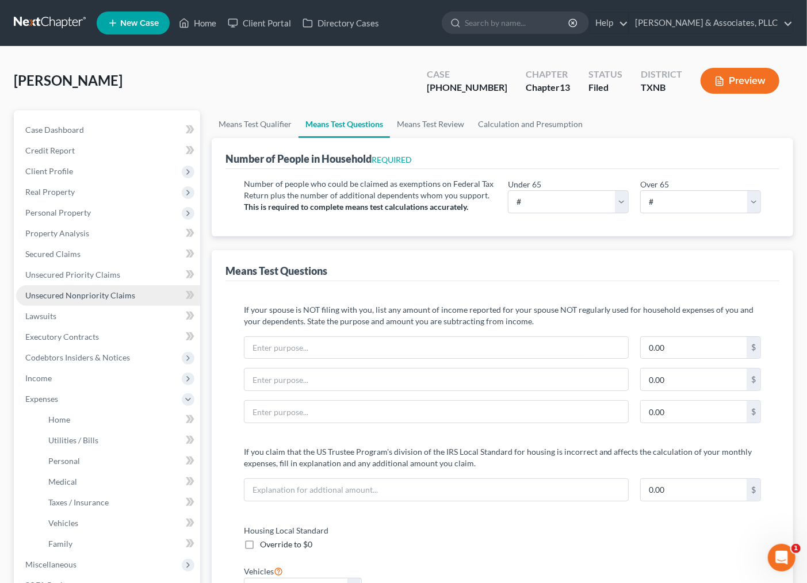
click at [58, 289] on link "Unsecured Nonpriority Claims" at bounding box center [108, 295] width 184 height 21
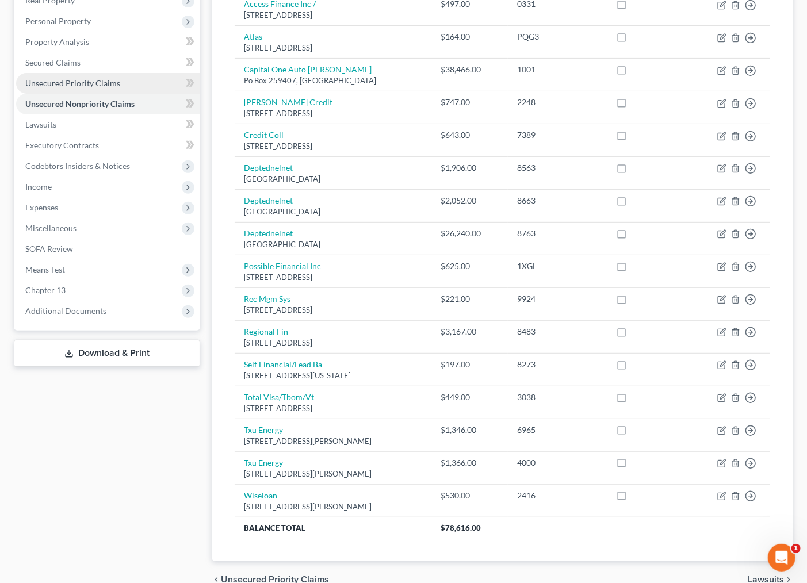
scroll to position [128, 0]
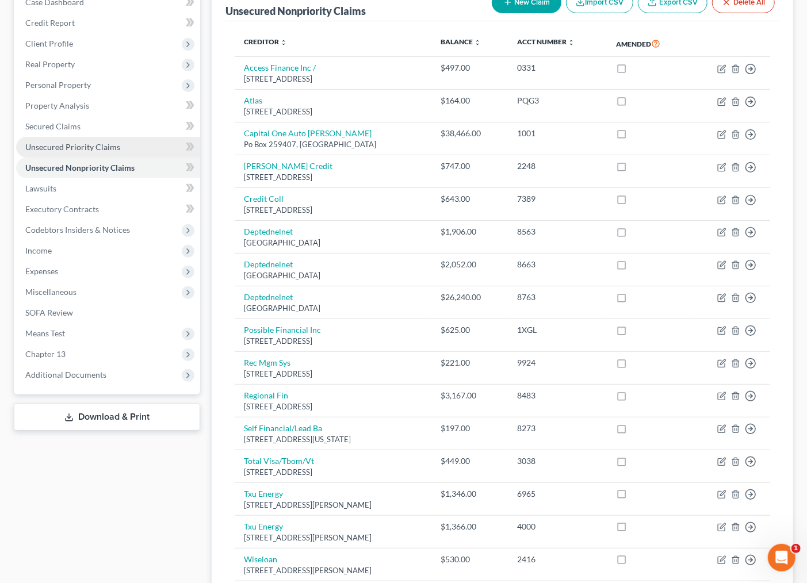
click at [56, 146] on span "Unsecured Priority Claims" at bounding box center [72, 147] width 95 height 10
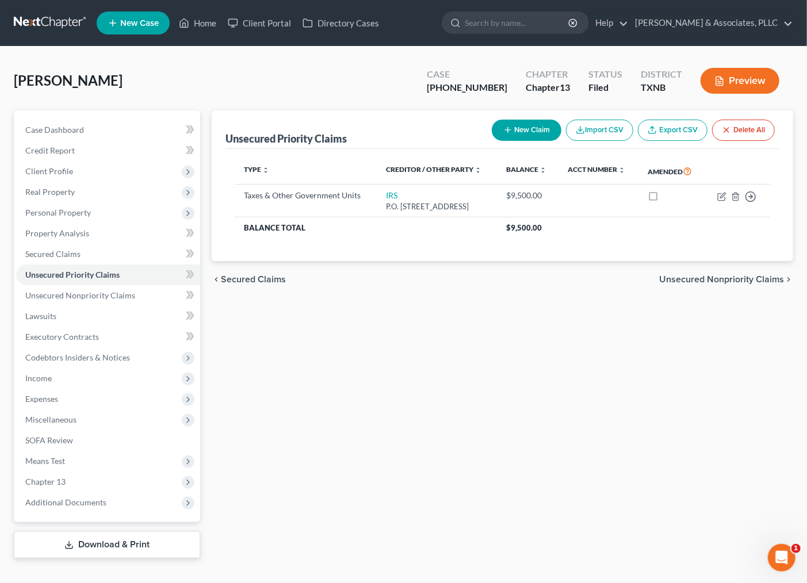
click at [390, 518] on div "Unsecured Priority Claims New Claim Import CSV Export CSV Delete All Type expan…" at bounding box center [502, 334] width 593 height 448
click at [60, 378] on span "Income" at bounding box center [108, 378] width 184 height 21
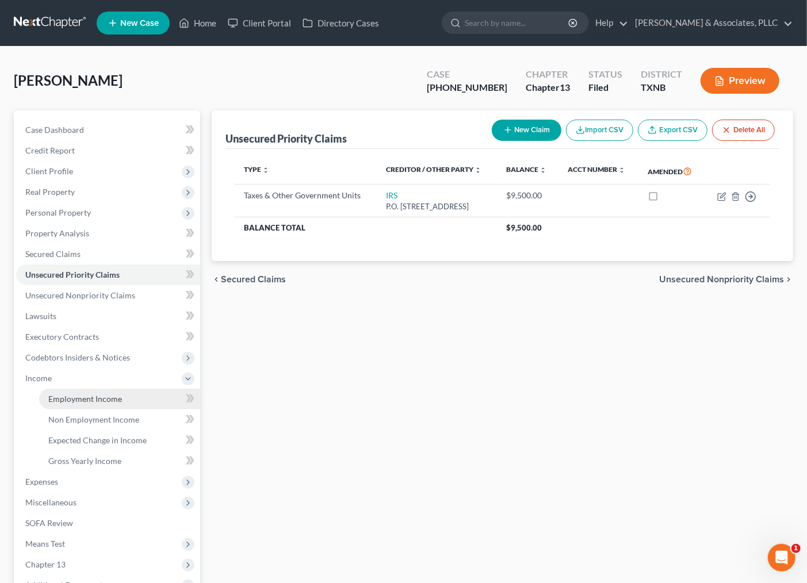
click at [61, 399] on span "Employment Income" at bounding box center [85, 399] width 74 height 10
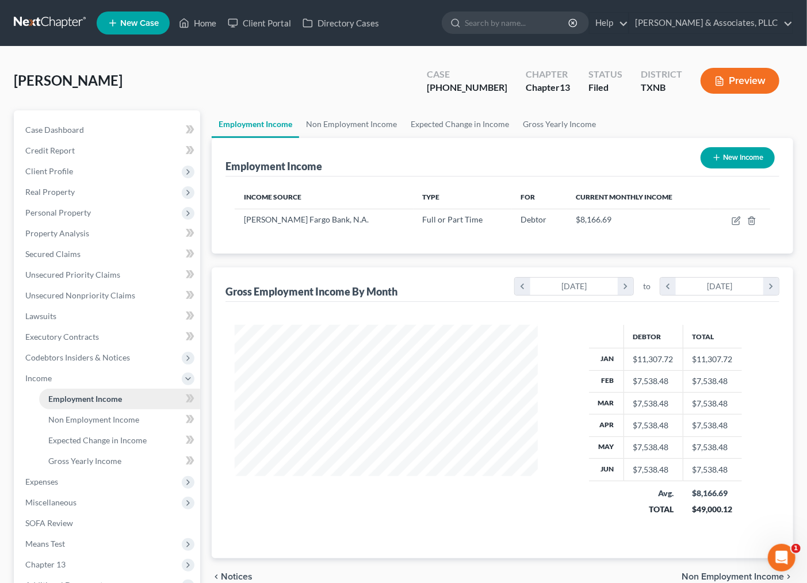
scroll to position [206, 326]
drag, startPoint x: 445, startPoint y: 87, endPoint x: 482, endPoint y: 92, distance: 37.7
click at [493, 92] on div "Case [PHONE_NUMBER]" at bounding box center [467, 82] width 99 height 34
copy div "25-42701"
click at [483, 25] on input "search" at bounding box center [517, 22] width 105 height 21
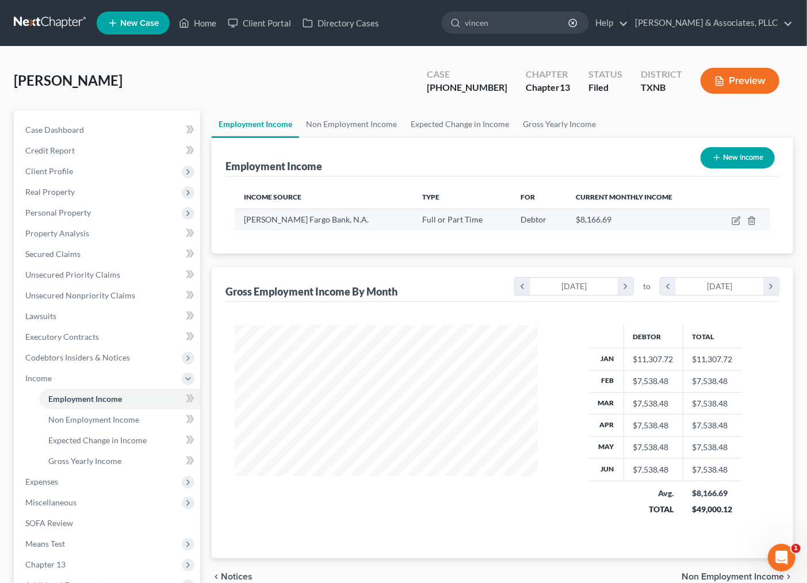
type input "[PERSON_NAME]"
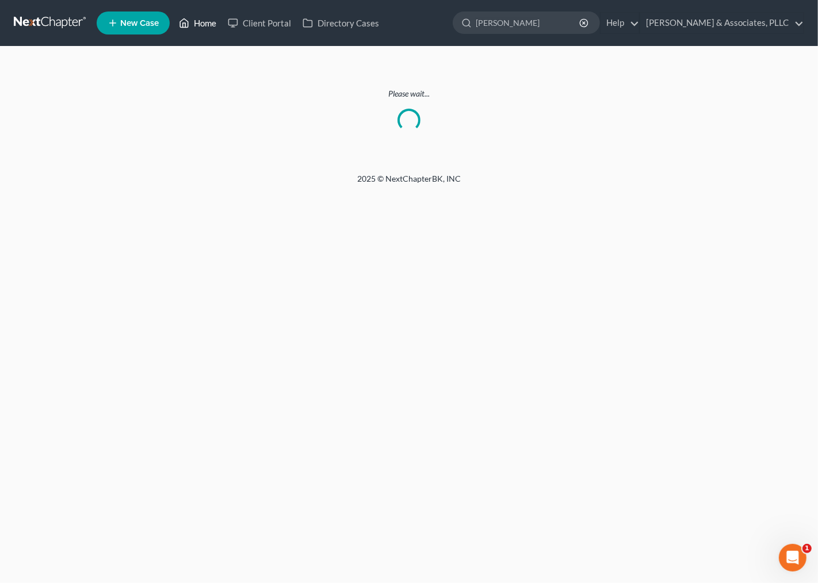
click at [201, 20] on link "Home" at bounding box center [197, 23] width 49 height 21
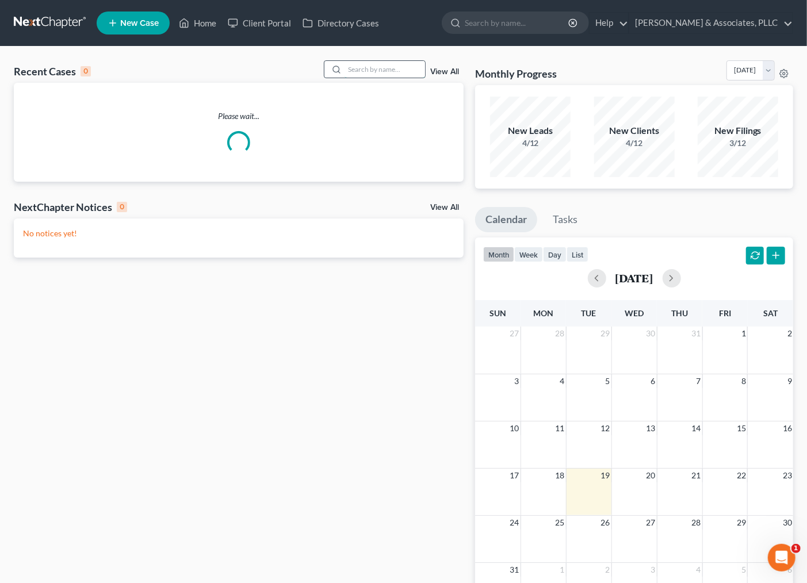
click at [379, 68] on input "search" at bounding box center [385, 69] width 81 height 17
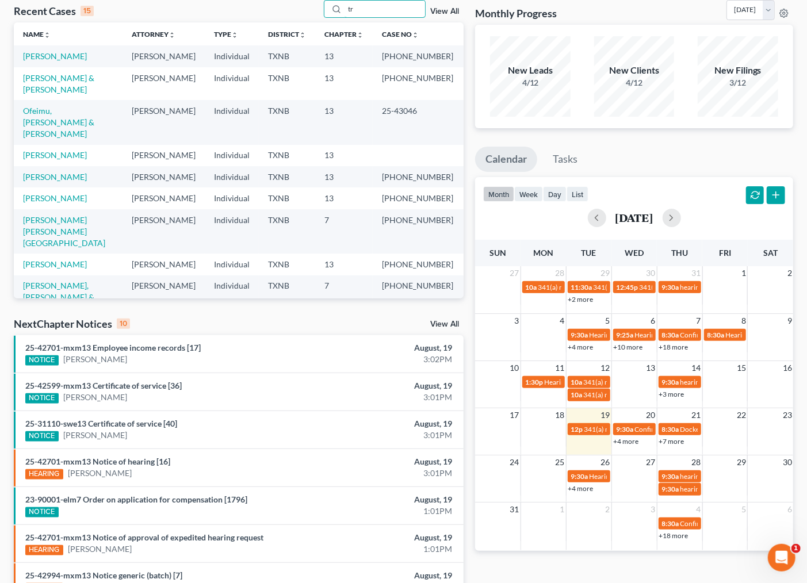
scroll to position [64, 0]
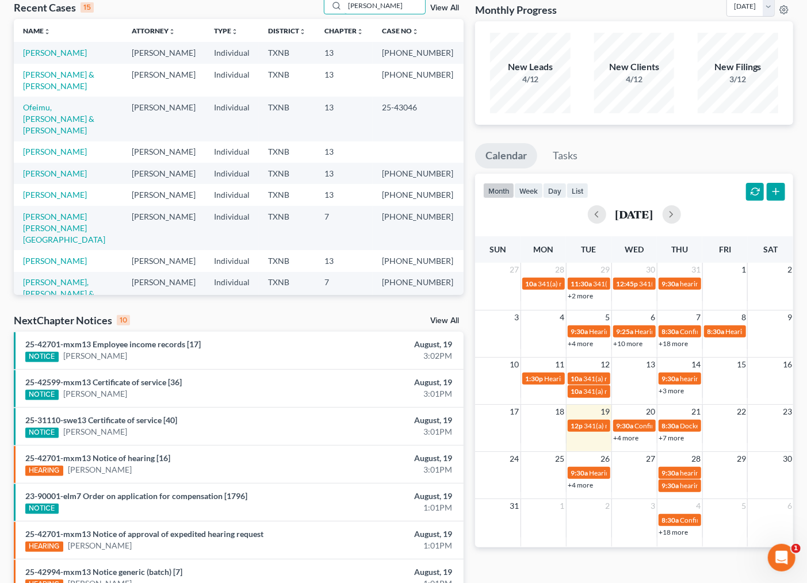
type input "[PERSON_NAME]"
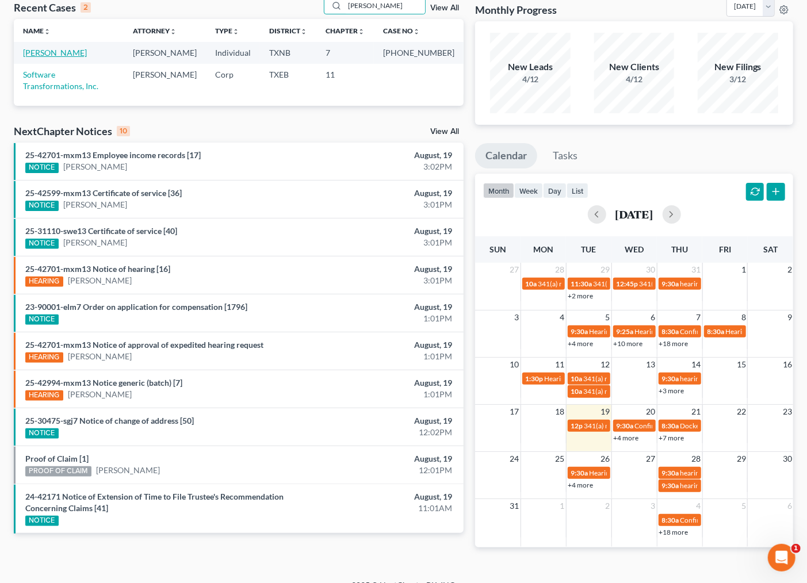
click at [41, 56] on link "[PERSON_NAME]" at bounding box center [55, 53] width 64 height 10
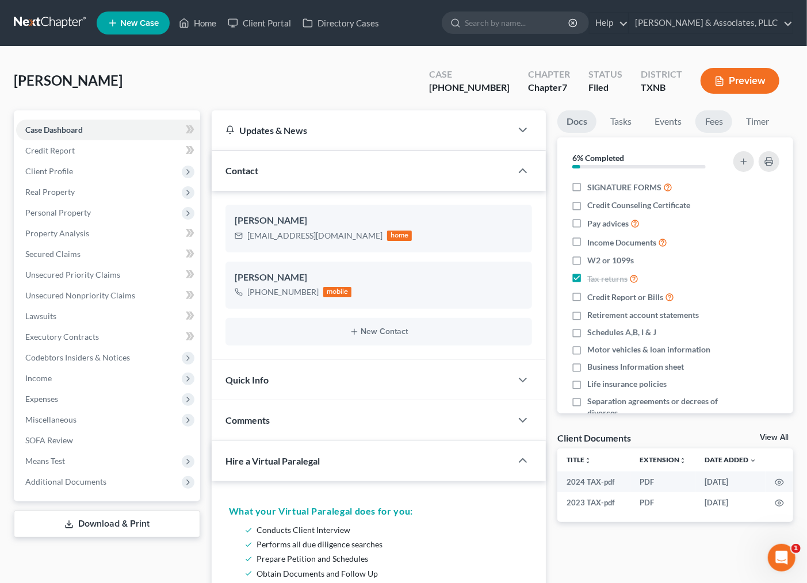
click at [699, 120] on link "Fees" at bounding box center [714, 121] width 37 height 22
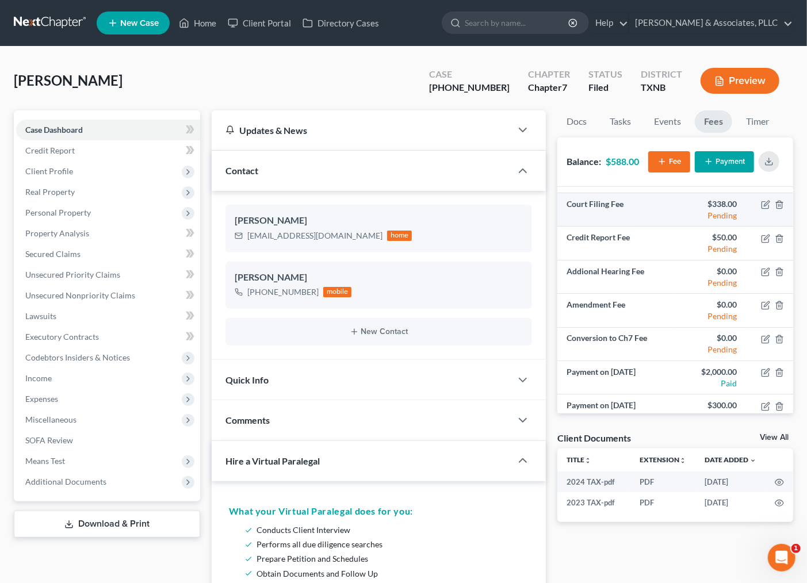
scroll to position [41, 0]
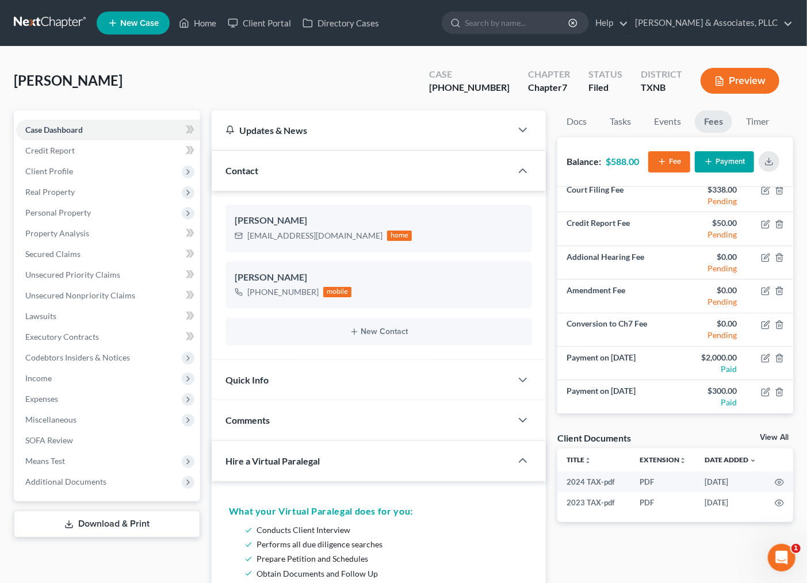
click at [343, 89] on div "[PERSON_NAME] Upgraded Case [PHONE_NUMBER] Chapter Chapter 7 Status [GEOGRAPHIC…" at bounding box center [404, 85] width 780 height 50
